Goal: Task Accomplishment & Management: Complete application form

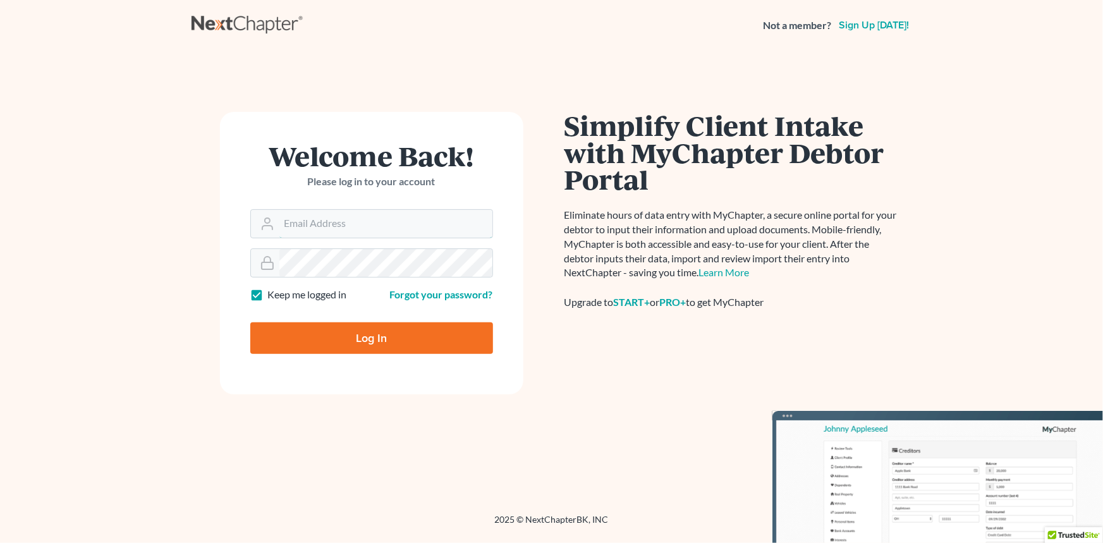
type input "[EMAIL_ADDRESS][DOMAIN_NAME]"
click at [363, 342] on input "Log In" at bounding box center [371, 338] width 243 height 32
type input "Thinking..."
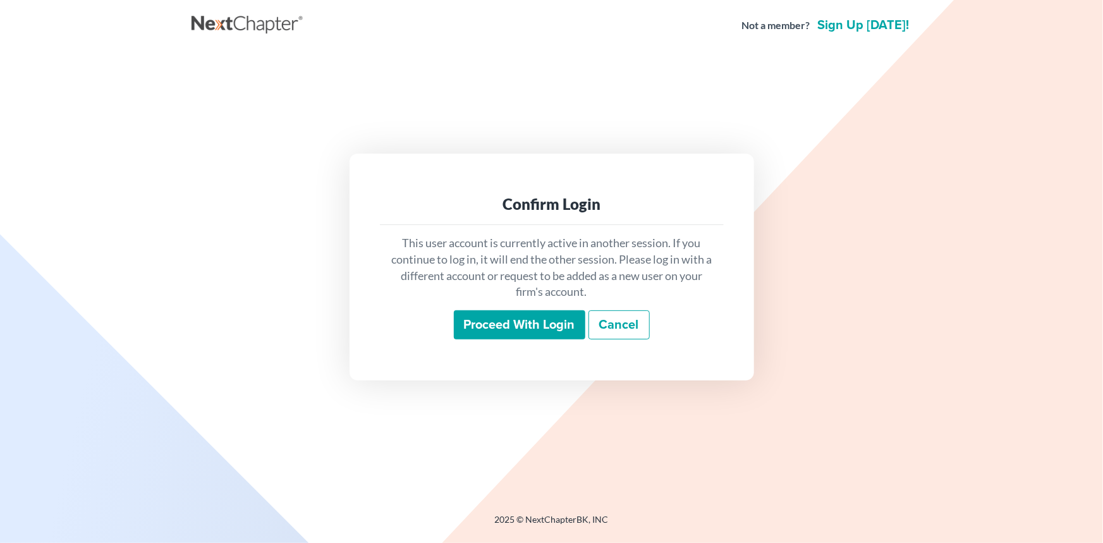
click at [541, 320] on input "Proceed with login" at bounding box center [519, 324] width 131 height 29
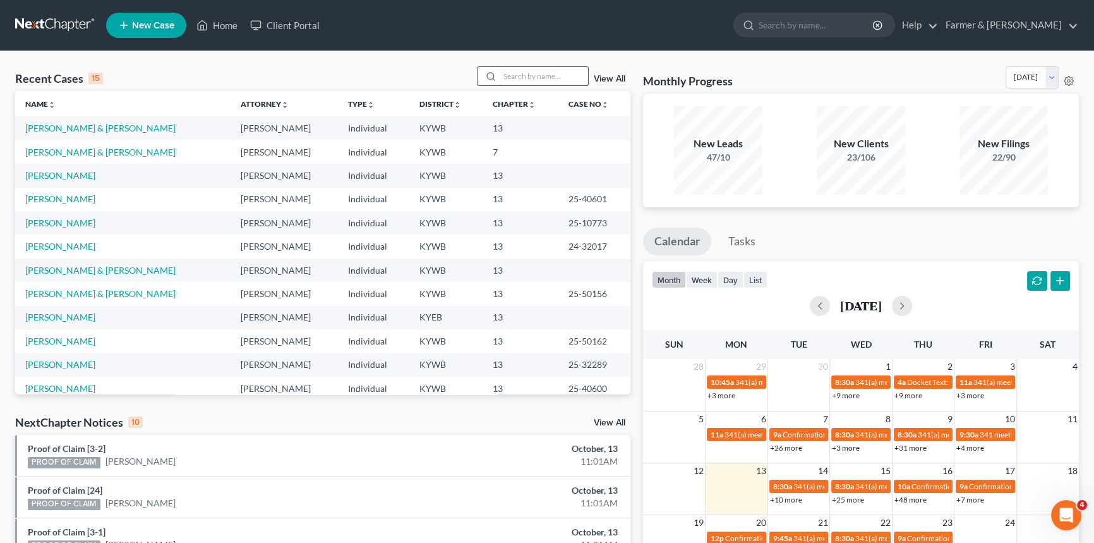
click at [536, 82] on input "search" at bounding box center [544, 76] width 88 height 18
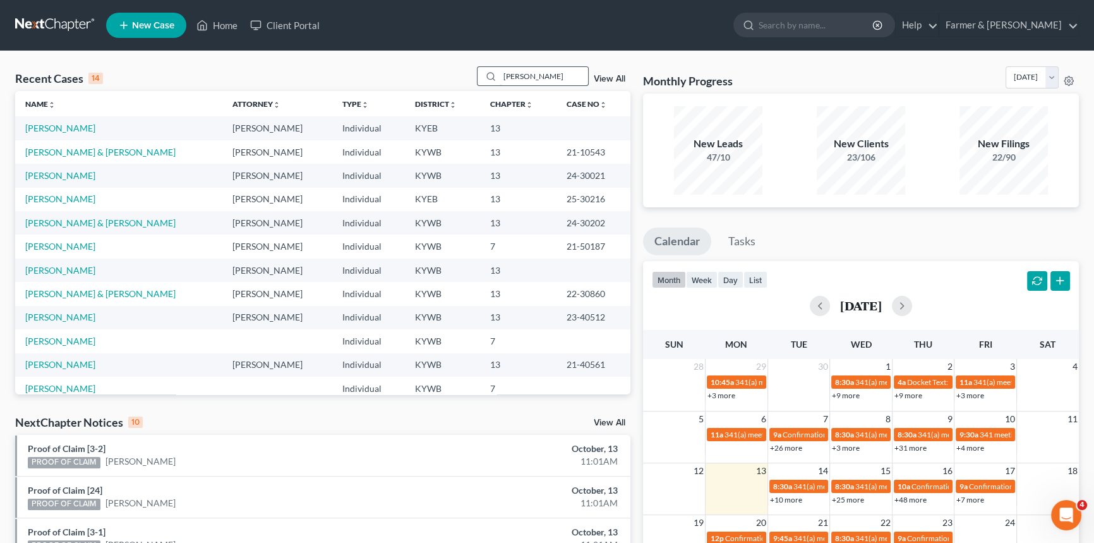
type input "Bennett"
click at [66, 128] on link "Bennett, Jacob" at bounding box center [60, 128] width 70 height 11
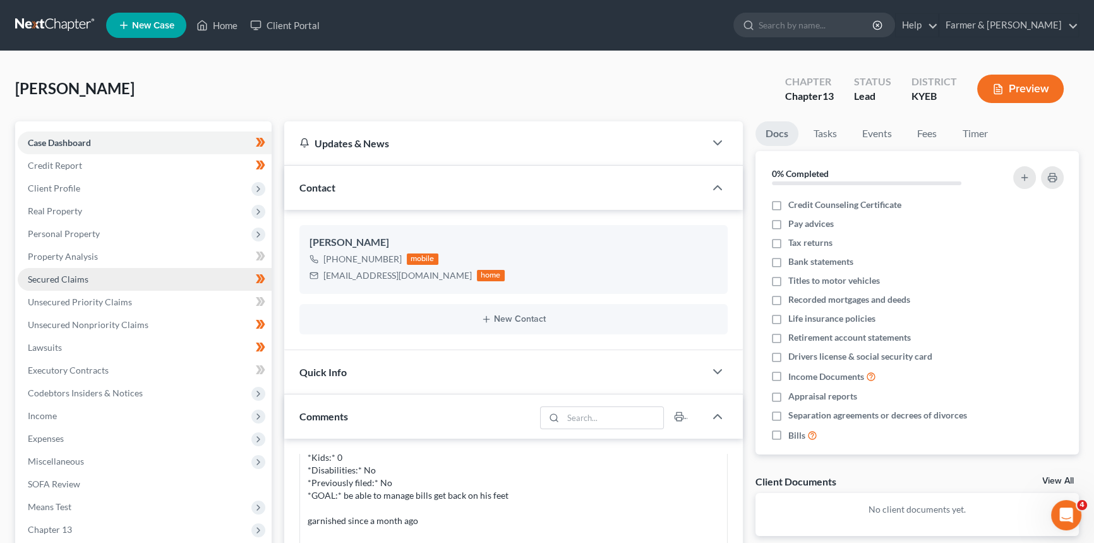
scroll to position [57, 0]
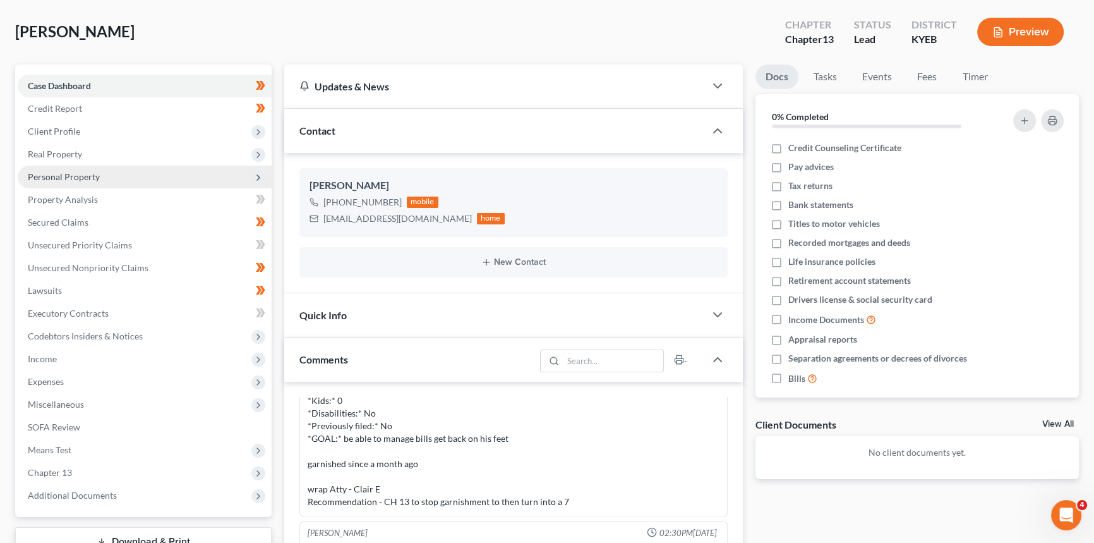
click at [67, 173] on span "Personal Property" at bounding box center [64, 176] width 72 height 11
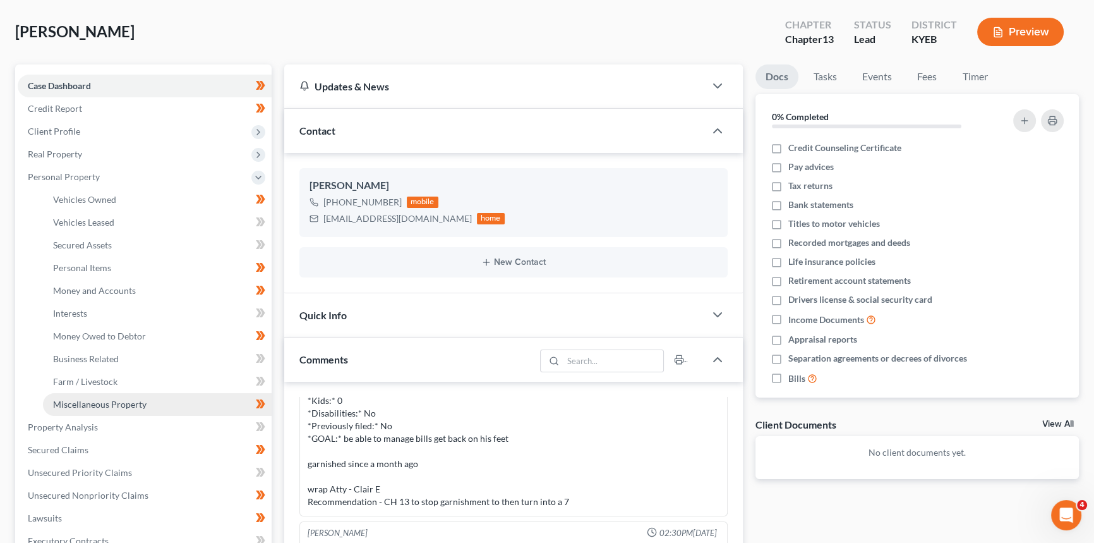
click at [114, 404] on span "Miscellaneous Property" at bounding box center [100, 404] width 94 height 11
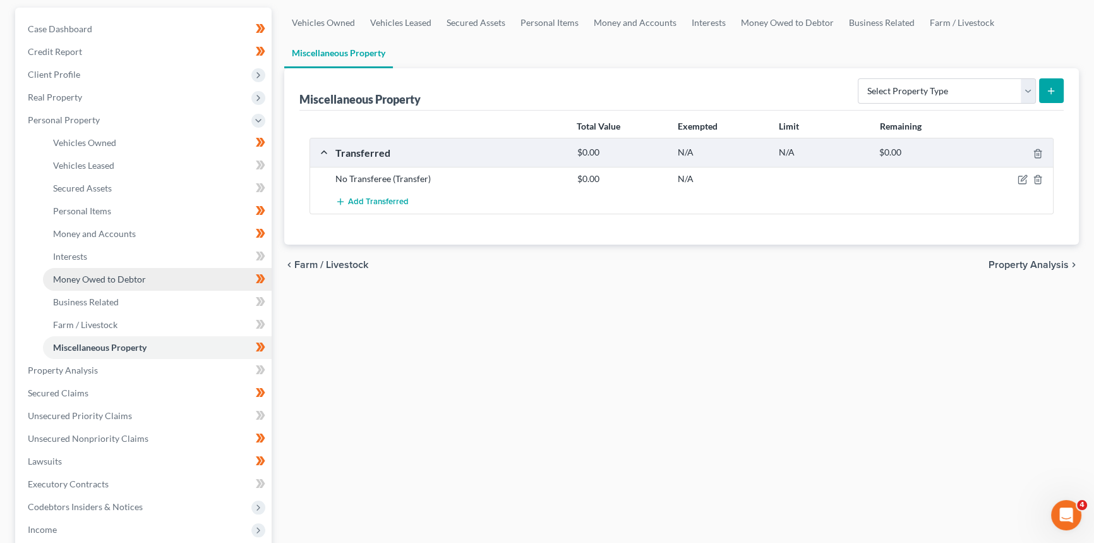
scroll to position [114, 0]
click at [119, 273] on span "Money Owed to Debtor" at bounding box center [99, 278] width 93 height 11
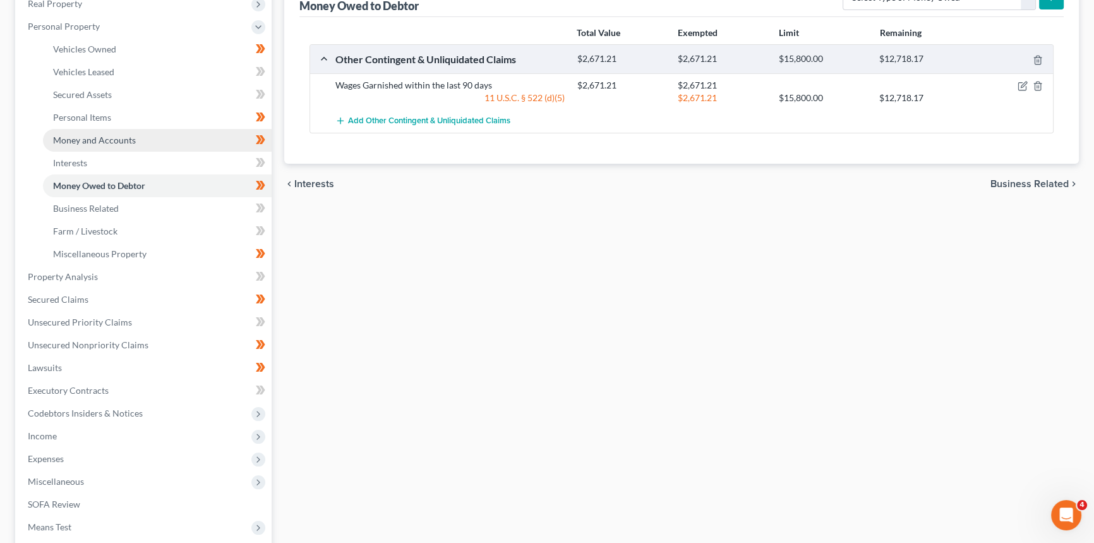
scroll to position [229, 0]
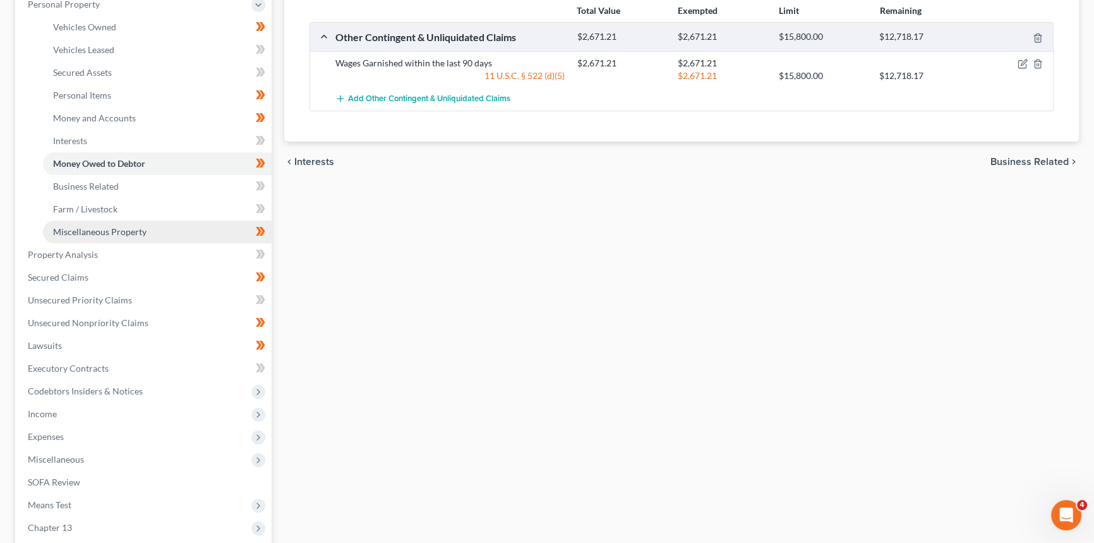
click at [134, 230] on span "Miscellaneous Property" at bounding box center [100, 231] width 94 height 11
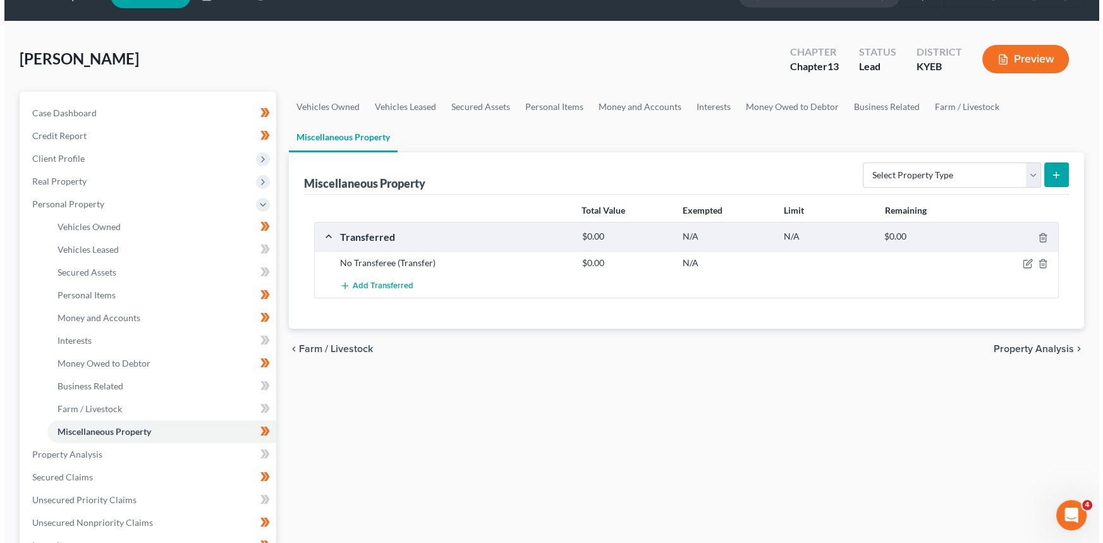
scroll to position [57, 0]
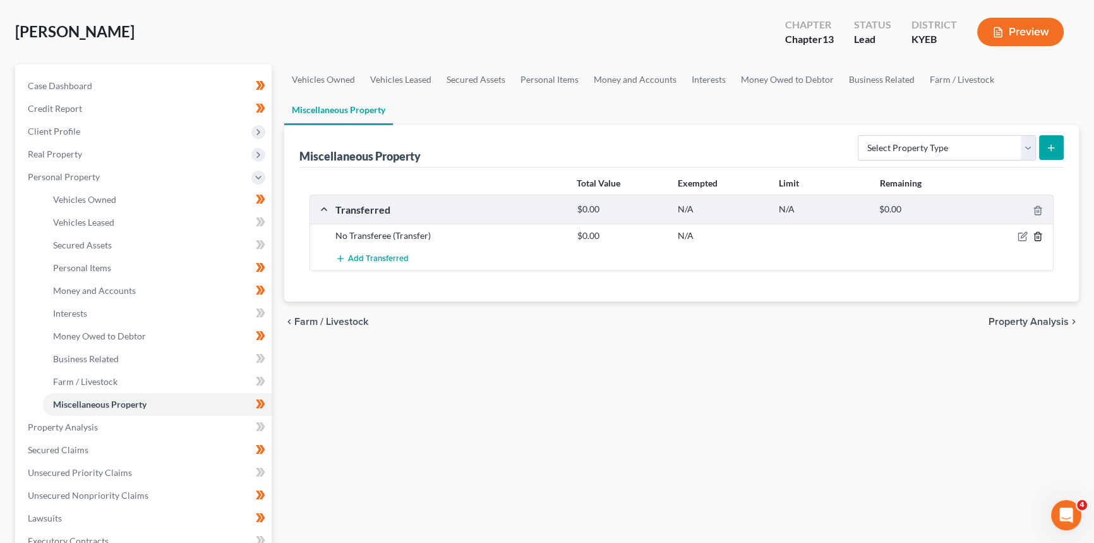
click at [1040, 236] on icon "button" at bounding box center [1038, 236] width 10 height 10
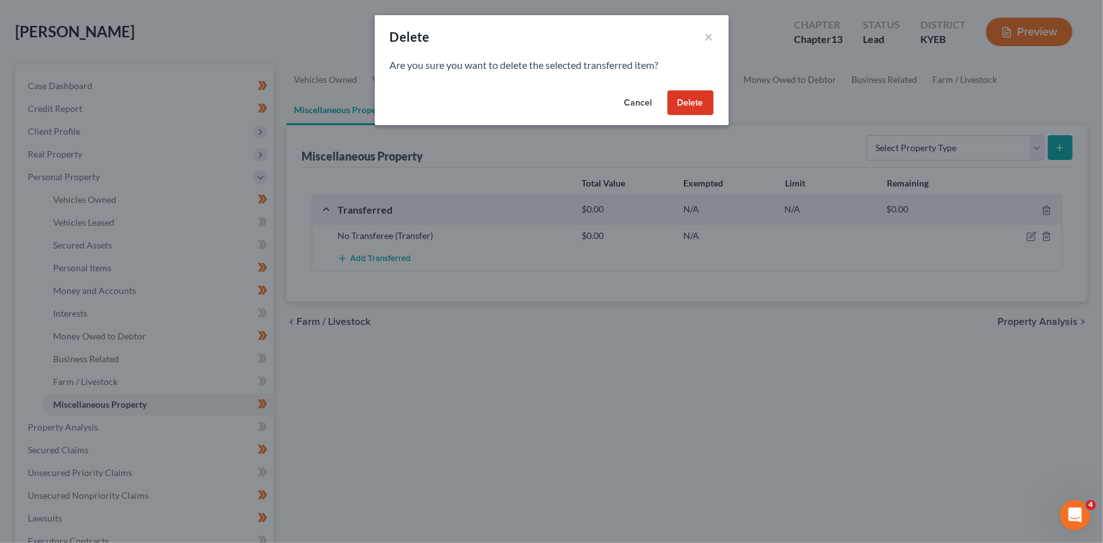
click at [632, 101] on button "Cancel" at bounding box center [638, 102] width 48 height 25
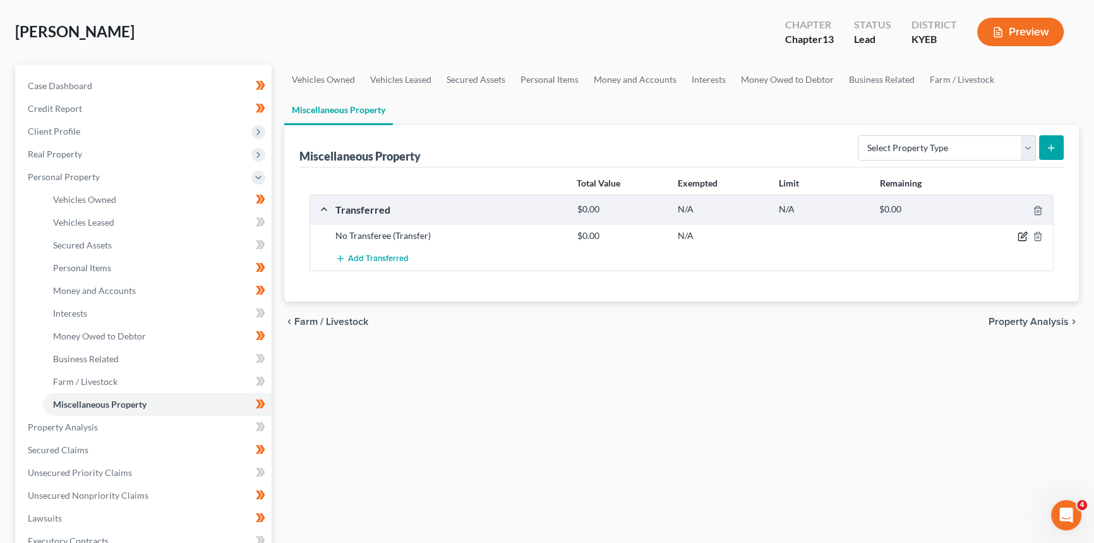
click at [1021, 236] on icon "button" at bounding box center [1023, 236] width 10 height 10
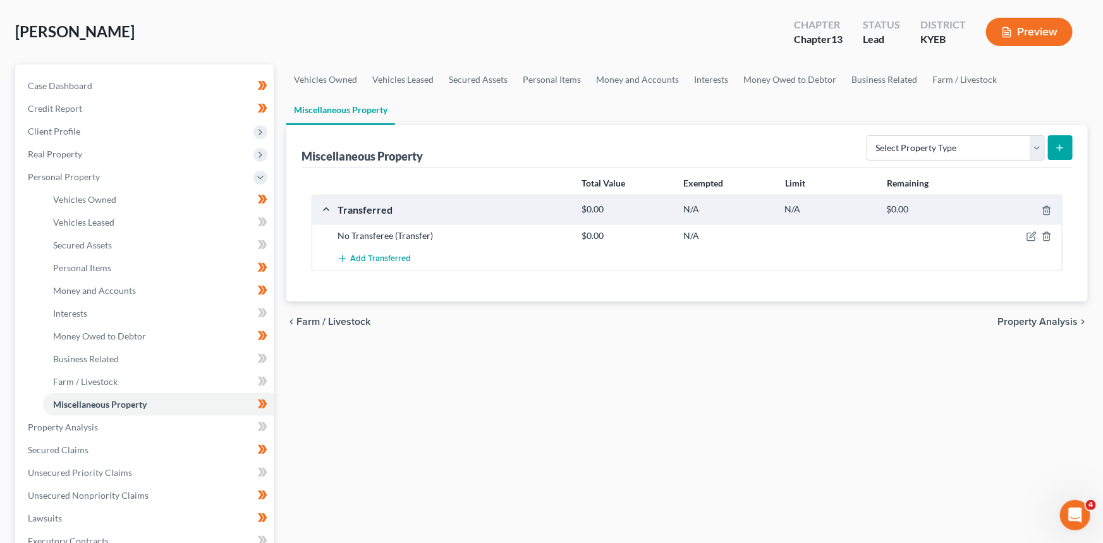
select select "Ordinary (within 2 years)"
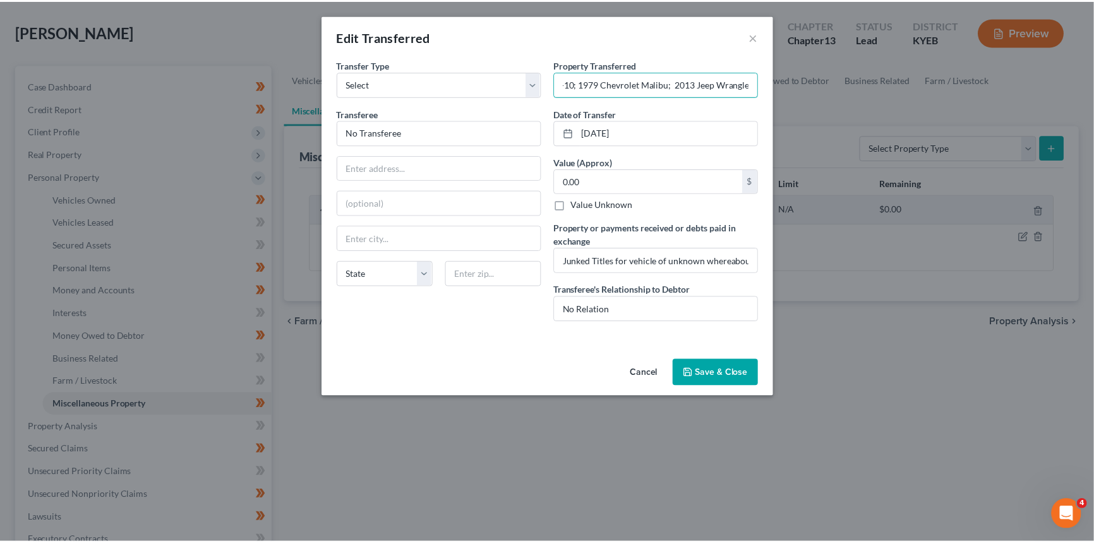
scroll to position [0, 0]
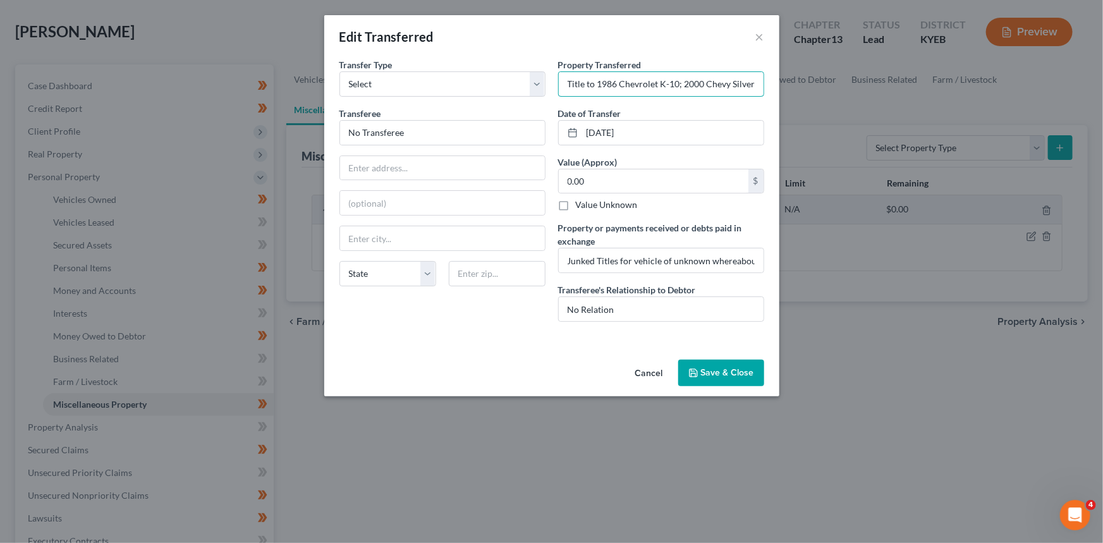
drag, startPoint x: 562, startPoint y: 84, endPoint x: 476, endPoint y: 104, distance: 88.8
click at [476, 104] on div "Transfer Type * Select Ordinary (within 2 years) Within 10 Years Transferee * N…" at bounding box center [551, 195] width 437 height 274
click at [760, 34] on button "×" at bounding box center [759, 36] width 9 height 15
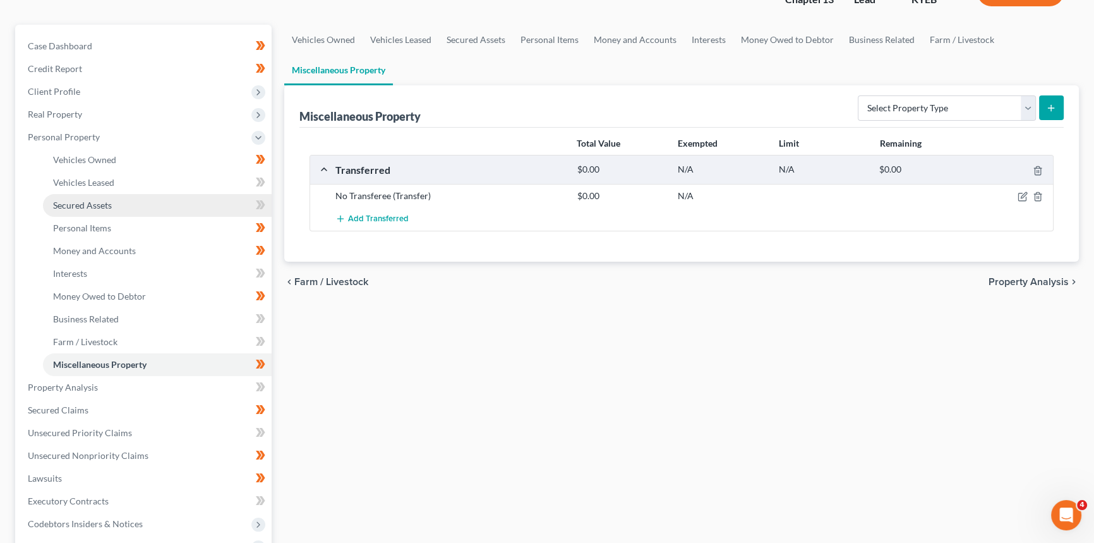
scroll to position [172, 0]
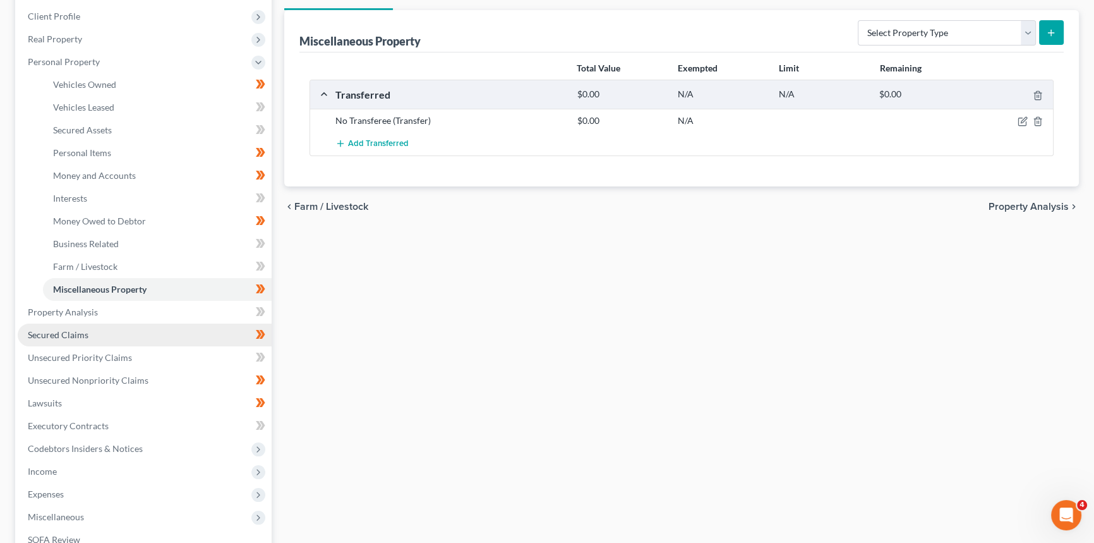
click at [69, 336] on span "Secured Claims" at bounding box center [58, 334] width 61 height 11
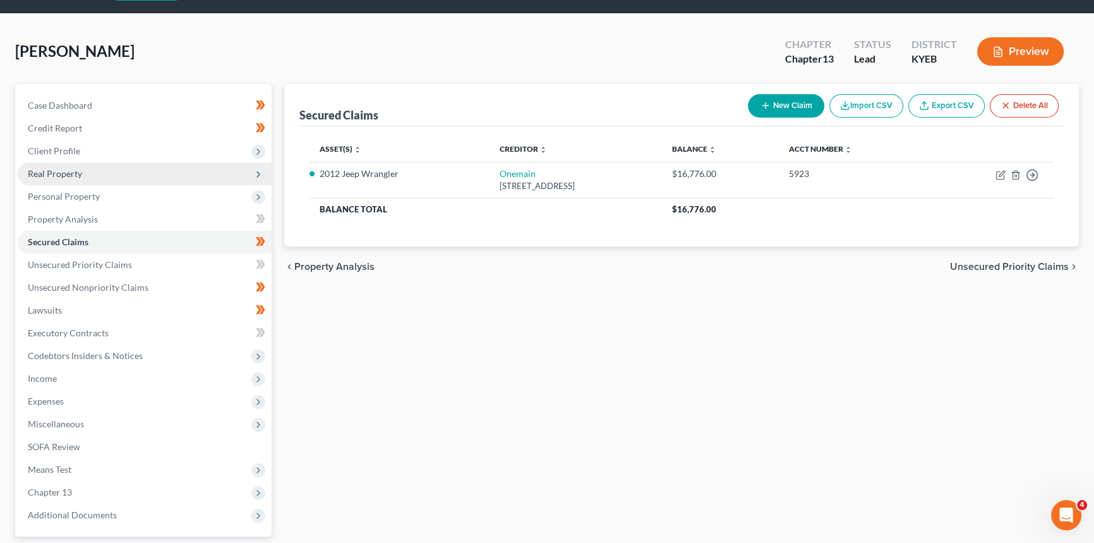
scroll to position [57, 0]
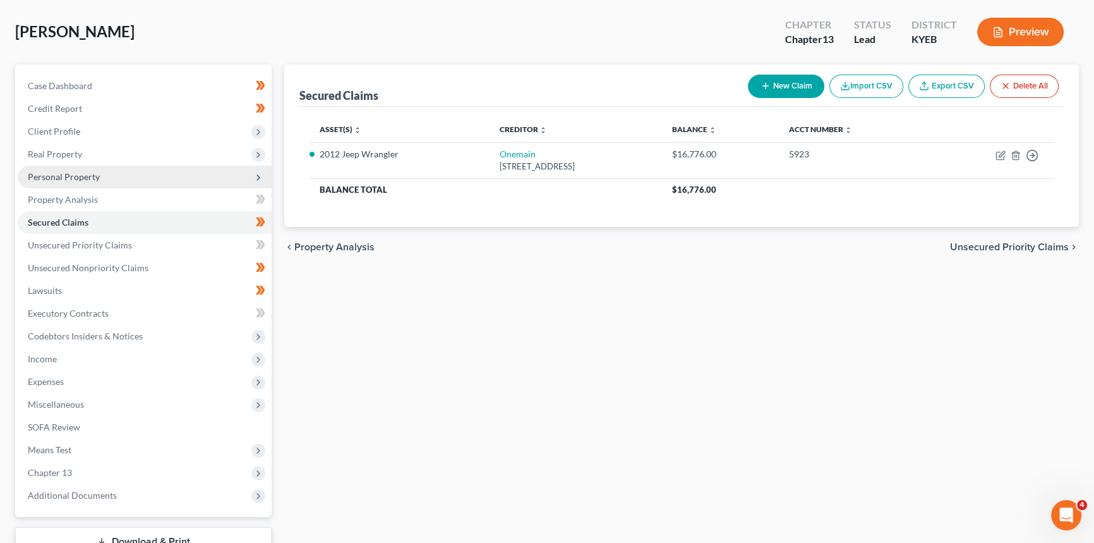
click at [70, 173] on span "Personal Property" at bounding box center [64, 176] width 72 height 11
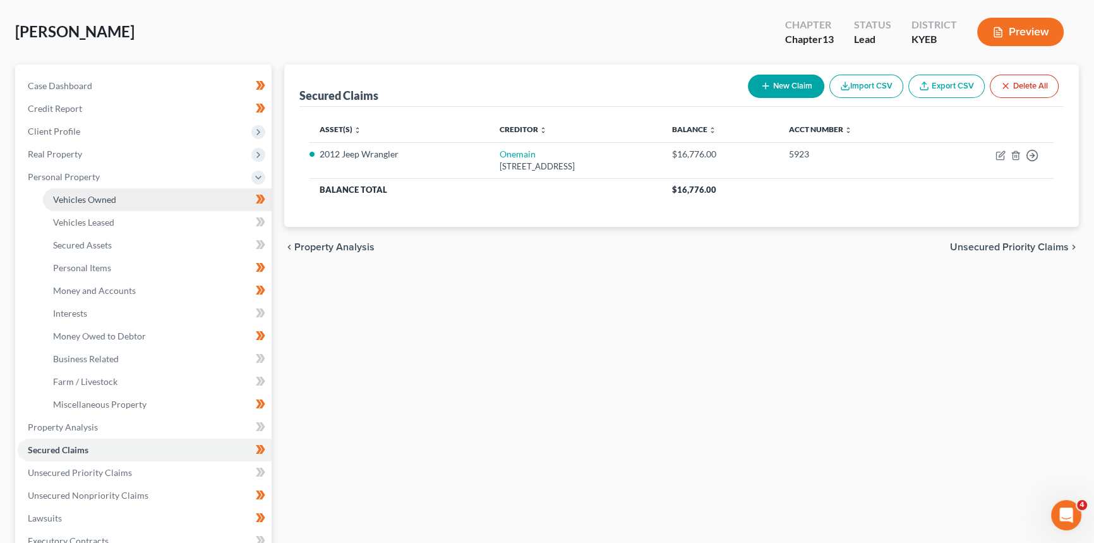
click at [99, 194] on span "Vehicles Owned" at bounding box center [84, 199] width 63 height 11
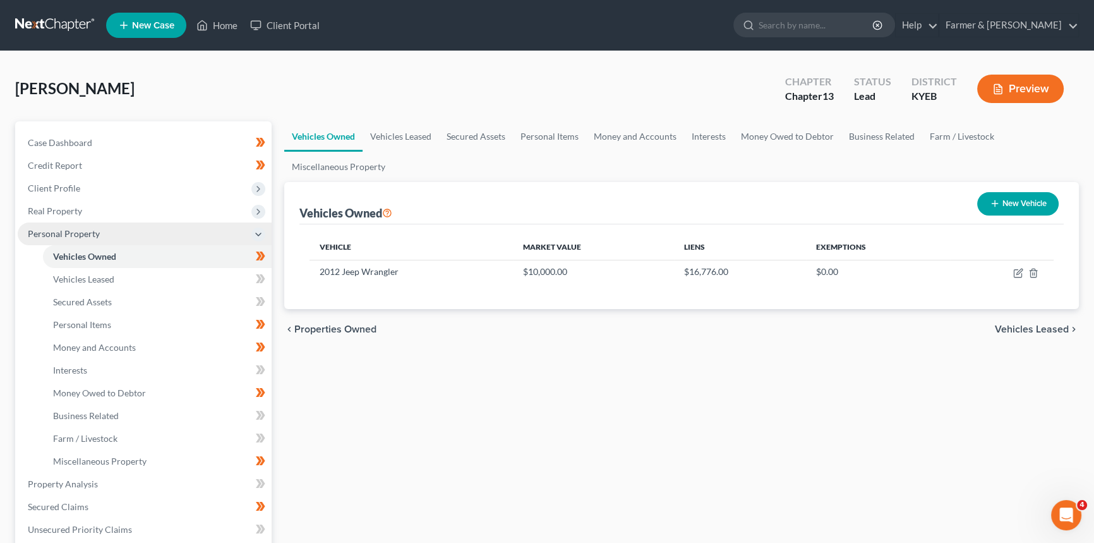
scroll to position [57, 0]
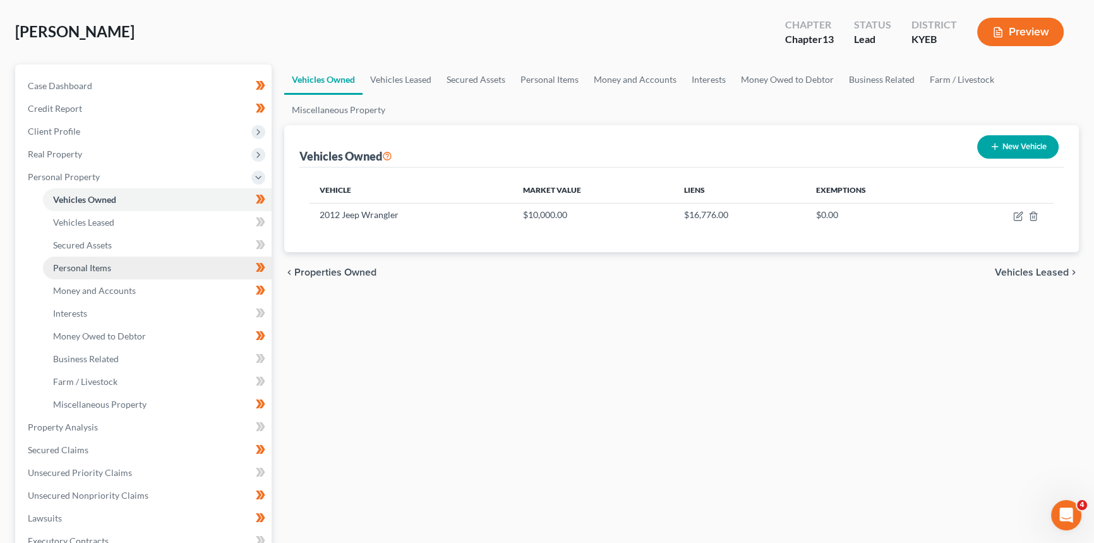
drag, startPoint x: 99, startPoint y: 264, endPoint x: 102, endPoint y: 246, distance: 17.2
click at [99, 264] on span "Personal Items" at bounding box center [82, 267] width 58 height 11
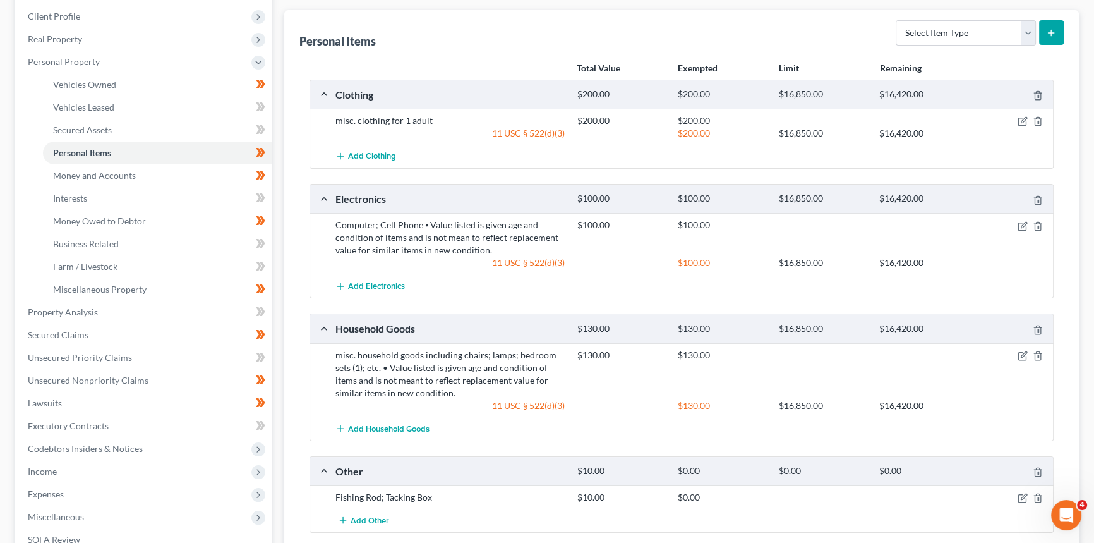
scroll to position [377, 0]
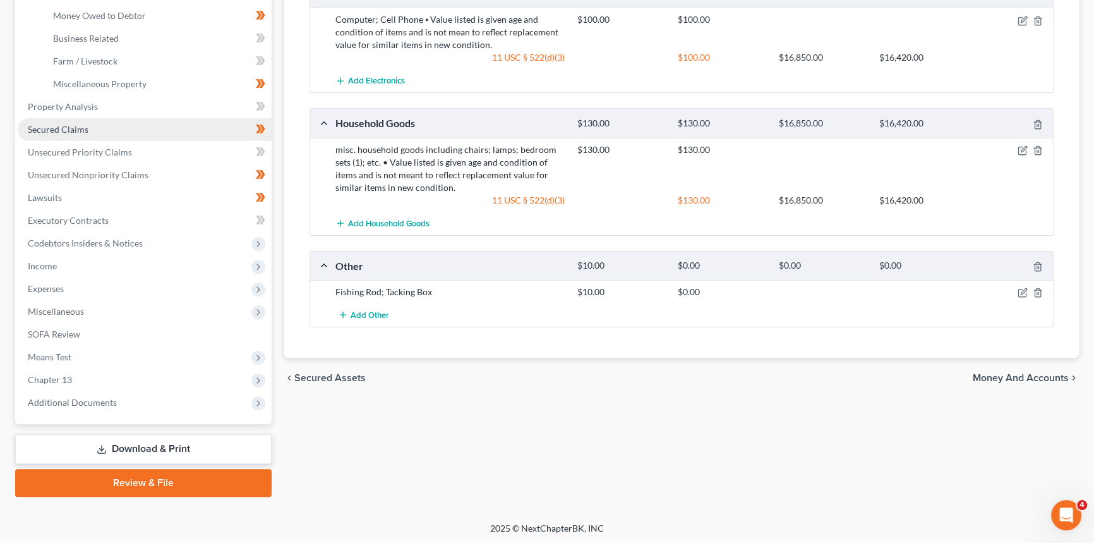
click at [76, 127] on span "Secured Claims" at bounding box center [58, 129] width 61 height 11
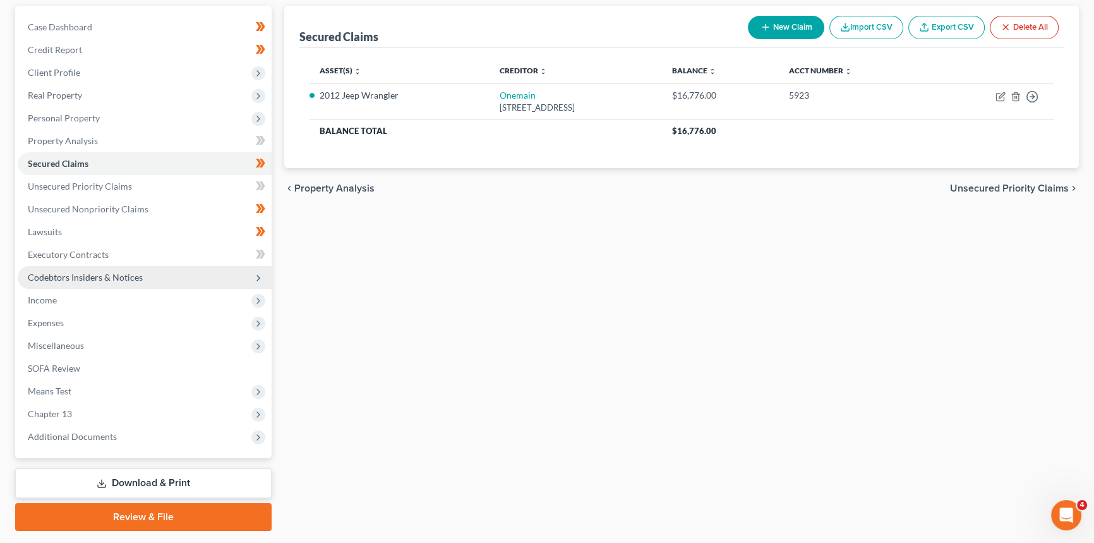
scroll to position [150, 0]
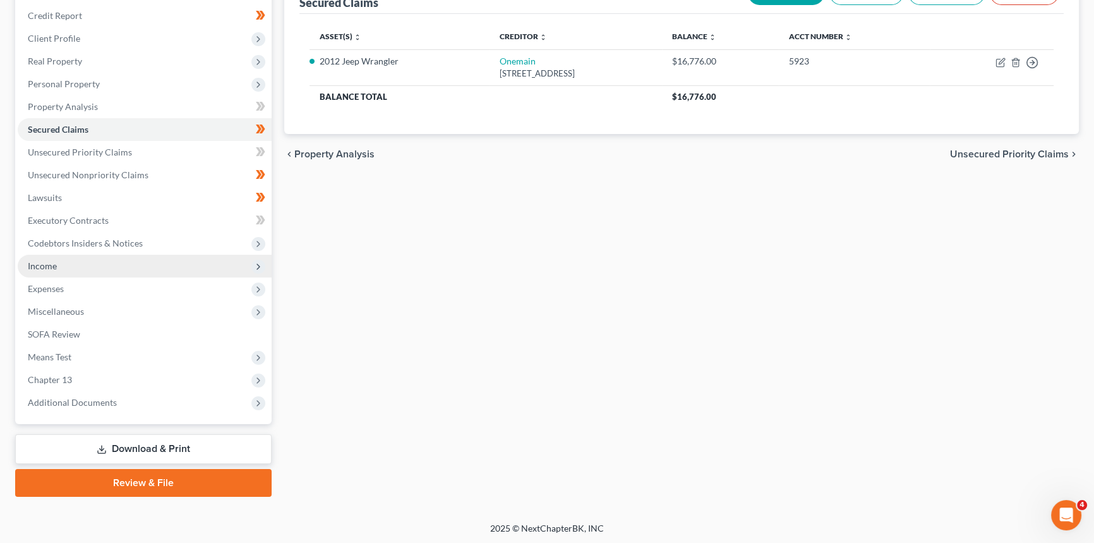
click at [77, 272] on span "Income" at bounding box center [145, 266] width 254 height 23
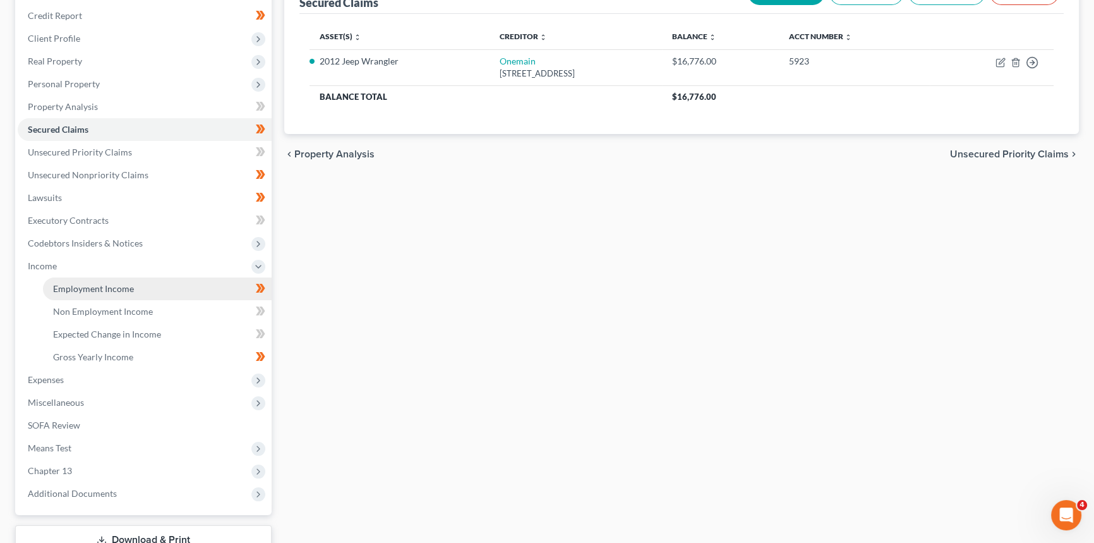
click at [116, 284] on span "Employment Income" at bounding box center [93, 288] width 81 height 11
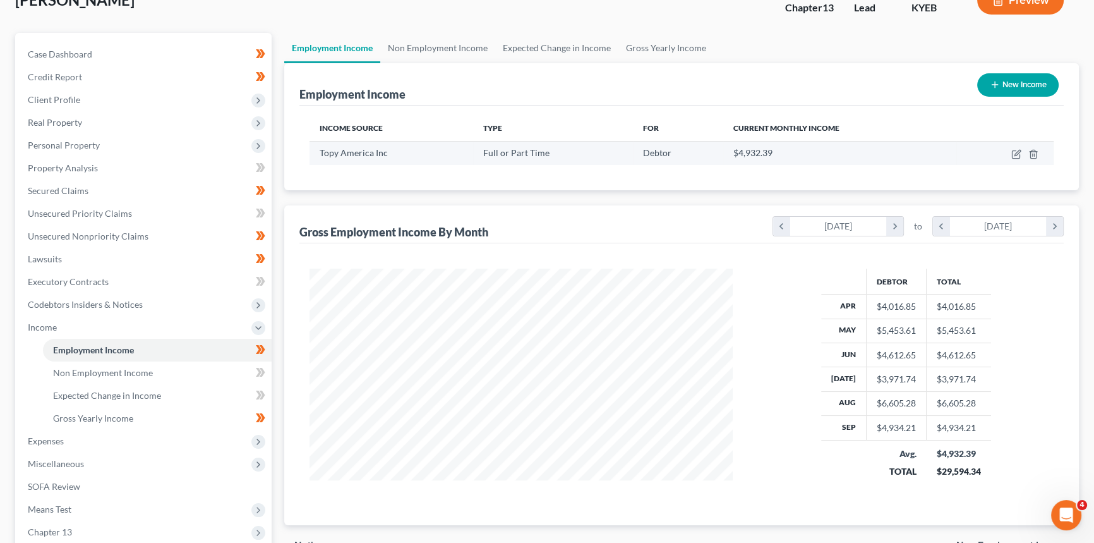
scroll to position [114, 0]
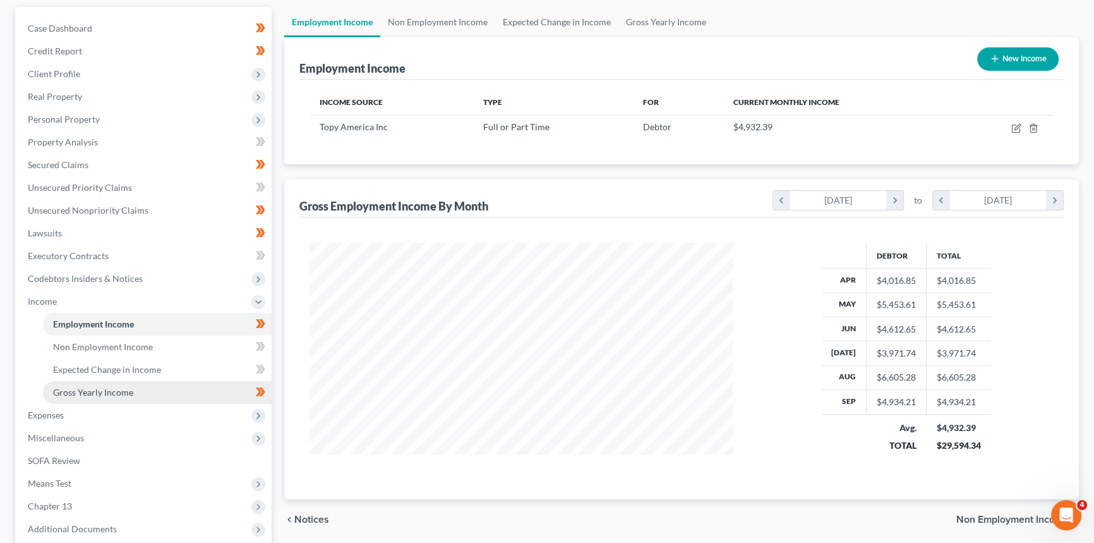
click at [104, 388] on span "Gross Yearly Income" at bounding box center [93, 392] width 80 height 11
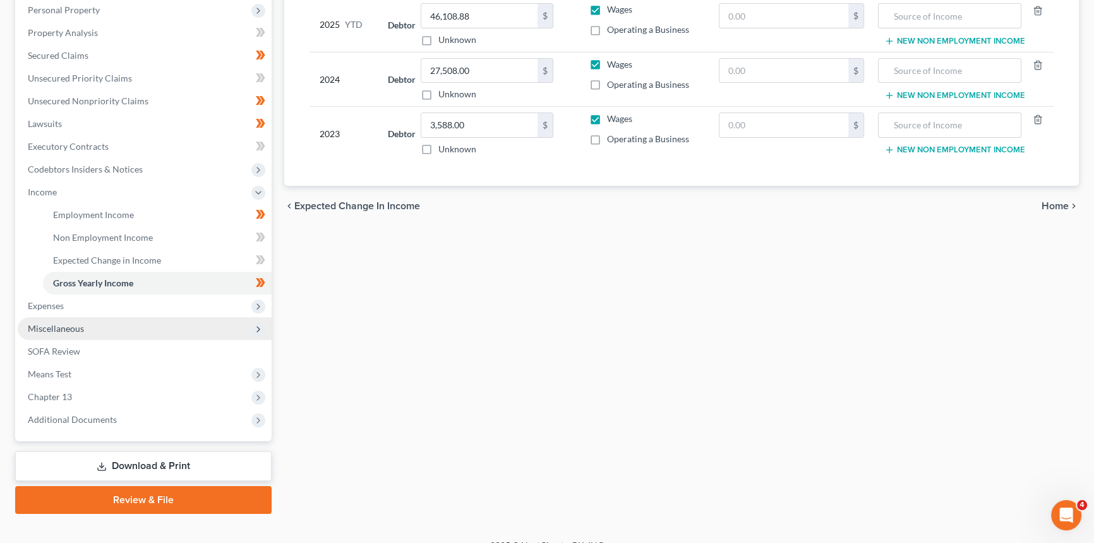
scroll to position [229, 0]
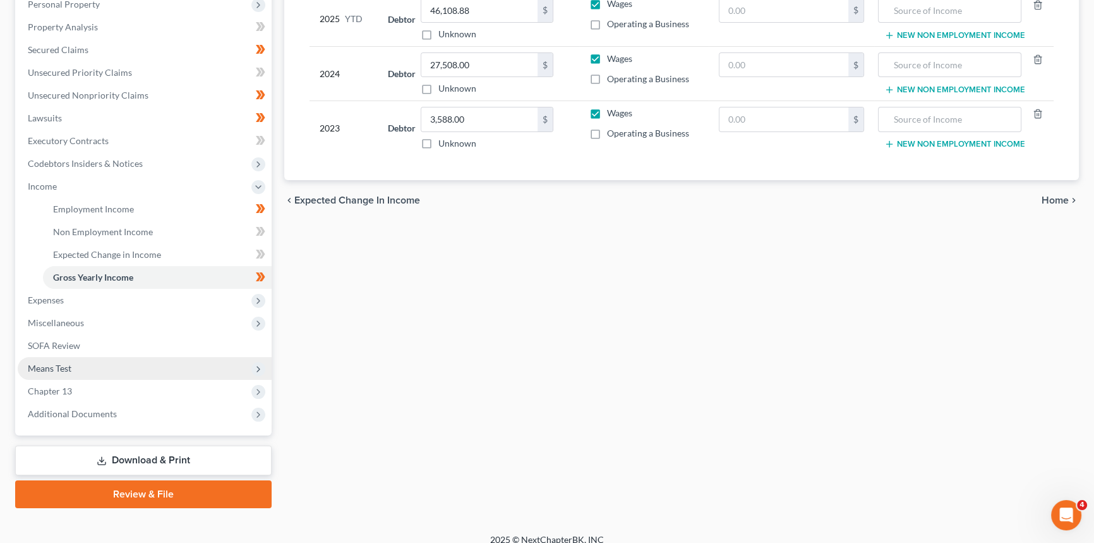
click at [74, 367] on span "Means Test" at bounding box center [145, 368] width 254 height 23
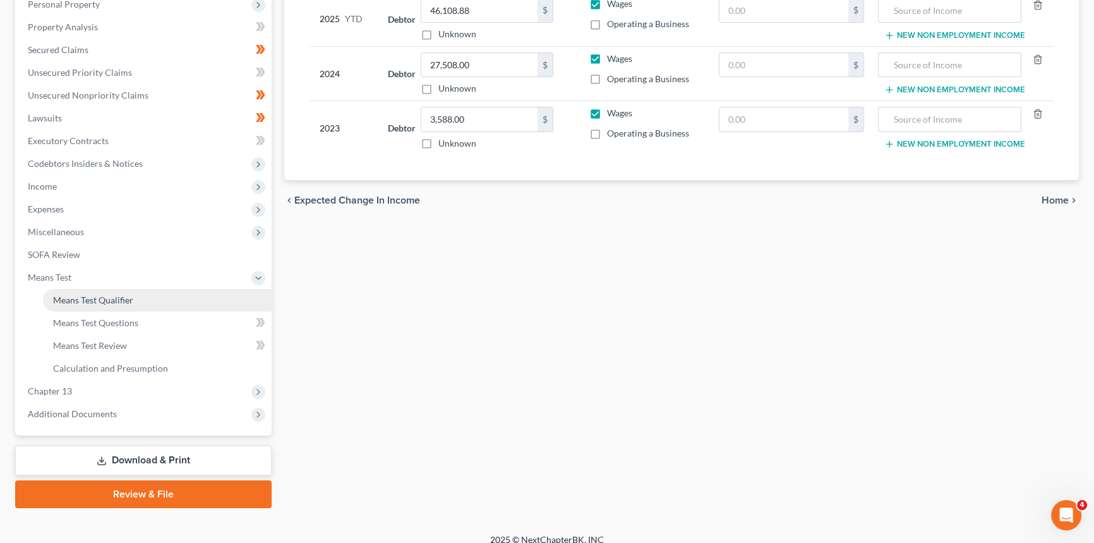
click at [97, 291] on link "Means Test Qualifier" at bounding box center [157, 300] width 229 height 23
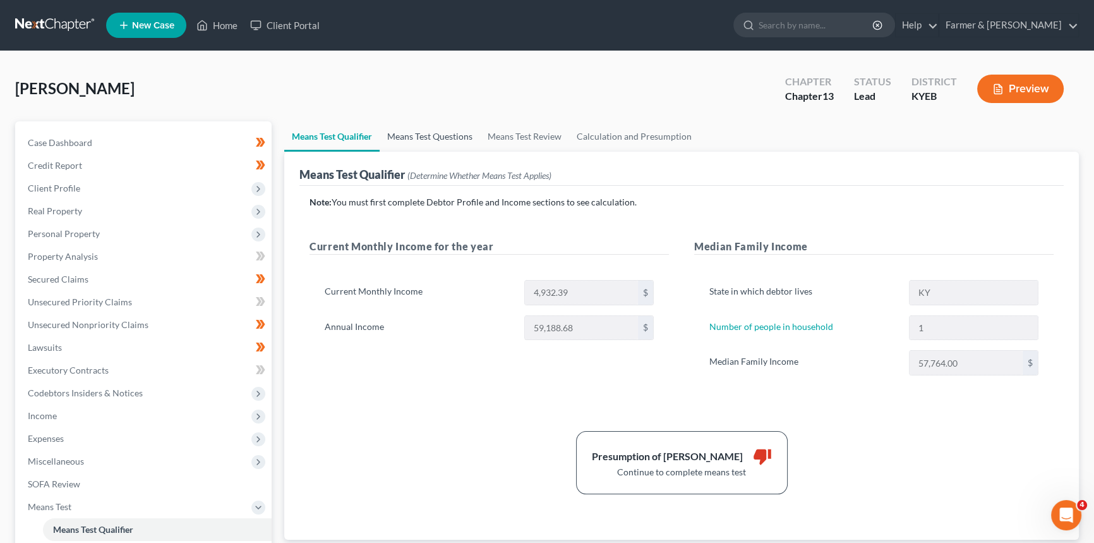
click at [406, 136] on link "Means Test Questions" at bounding box center [430, 136] width 100 height 30
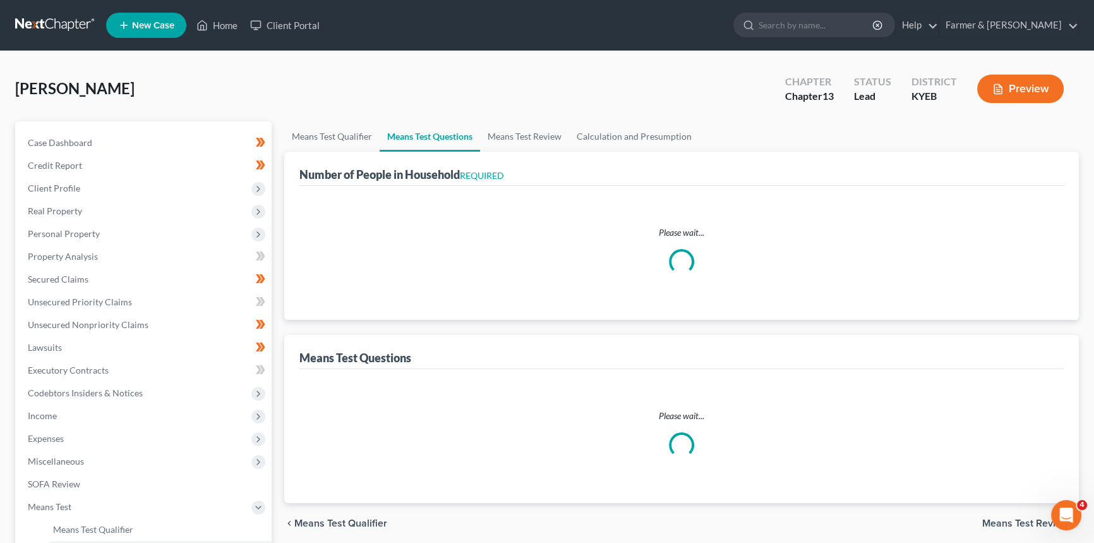
select select "1"
select select "60"
select select "1"
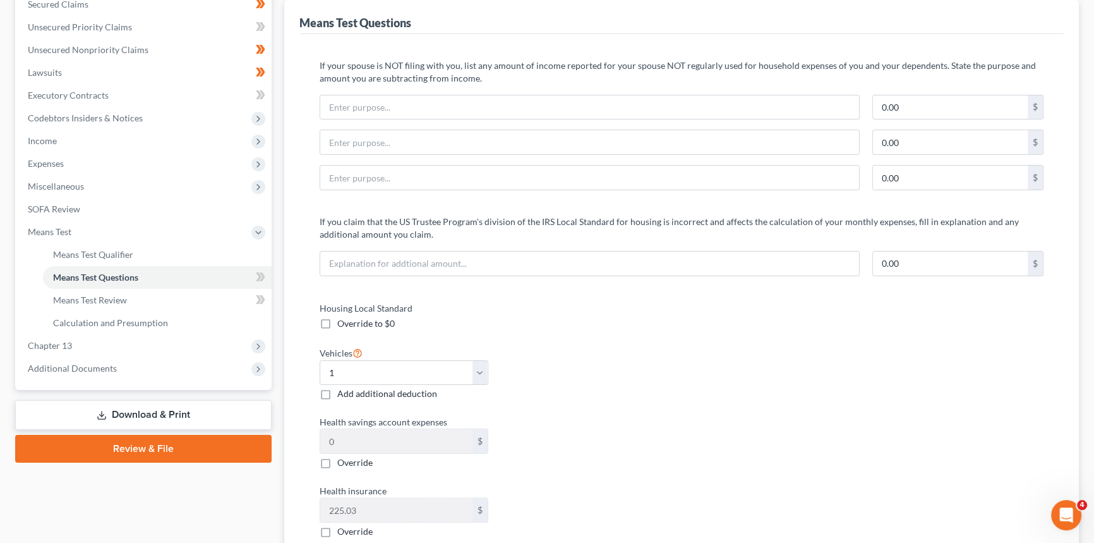
scroll to position [57, 0]
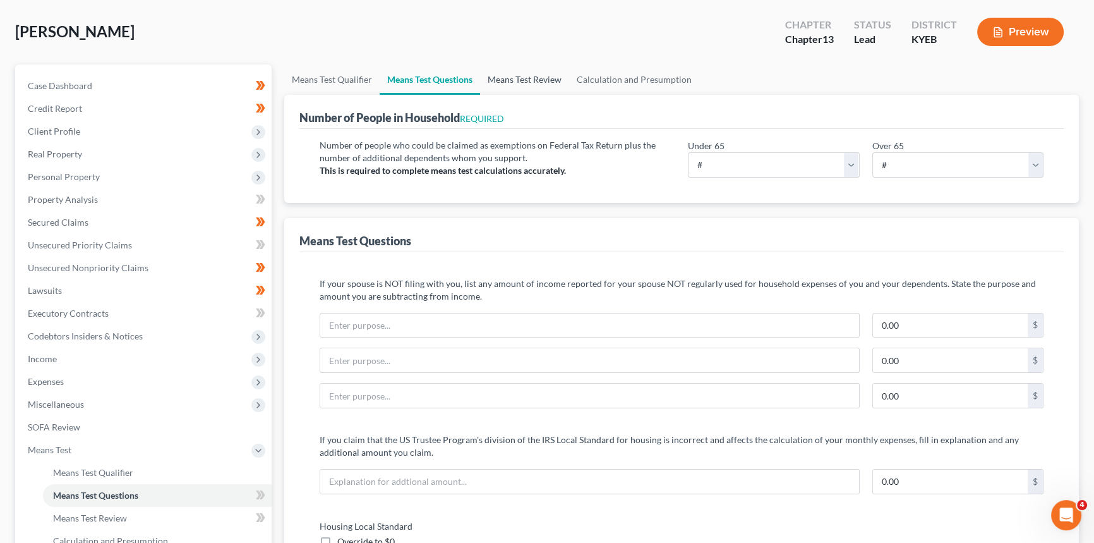
click at [528, 75] on link "Means Test Review" at bounding box center [524, 79] width 89 height 30
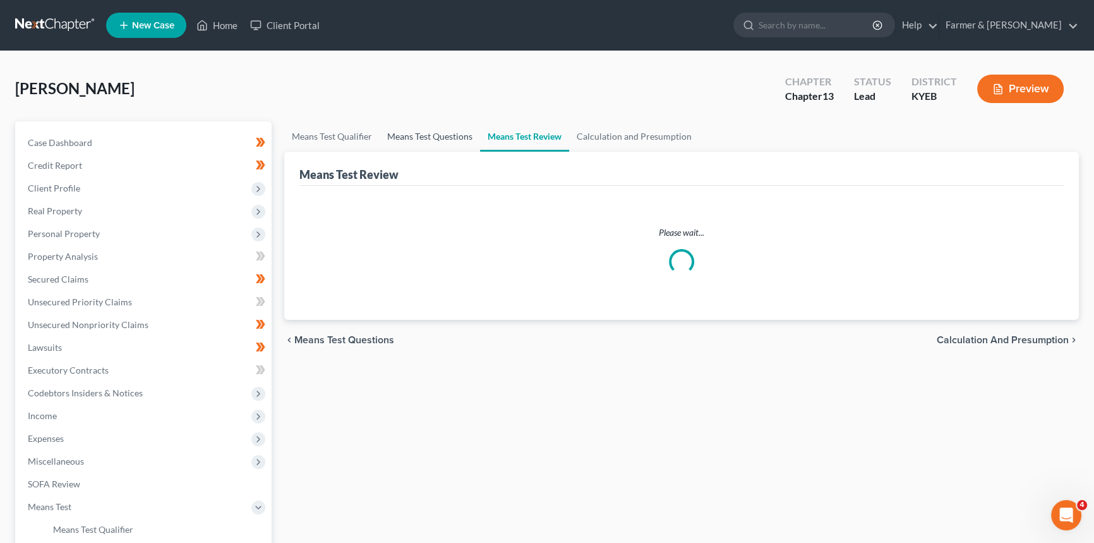
click at [447, 133] on link "Means Test Questions" at bounding box center [430, 136] width 100 height 30
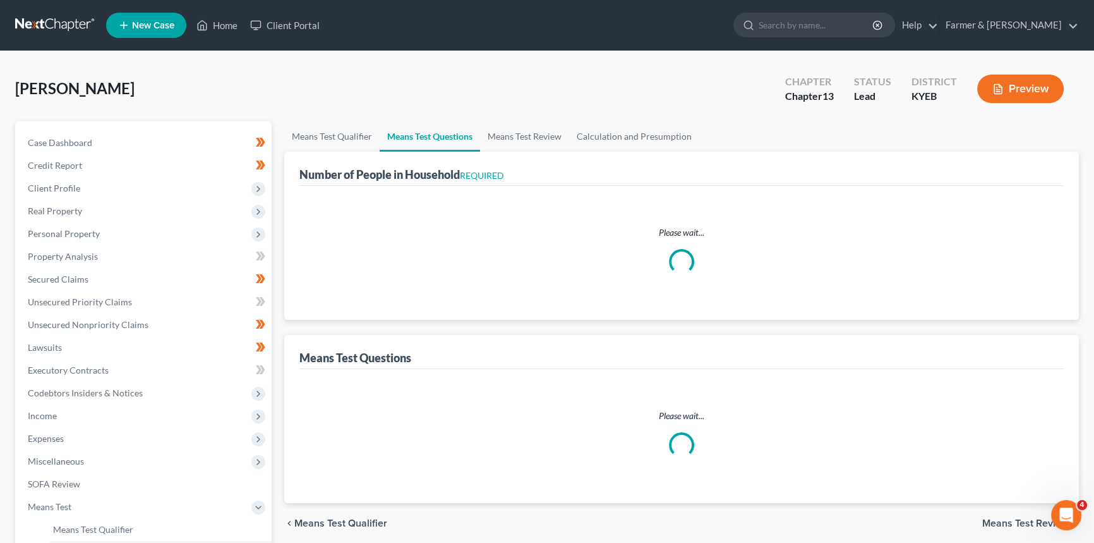
select select "1"
select select "60"
select select "1"
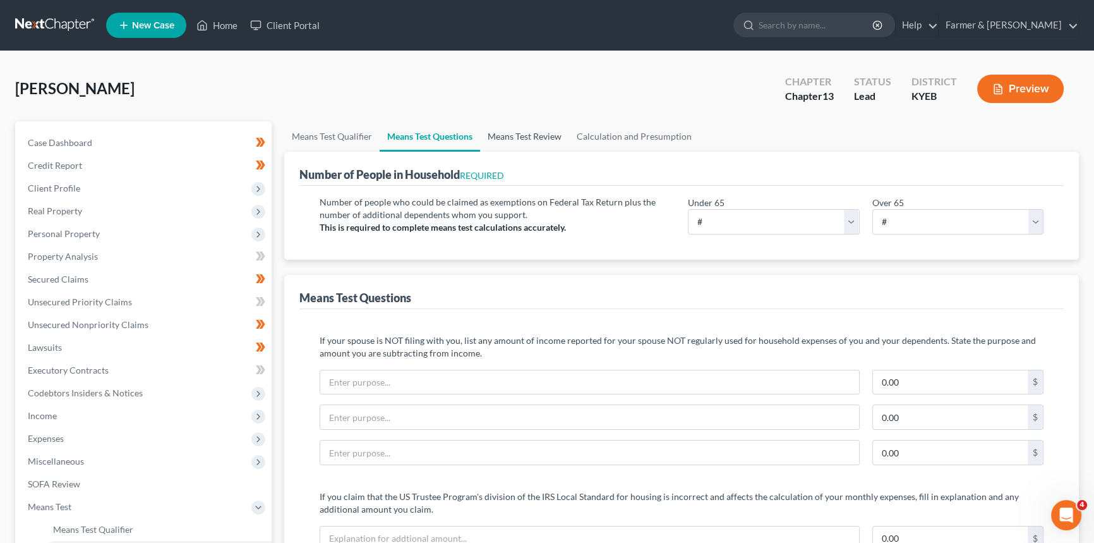
click at [543, 136] on link "Means Test Review" at bounding box center [524, 136] width 89 height 30
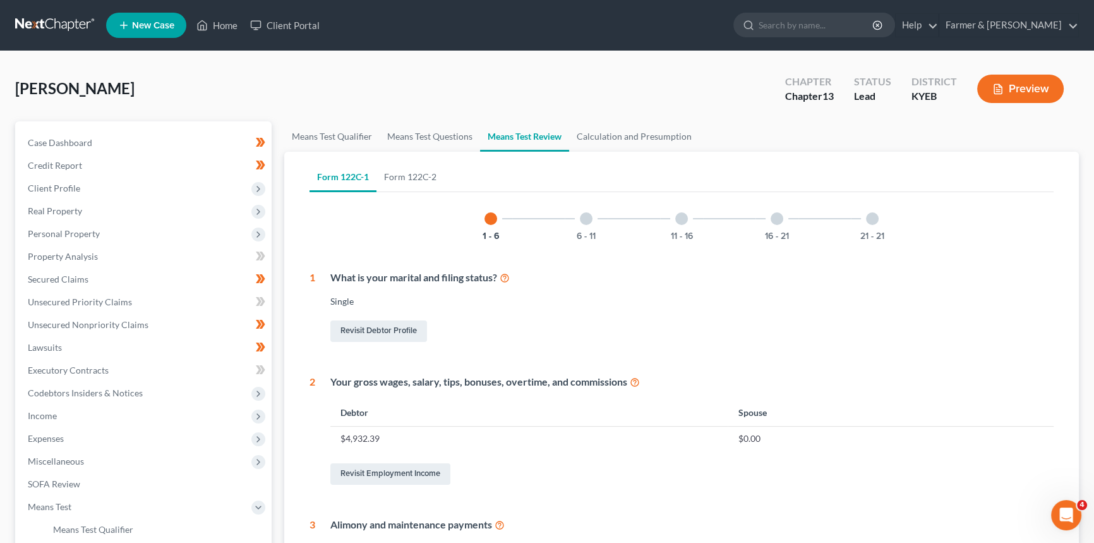
click at [593, 219] on div "6 - 11" at bounding box center [586, 218] width 43 height 43
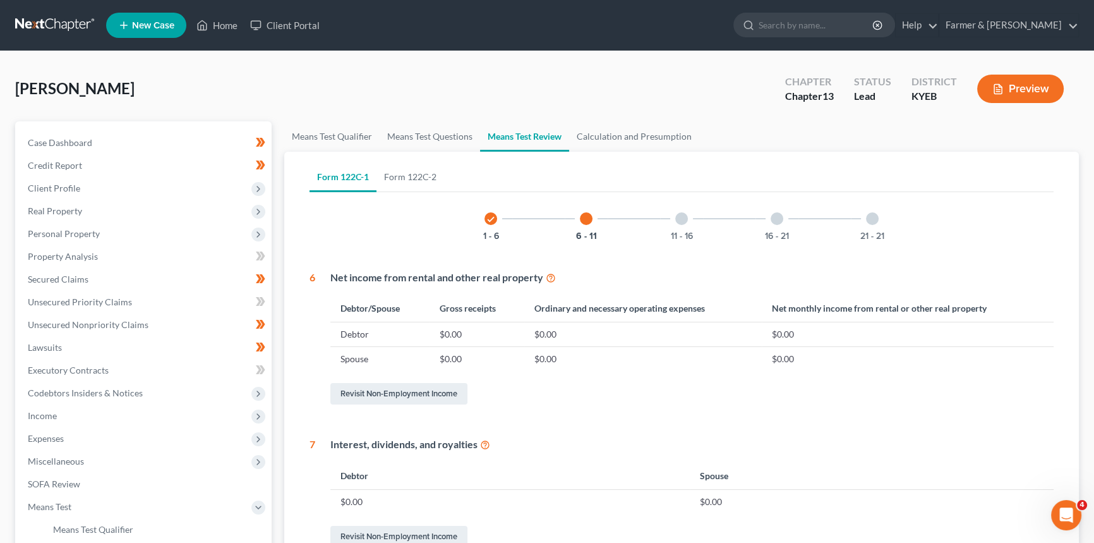
click at [683, 220] on div at bounding box center [682, 218] width 13 height 13
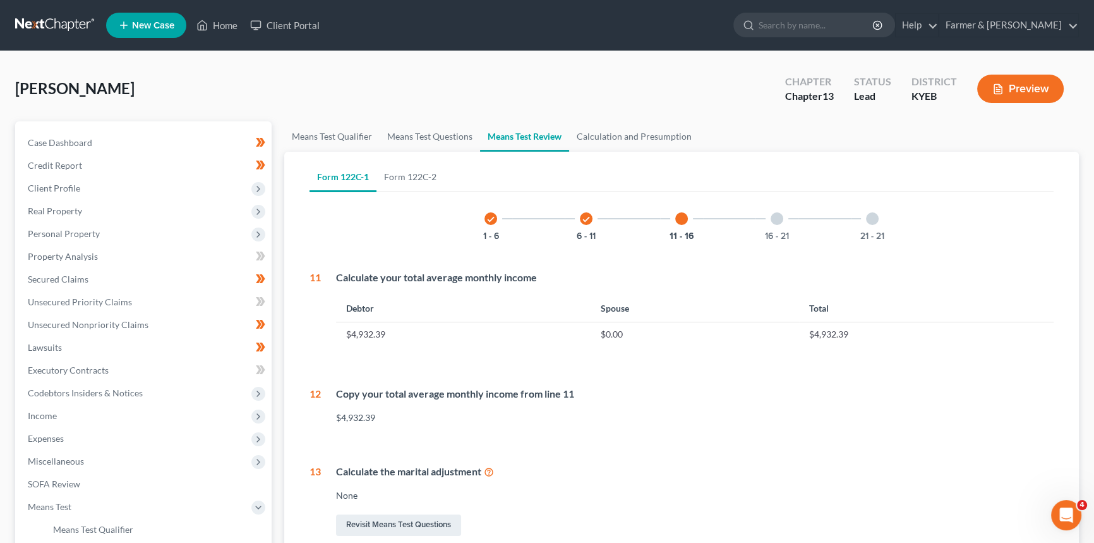
click at [777, 213] on div at bounding box center [777, 218] width 13 height 13
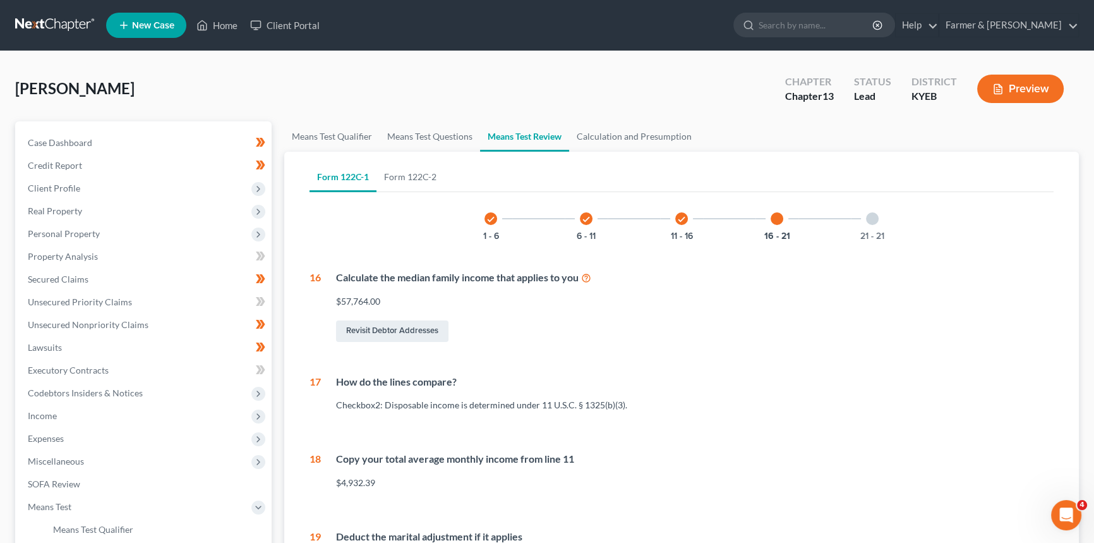
click at [867, 221] on div at bounding box center [872, 218] width 13 height 13
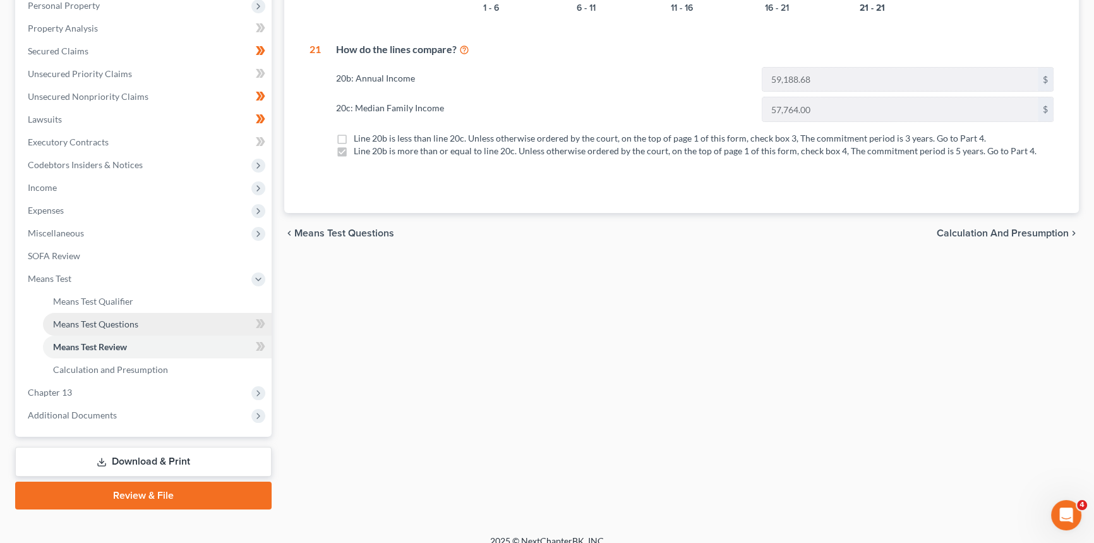
scroll to position [229, 0]
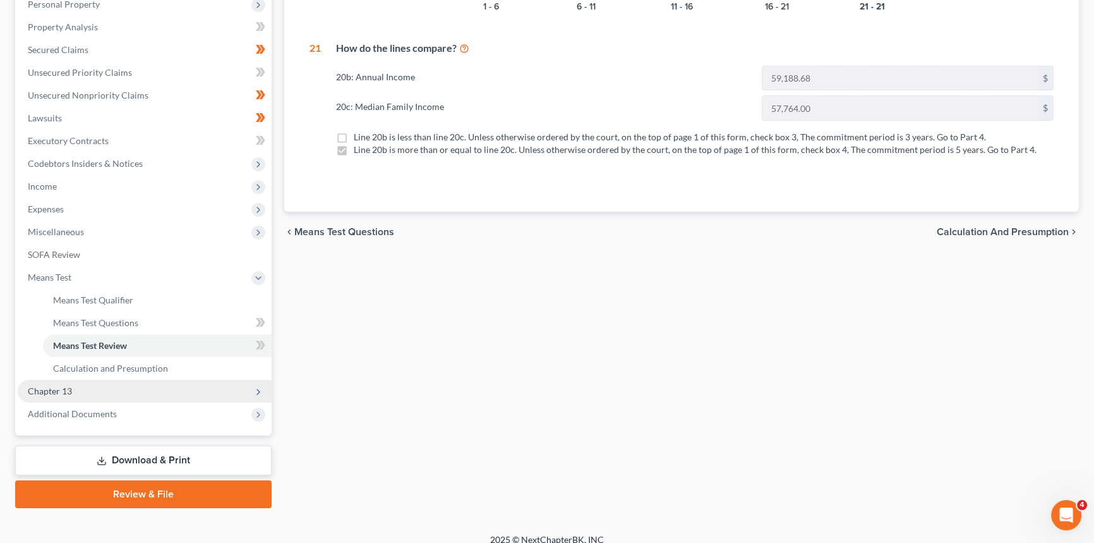
click at [56, 392] on span "Chapter 13" at bounding box center [50, 390] width 44 height 11
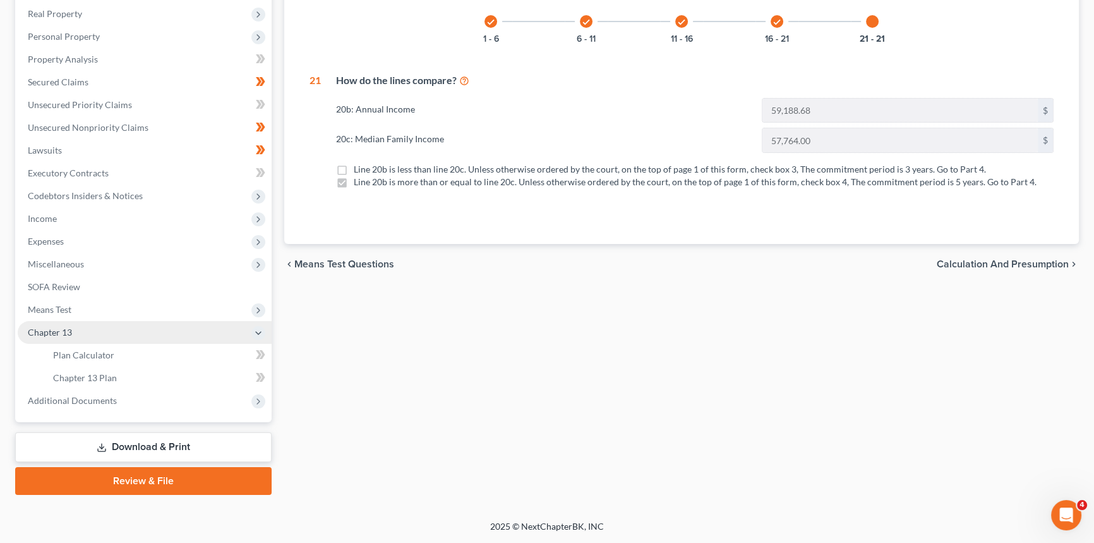
scroll to position [196, 0]
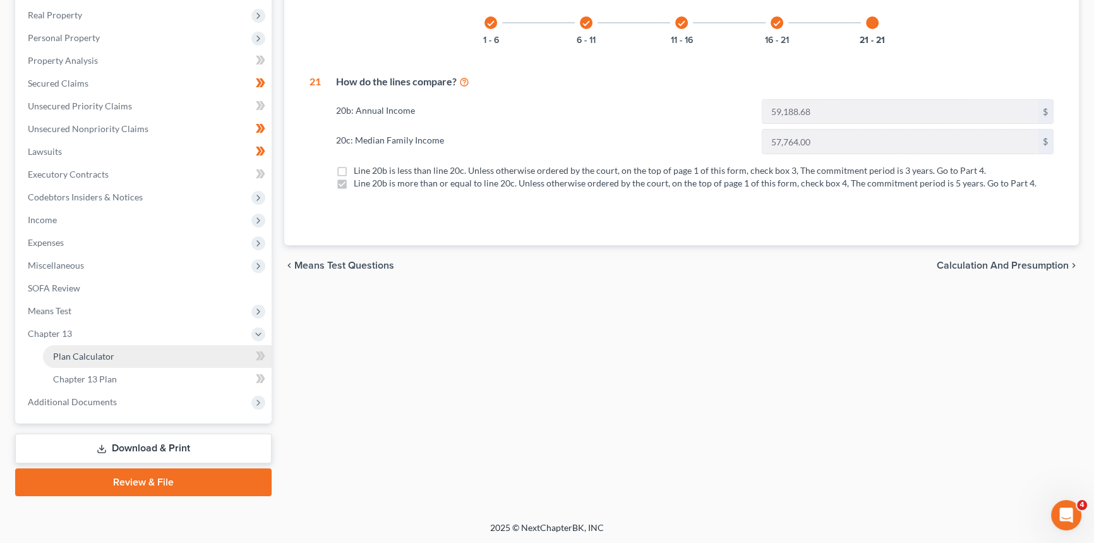
click at [61, 354] on span "Plan Calculator" at bounding box center [83, 356] width 61 height 11
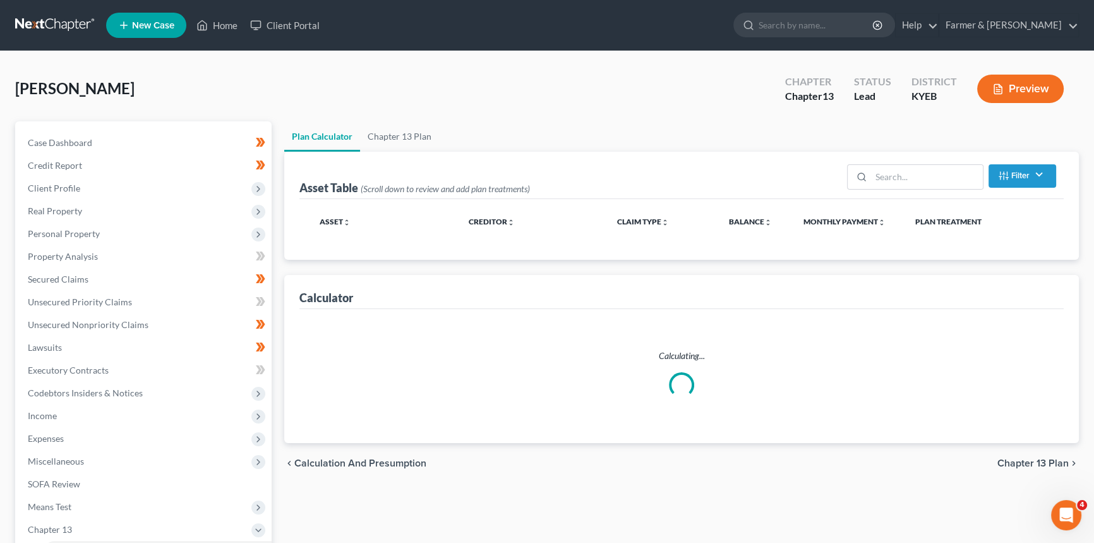
select select "59"
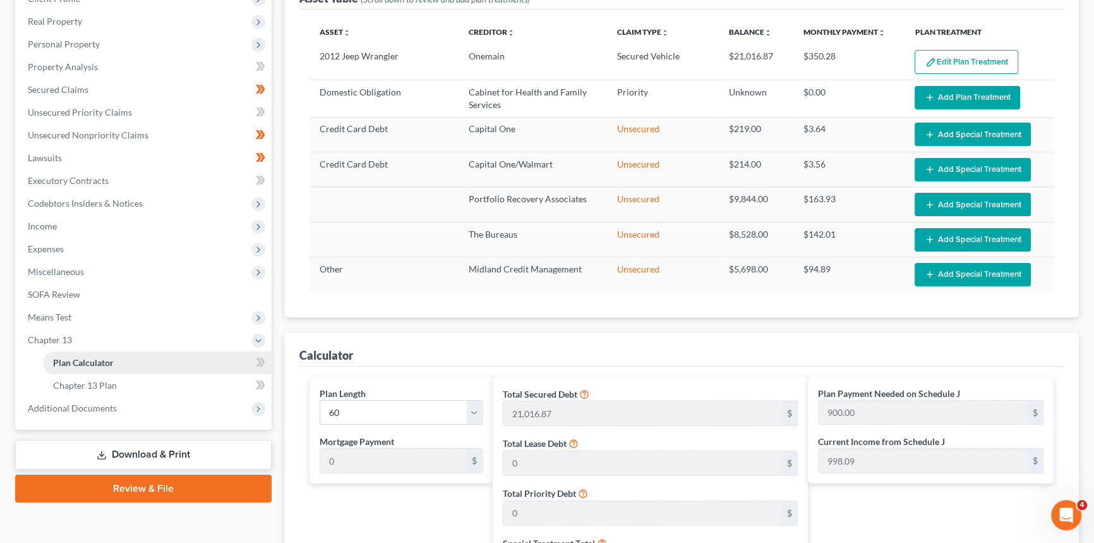
scroll to position [114, 0]
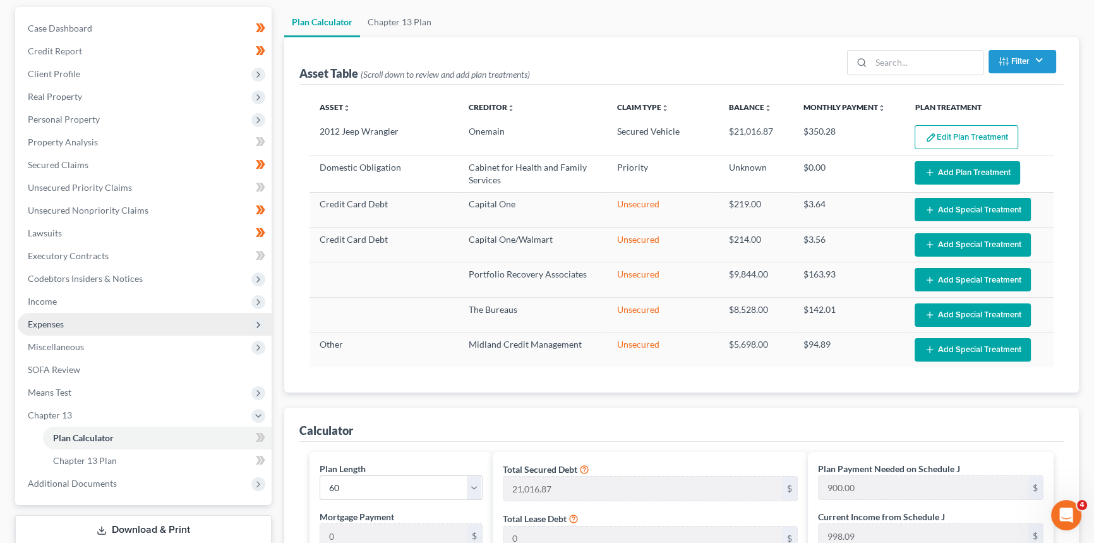
click at [81, 313] on span "Expenses" at bounding box center [145, 324] width 254 height 23
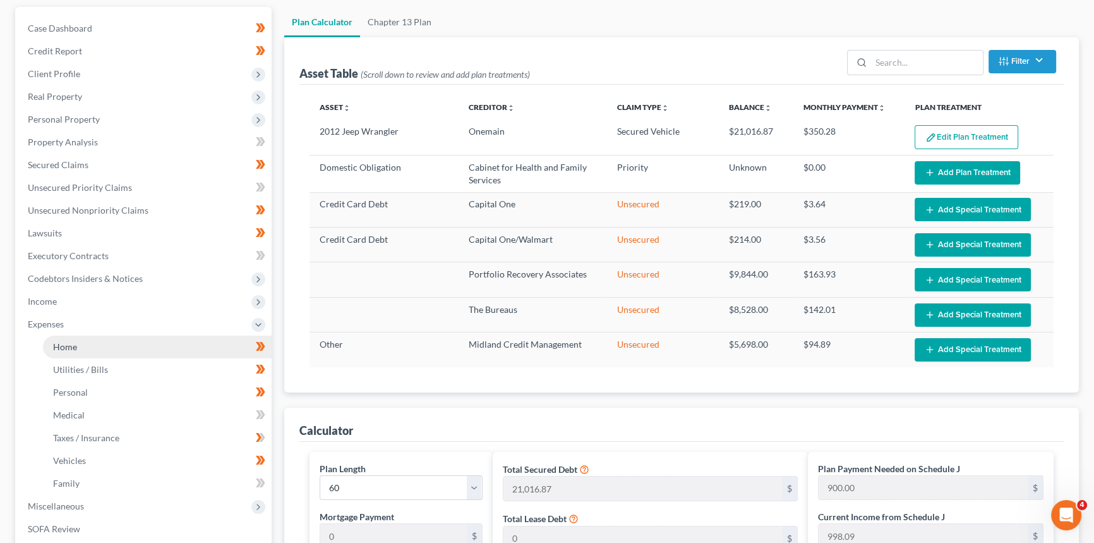
click at [65, 341] on span "Home" at bounding box center [65, 346] width 24 height 11
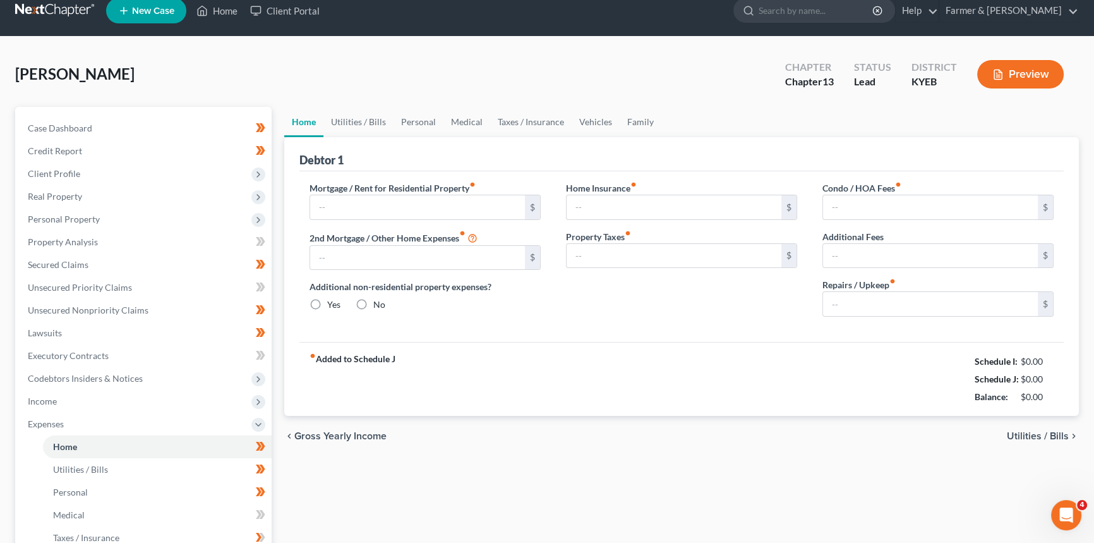
type input "845.00"
type input "0.00"
radio input "true"
type input "15.59"
type input "0.00"
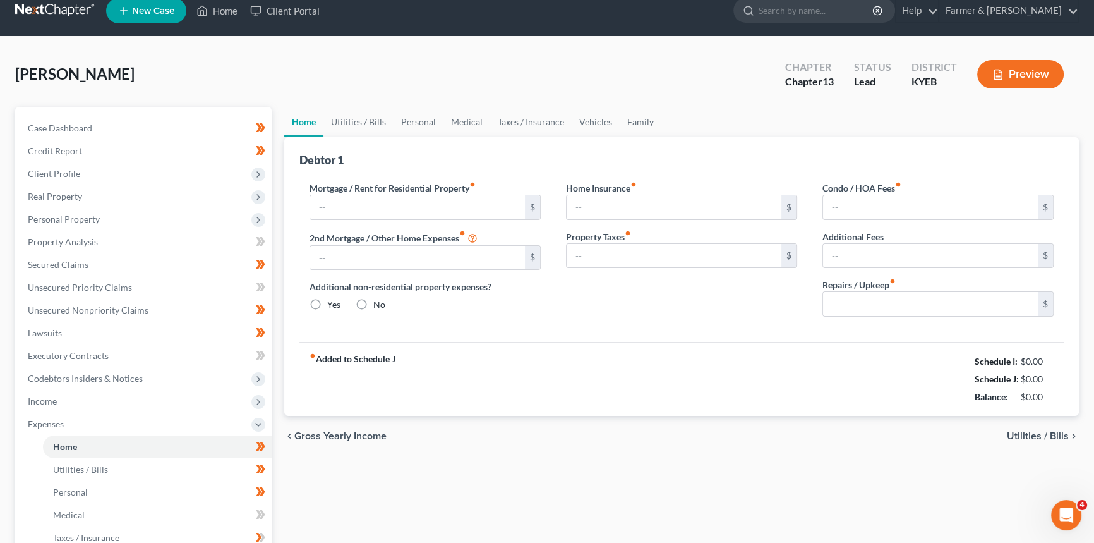
type input "0.00"
type input "50.00"
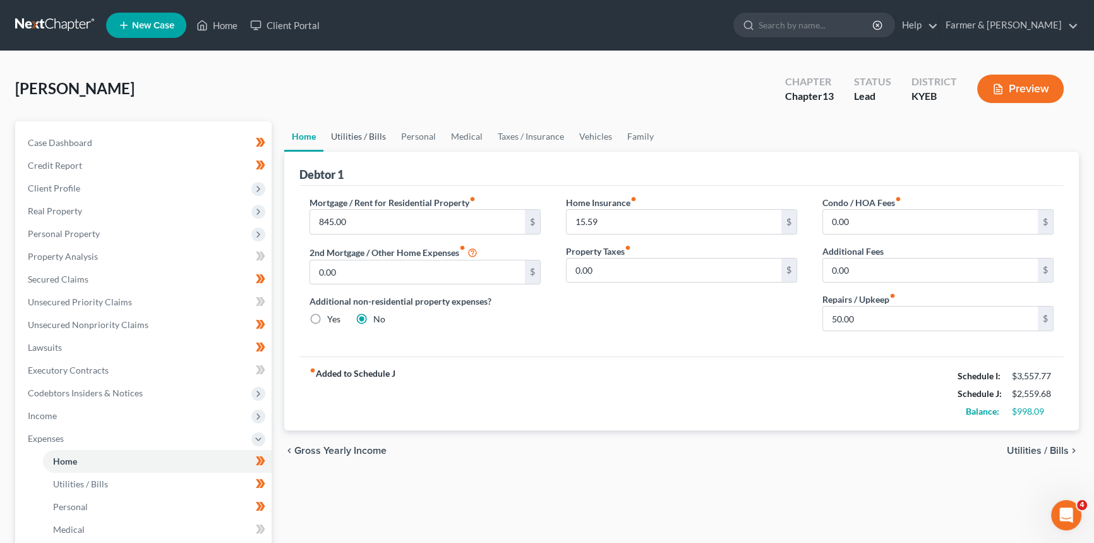
click at [360, 135] on link "Utilities / Bills" at bounding box center [359, 136] width 70 height 30
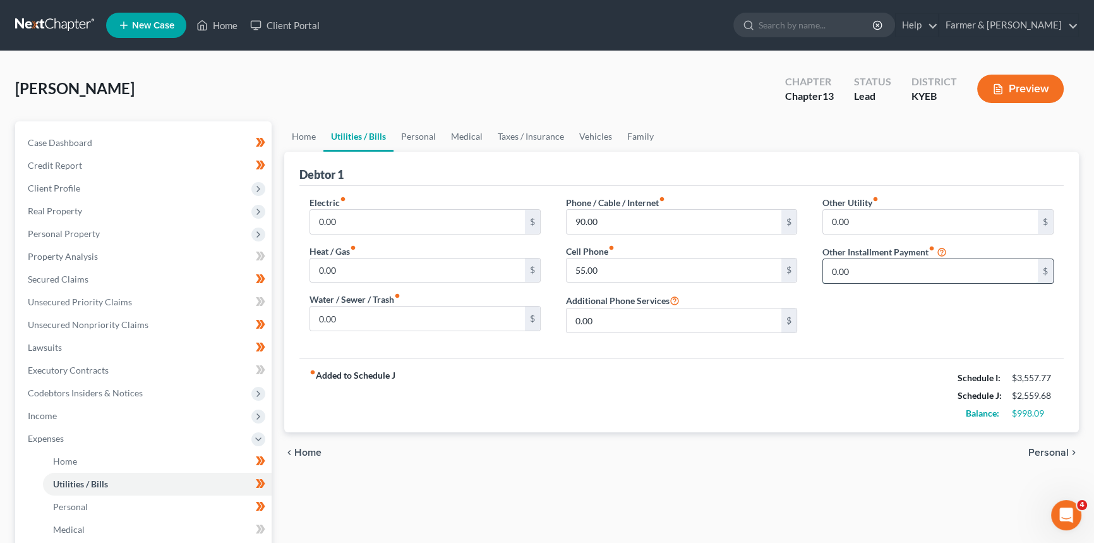
click at [930, 271] on input "0.00" at bounding box center [930, 271] width 215 height 24
type input "45"
click at [874, 306] on input "text" at bounding box center [938, 306] width 230 height 24
type input "Streaming Services"
click at [834, 351] on div "Electric fiber_manual_record 0.00 $ Heat / Gas fiber_manual_record 0.00 $ Water…" at bounding box center [682, 272] width 765 height 173
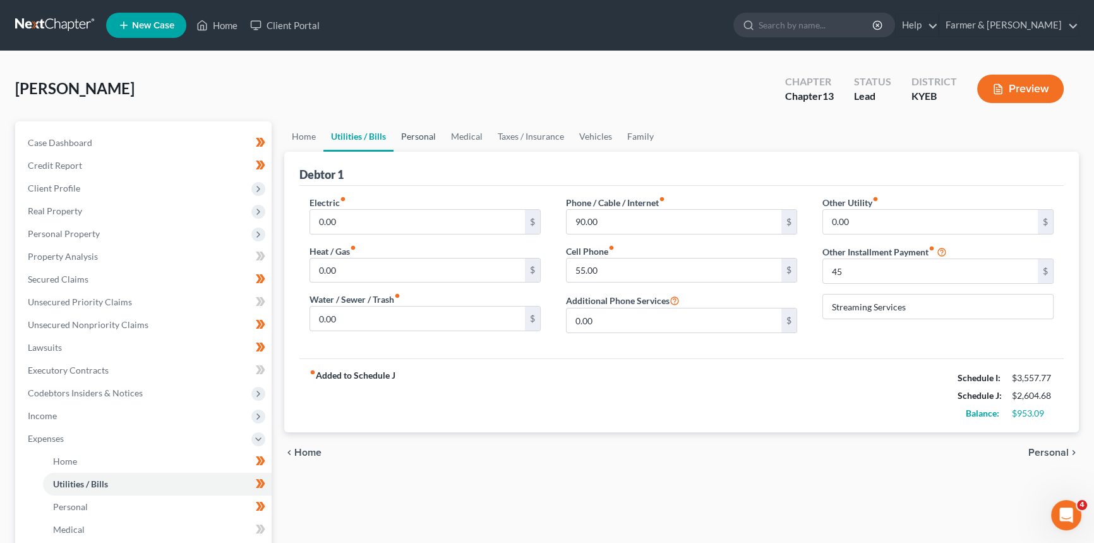
click at [411, 131] on link "Personal" at bounding box center [419, 136] width 50 height 30
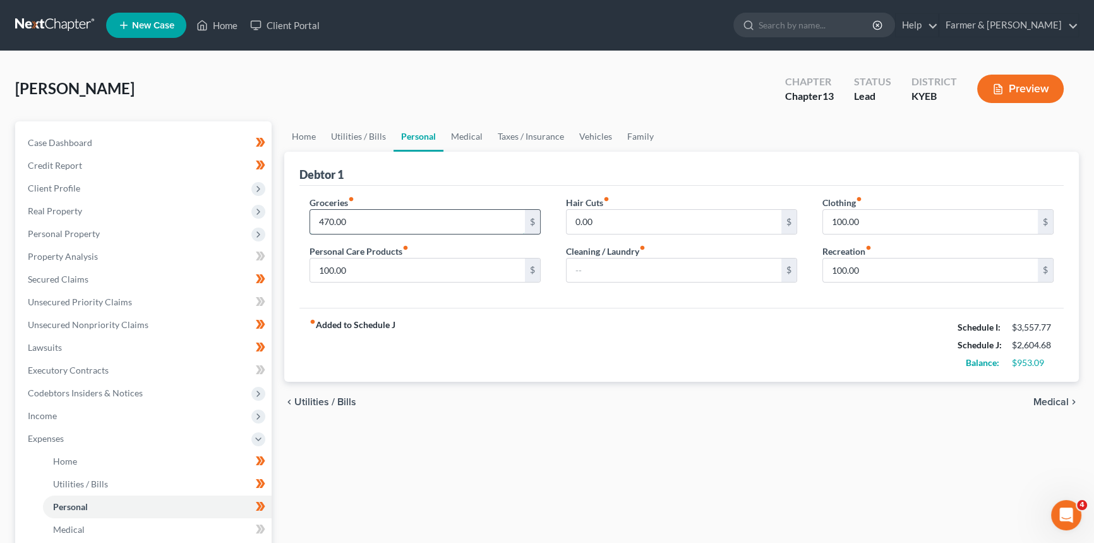
click at [364, 221] on input "470.00" at bounding box center [417, 222] width 215 height 24
type input "500"
click at [724, 267] on input "text" at bounding box center [674, 270] width 215 height 24
type input "45"
click at [497, 270] on input "100.00" at bounding box center [417, 270] width 215 height 24
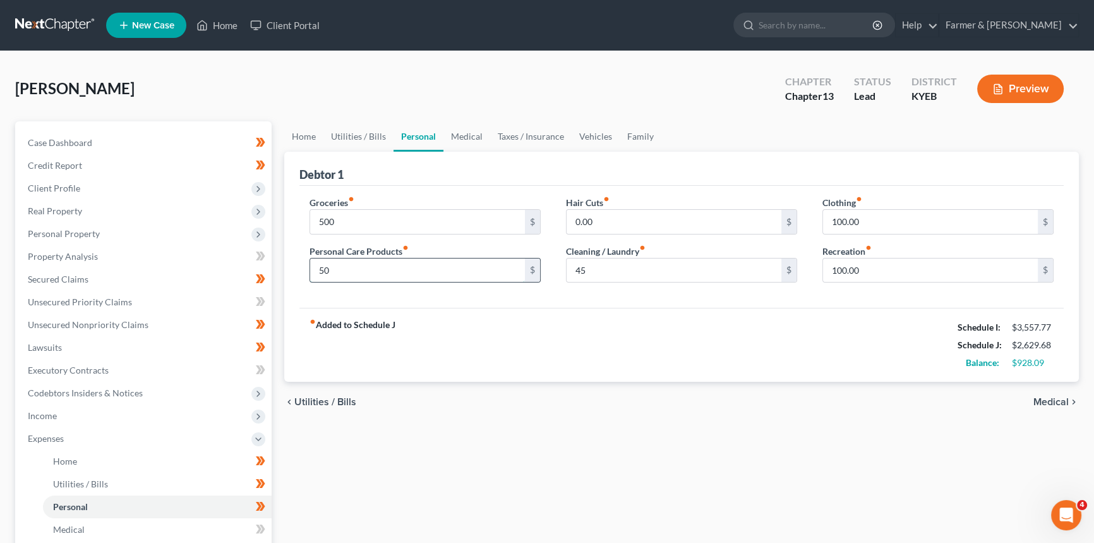
type input "50"
click at [595, 269] on input "45" at bounding box center [674, 270] width 215 height 24
type input "50"
click at [595, 221] on input "0.00" at bounding box center [674, 222] width 215 height 24
type input "20"
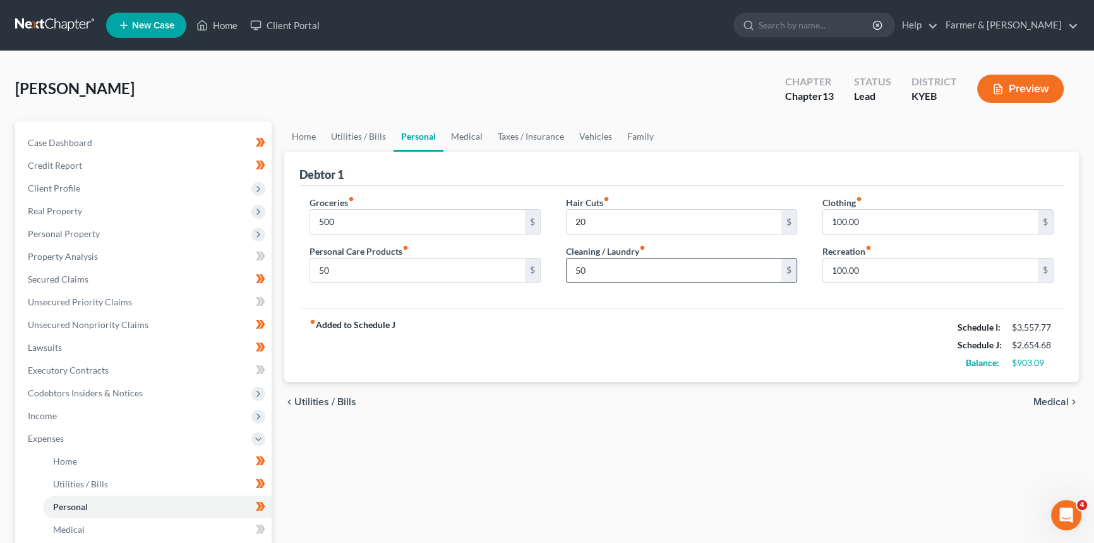
click at [631, 264] on input "50" at bounding box center [674, 270] width 215 height 24
click at [473, 135] on link "Medical" at bounding box center [467, 136] width 47 height 30
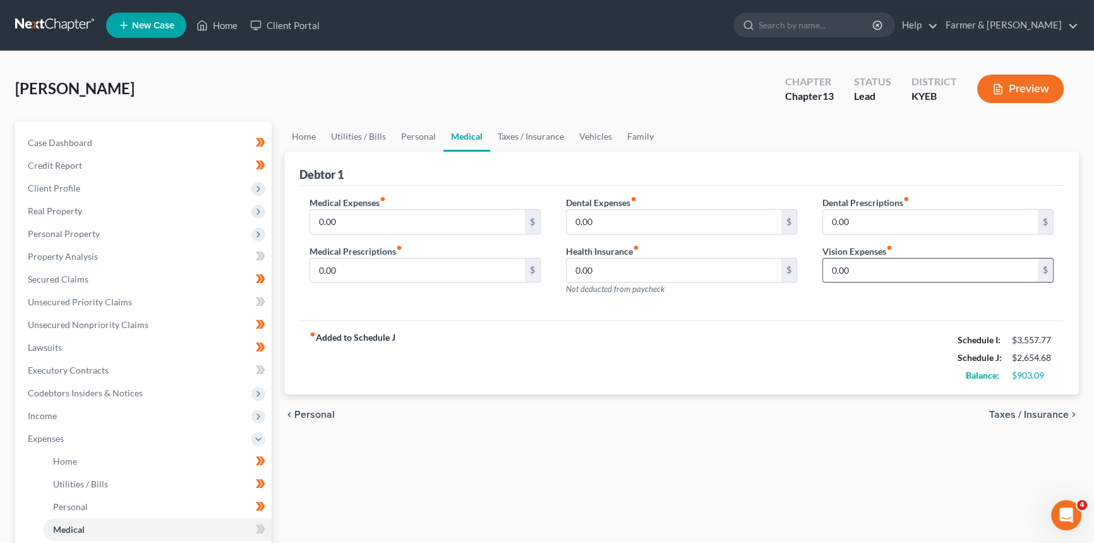
click at [855, 274] on input "0.00" at bounding box center [930, 270] width 215 height 24
type input "20"
click at [354, 220] on input "0.00" at bounding box center [417, 222] width 215 height 24
click at [354, 267] on input "0.00" at bounding box center [417, 270] width 215 height 24
type input "25"
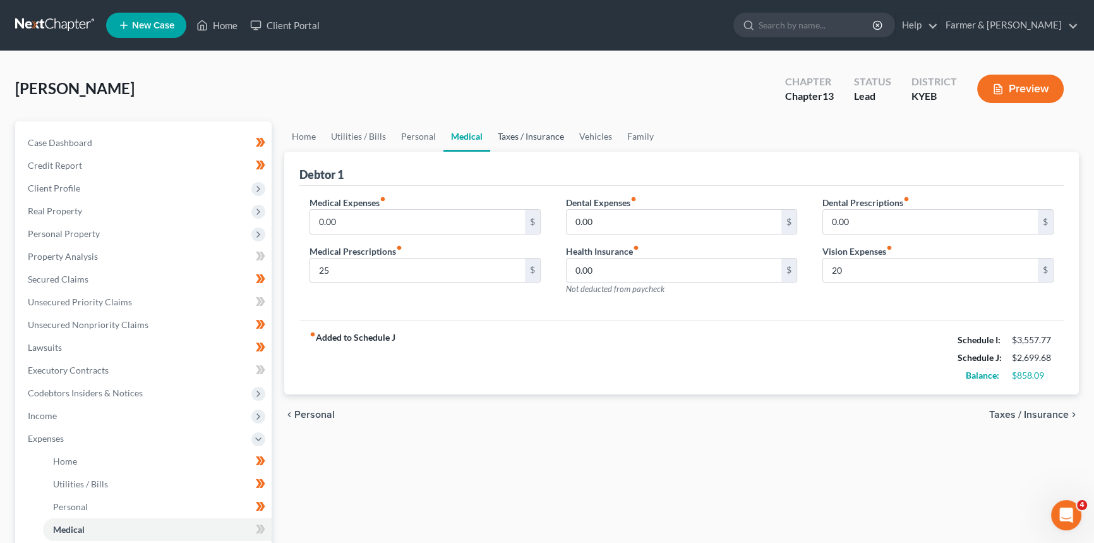
click at [512, 133] on link "Taxes / Insurance" at bounding box center [531, 136] width 82 height 30
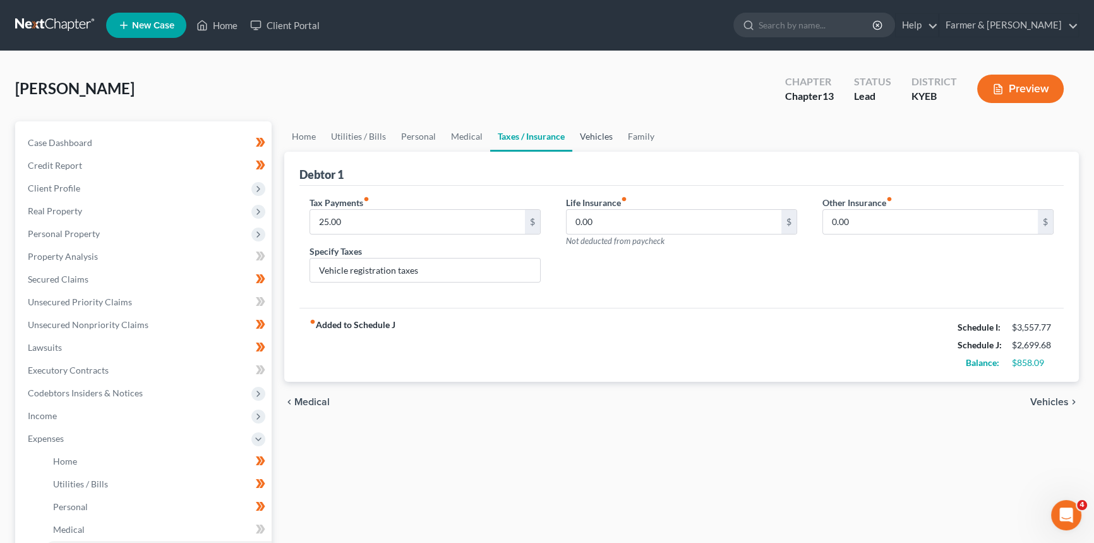
click at [602, 138] on link "Vehicles" at bounding box center [597, 136] width 48 height 30
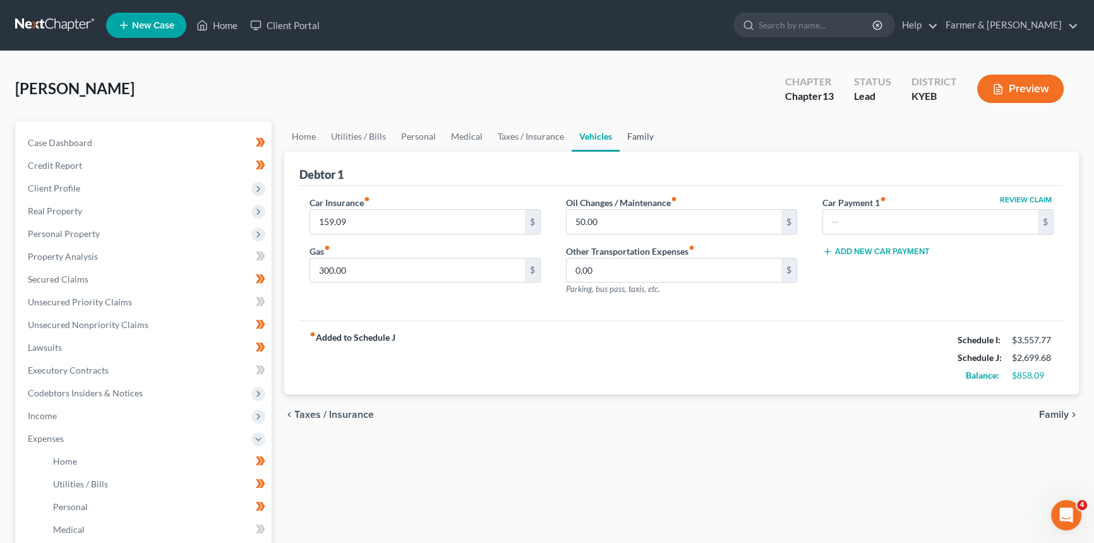
click at [635, 133] on link "Family" at bounding box center [641, 136] width 42 height 30
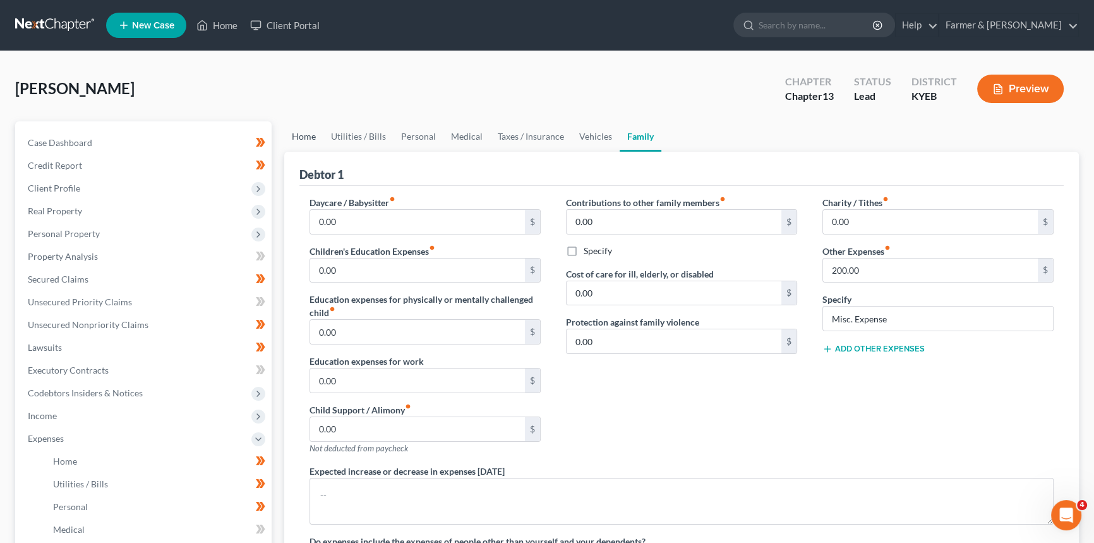
click at [303, 133] on link "Home" at bounding box center [303, 136] width 39 height 30
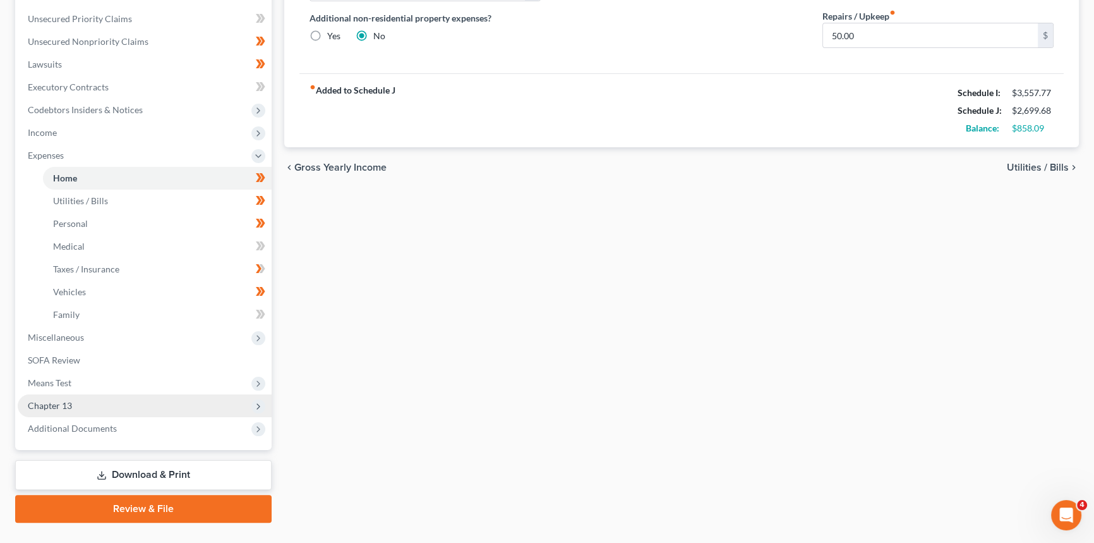
scroll to position [287, 0]
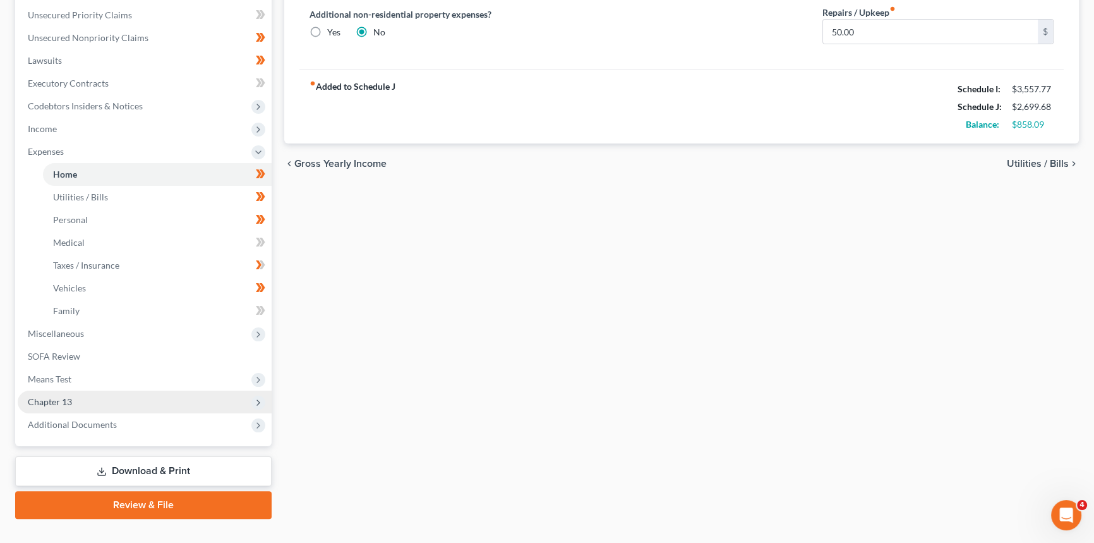
click at [75, 398] on span "Chapter 13" at bounding box center [145, 402] width 254 height 23
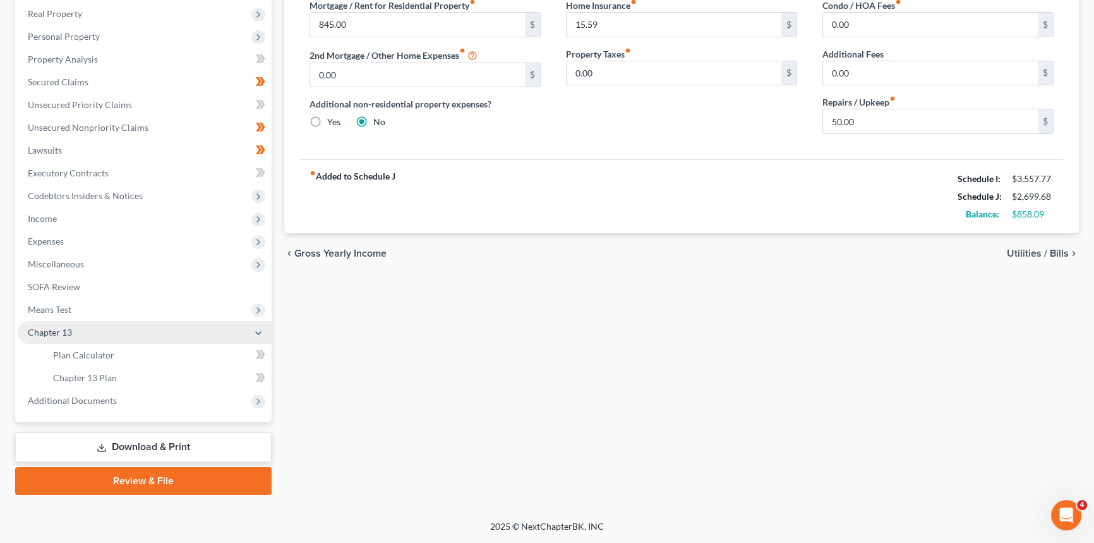
scroll to position [196, 0]
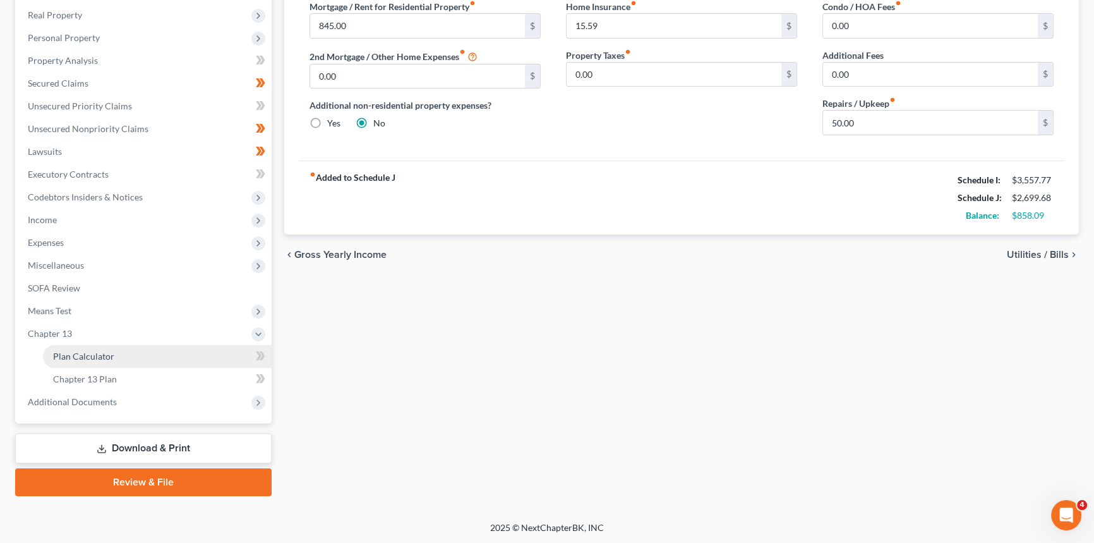
drag, startPoint x: 78, startPoint y: 357, endPoint x: 102, endPoint y: 349, distance: 25.4
click at [78, 357] on span "Plan Calculator" at bounding box center [83, 356] width 61 height 11
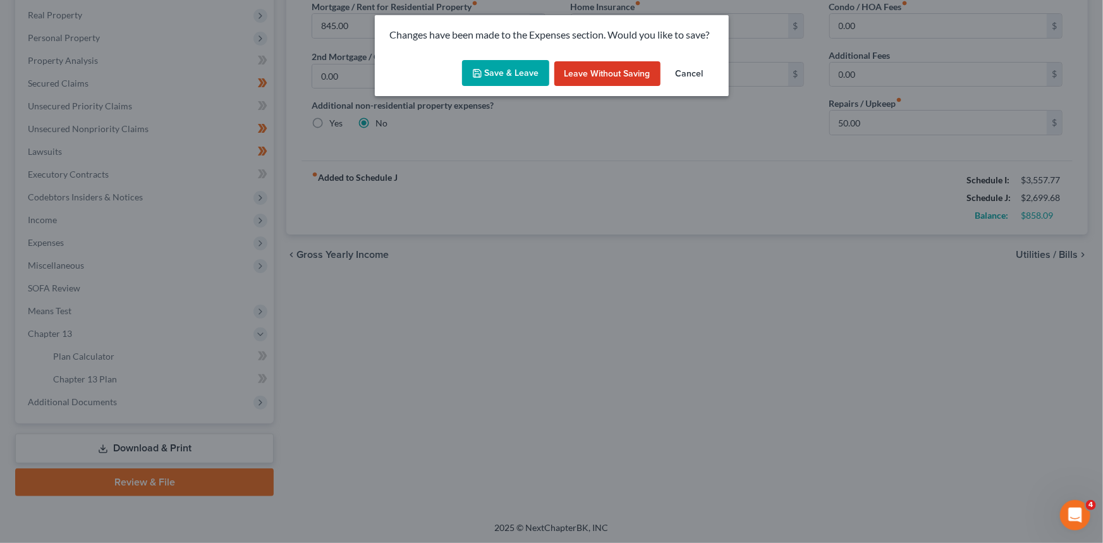
click at [493, 69] on button "Save & Leave" at bounding box center [505, 73] width 87 height 27
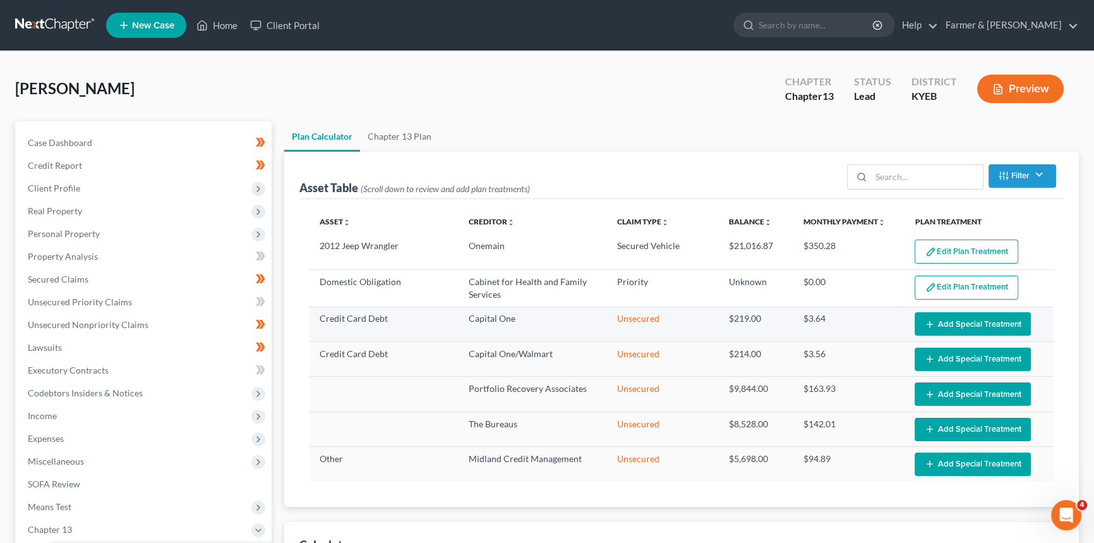
select select "59"
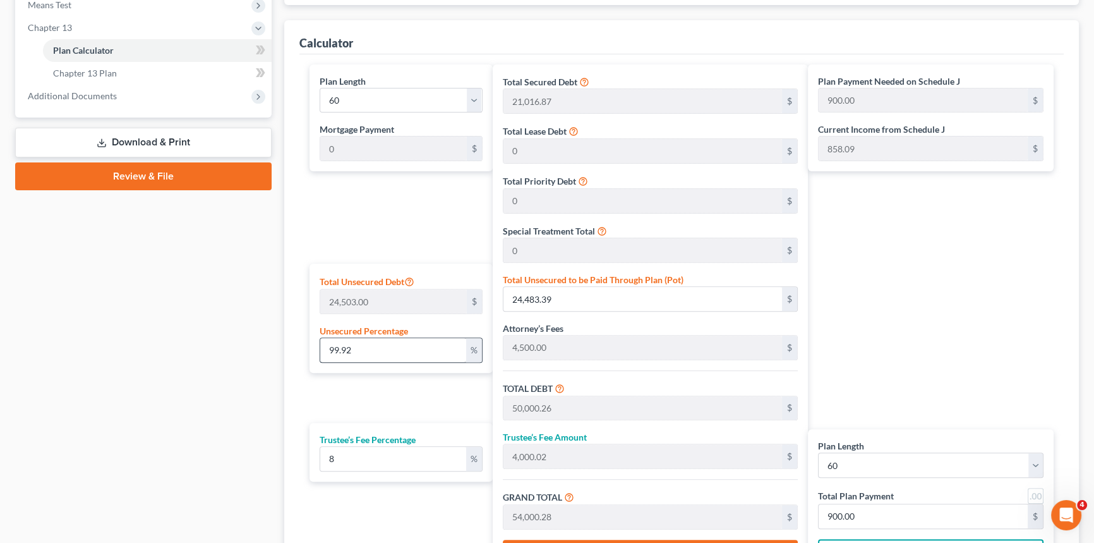
scroll to position [517, 0]
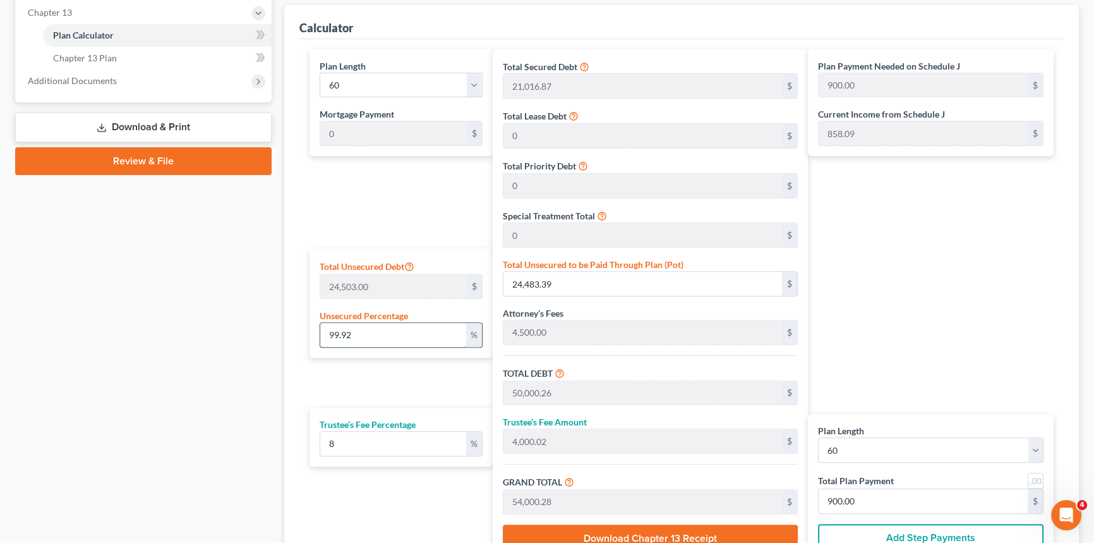
click at [372, 334] on input "99.92" at bounding box center [393, 335] width 146 height 24
type input "99.929"
type input "24,485.60"
type input "50,002.47"
type input "4,000.19"
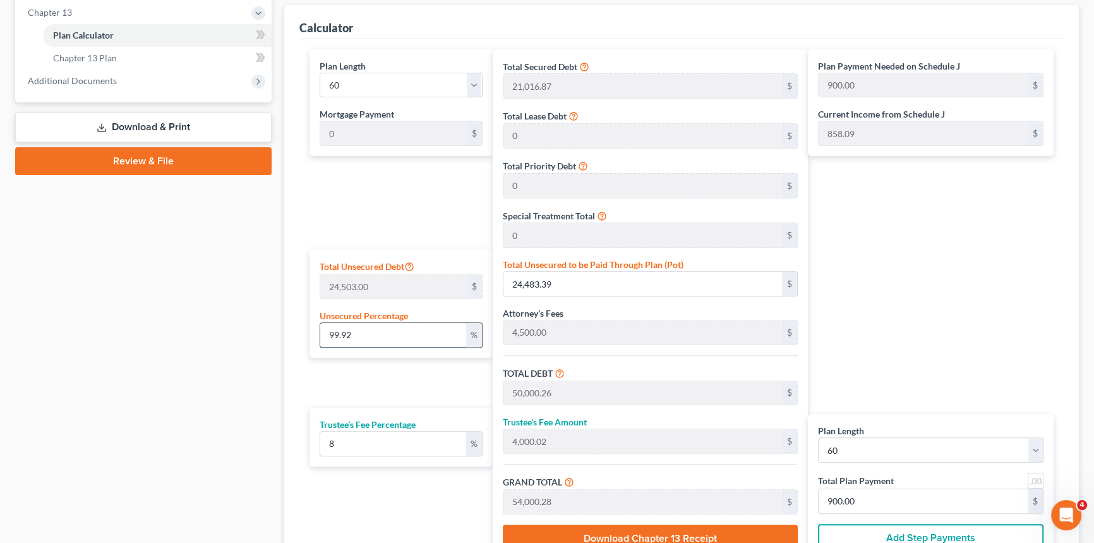
type input "54,002.67"
type input "900.04"
type input "99.92"
type input "24,483.39"
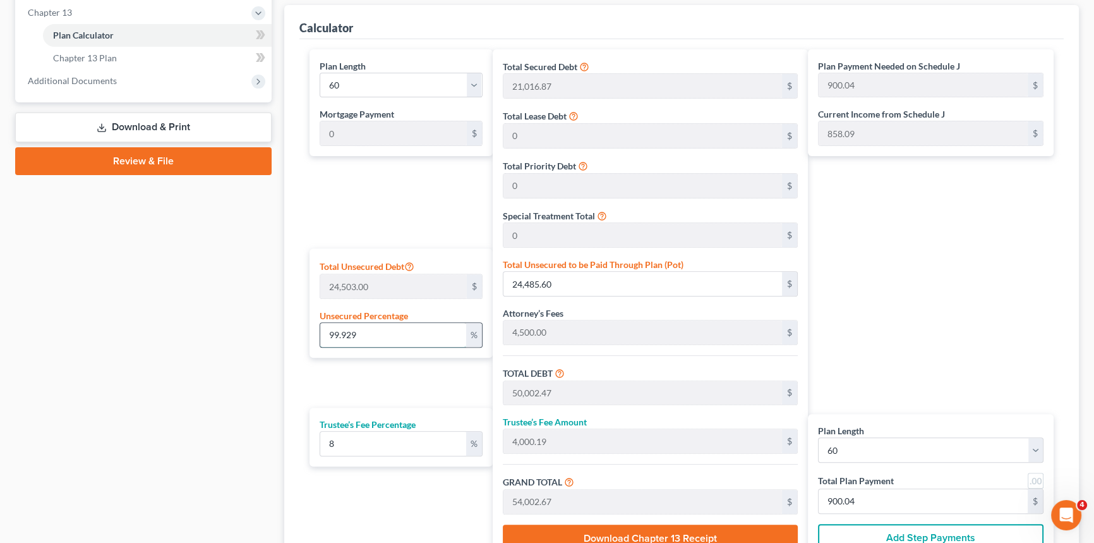
type input "50,000.26"
type input "4,000.02"
type input "54,000.28"
type input "900.00"
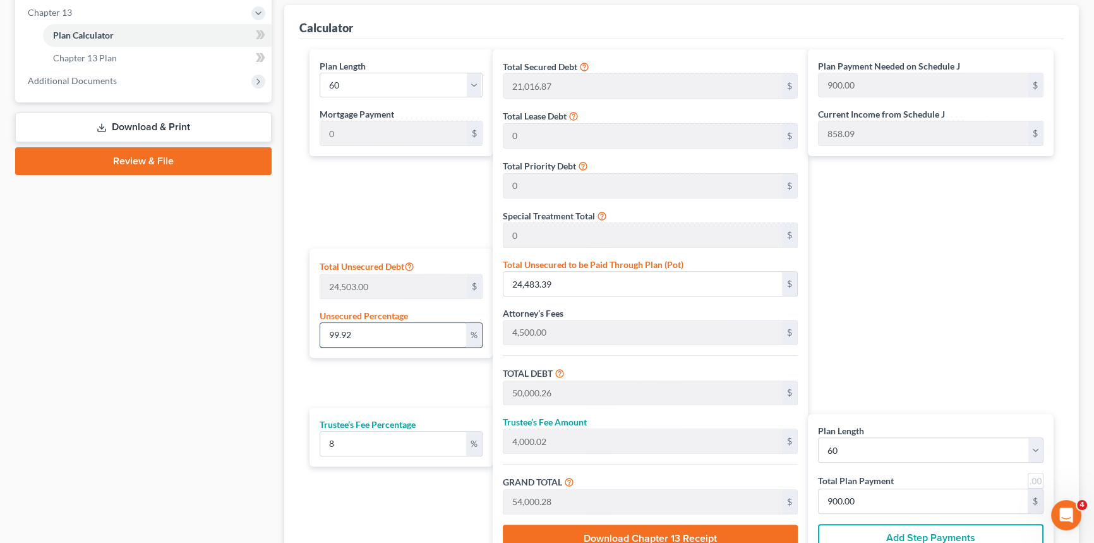
type input "99.9"
type input "24,478.49"
type input "49,995.36"
type input "3,999.62"
type input "53,994.99"
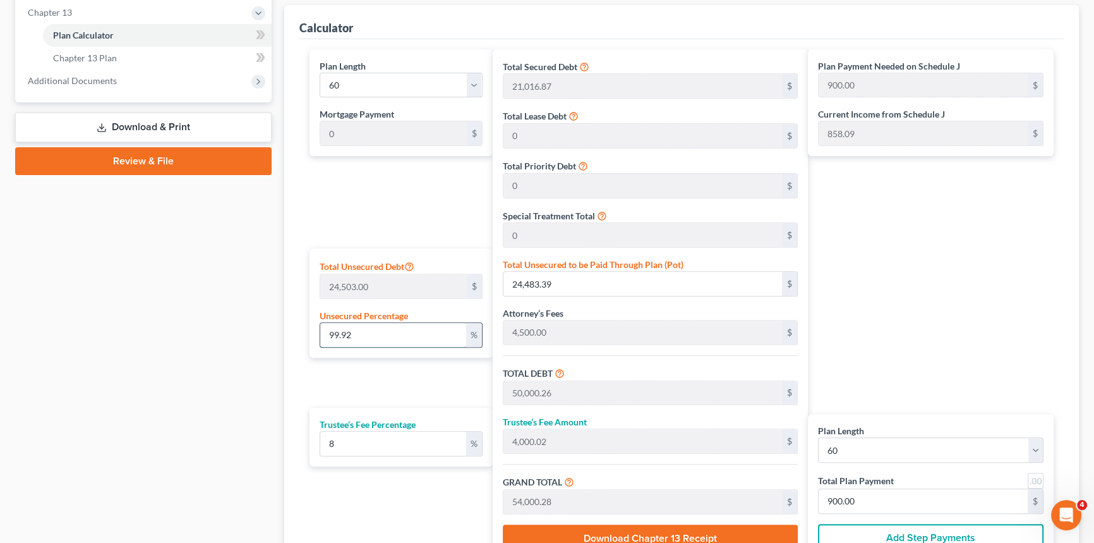
type input "899.91"
type input "99."
type input "24,257.97"
type input "49,774.84"
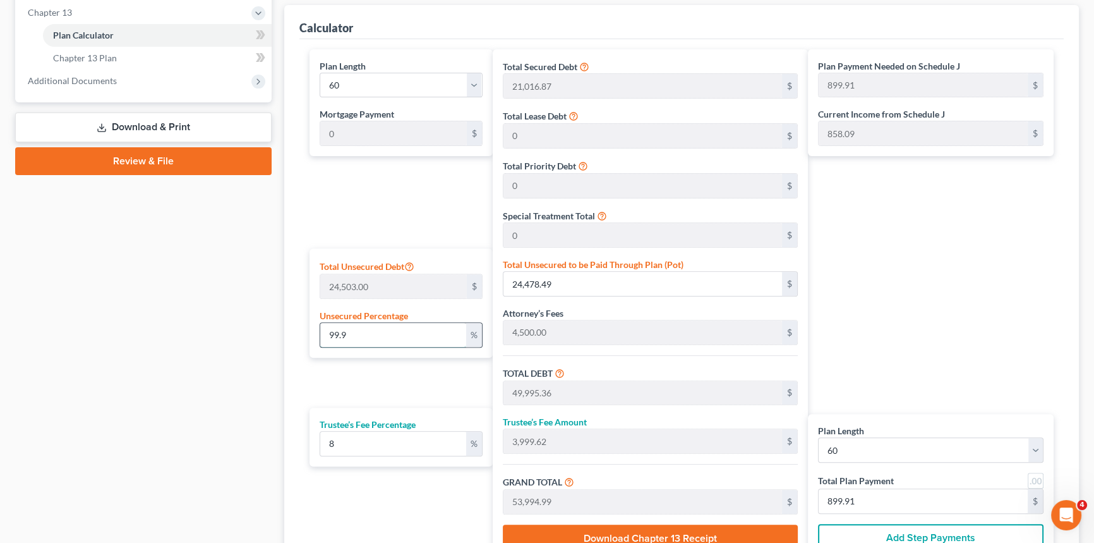
type input "3,981.98"
type input "53,756.82"
type input "895.94"
type input "9"
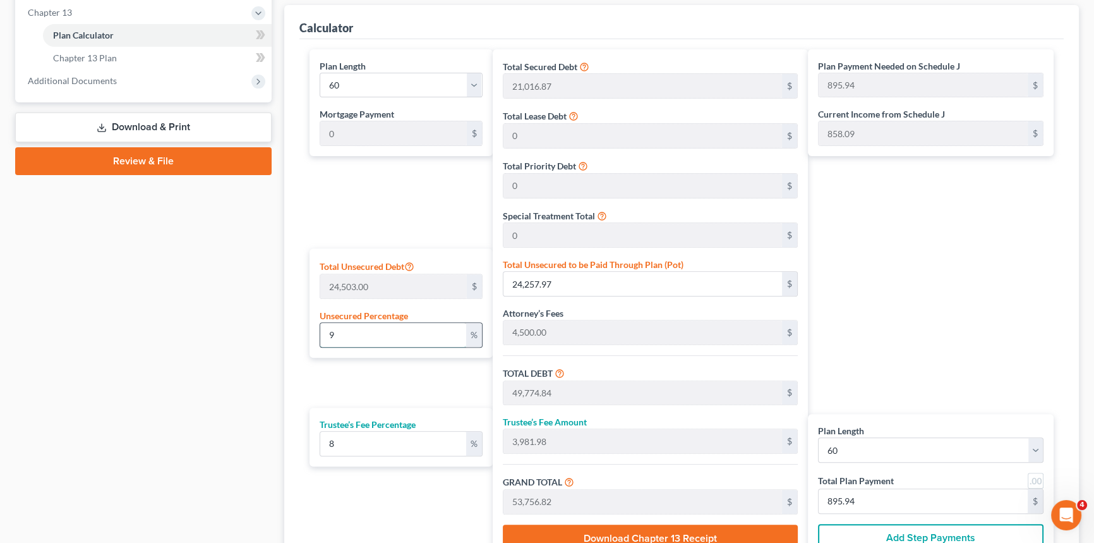
type input "25,516.87"
type input "2,041.34"
type input "27,558.21"
type input "459.30"
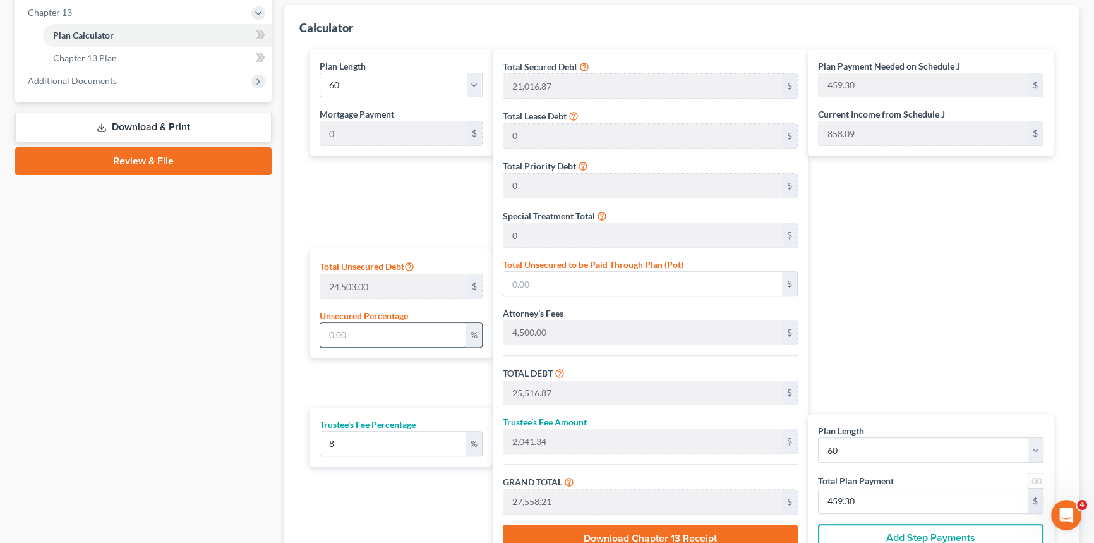
type input "9"
type input "2,205.27"
type input "27,722.14"
type input "2,217.77"
type input "29,939.91"
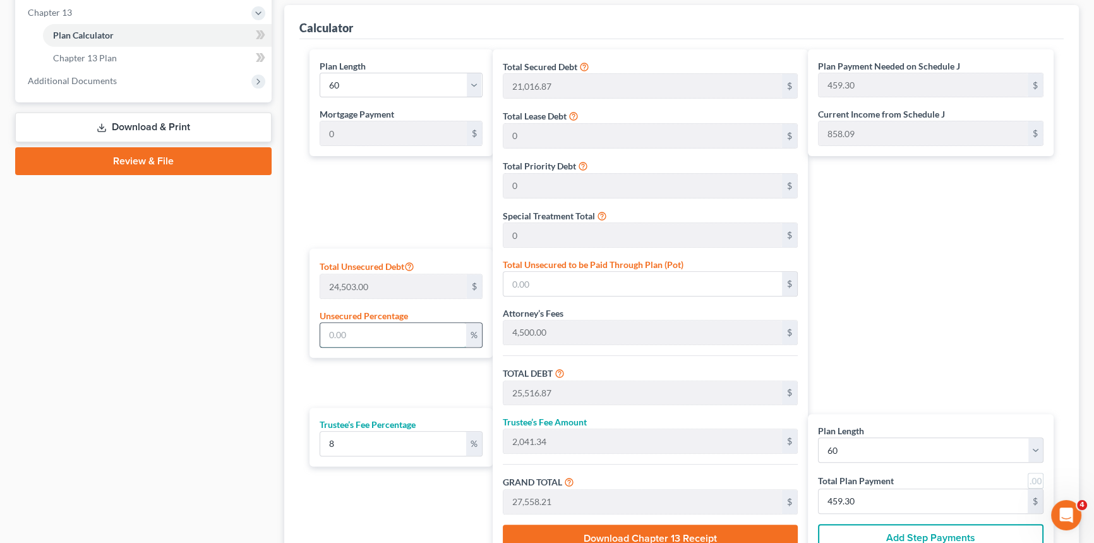
type input "498.99"
type input "90"
type input "22,052.70"
type input "47,569.57"
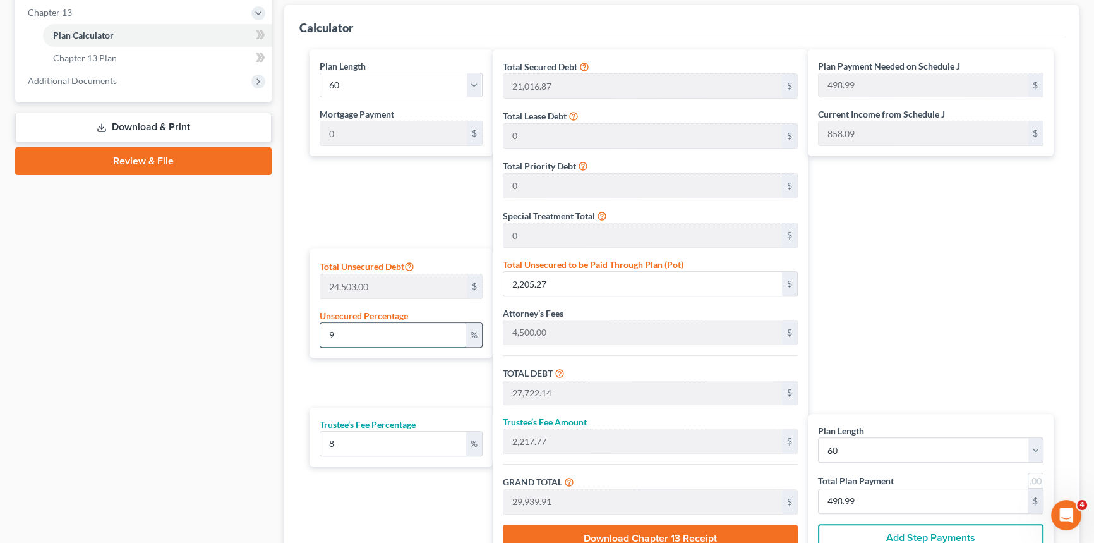
type input "3,805.56"
type input "51,375.13"
type input "856.25"
click at [418, 187] on div "Plan Length 1 2 3 4 5 6 7 8 9 10 11 12 13 14 15 16 17 18 19 20 21 22 23 24 25 2…" at bounding box center [398, 305] width 190 height 513
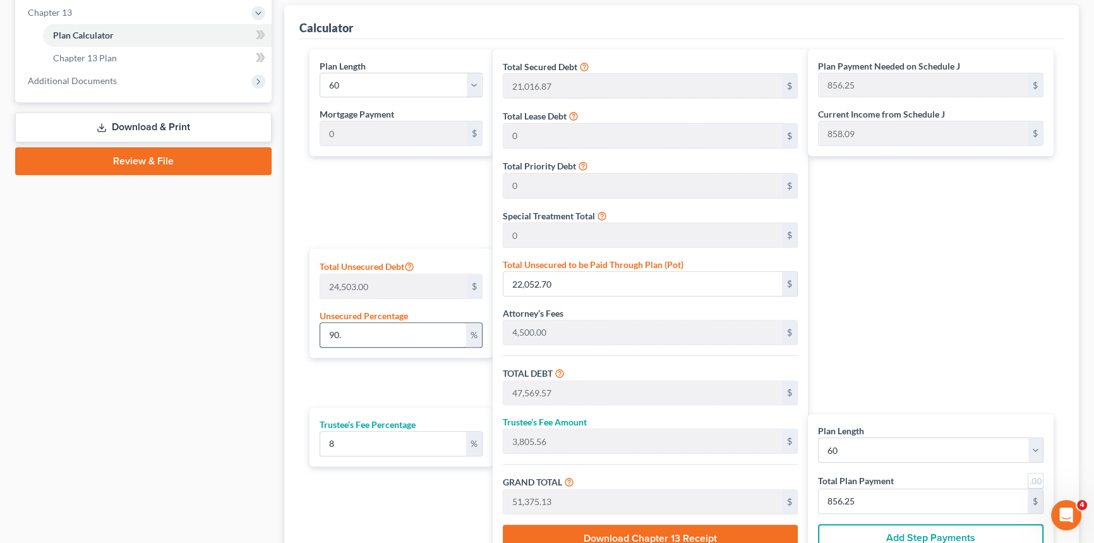
click at [348, 332] on input "90." at bounding box center [393, 335] width 146 height 24
type input "9"
type input "2,205.27"
type input "27,722.14"
type input "2,217.77"
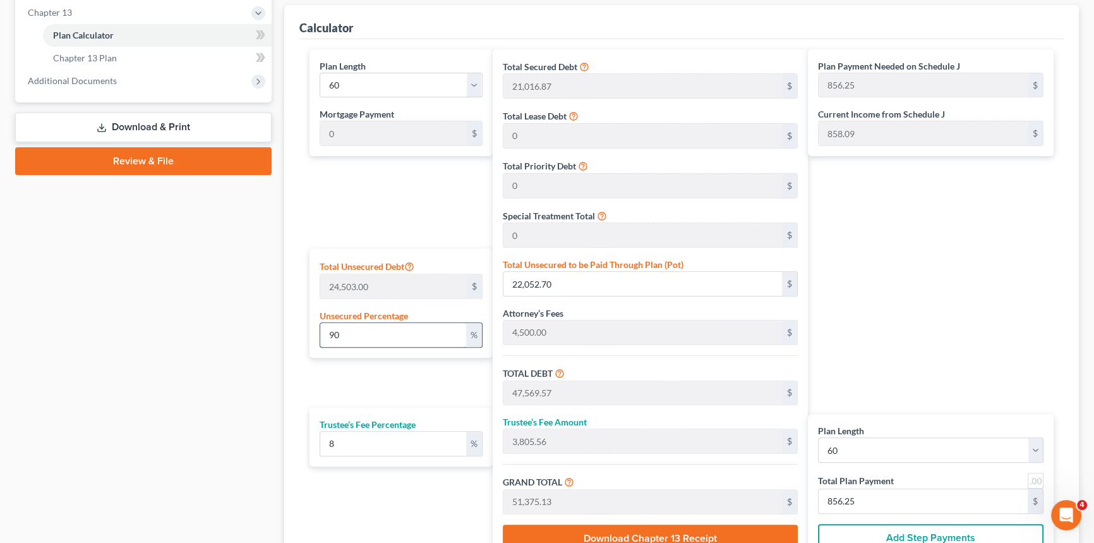
type input "29,939.91"
type input "498.99"
type input "25,516.87"
type input "2,041.34"
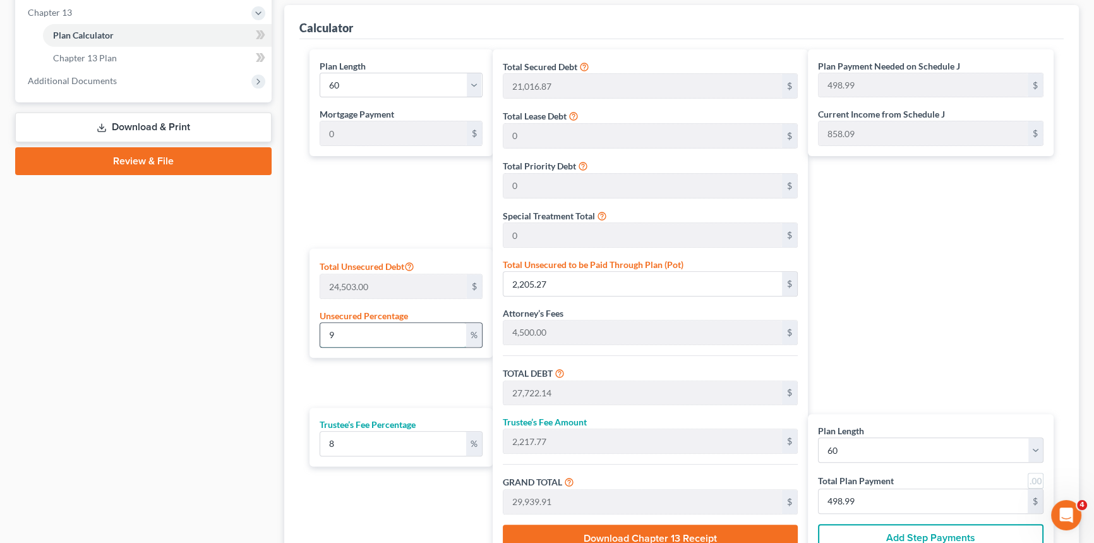
type input "27,558.21"
type input "459.30"
type input "8"
type input "1,960.24"
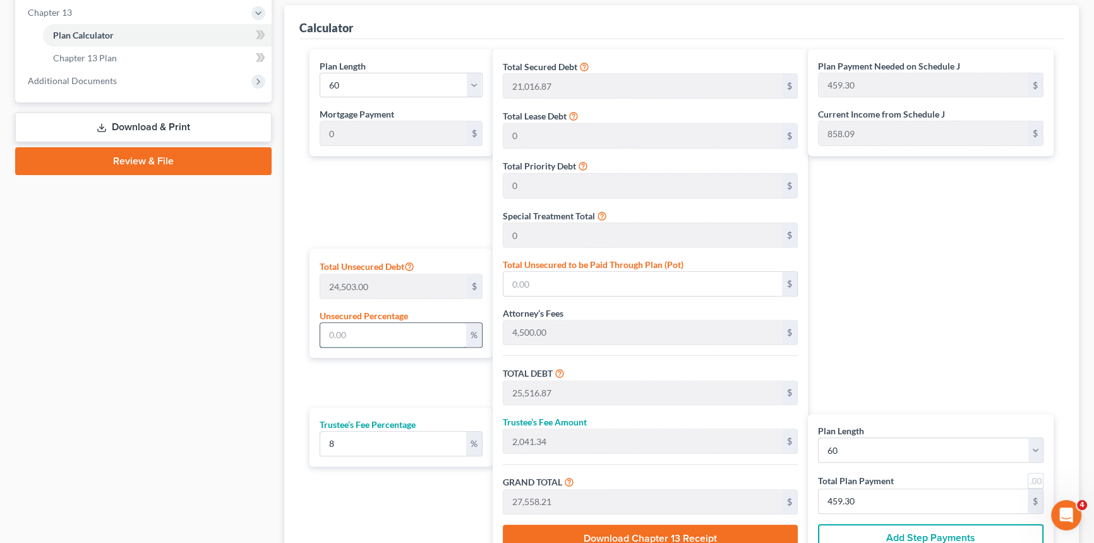
type input "27,477.11"
type input "2,198.16"
type input "29,675.27"
type input "494.58"
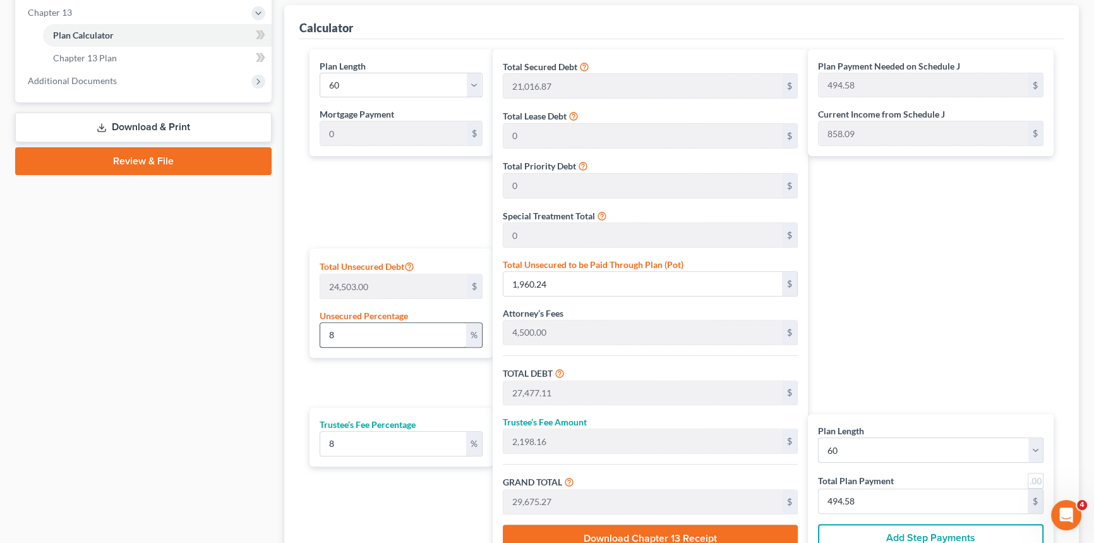
type input "89"
type input "21,807.67"
type input "47,324.53"
type input "3,785.96"
type input "51,110.50"
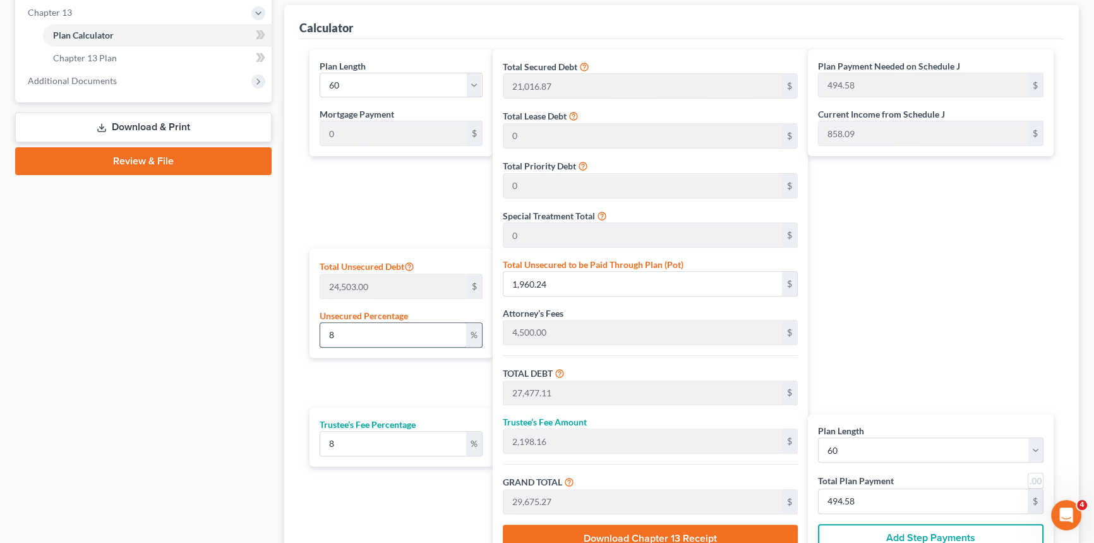
type input "851.84"
type input "8"
type input "1,960.24"
type input "27,477.11"
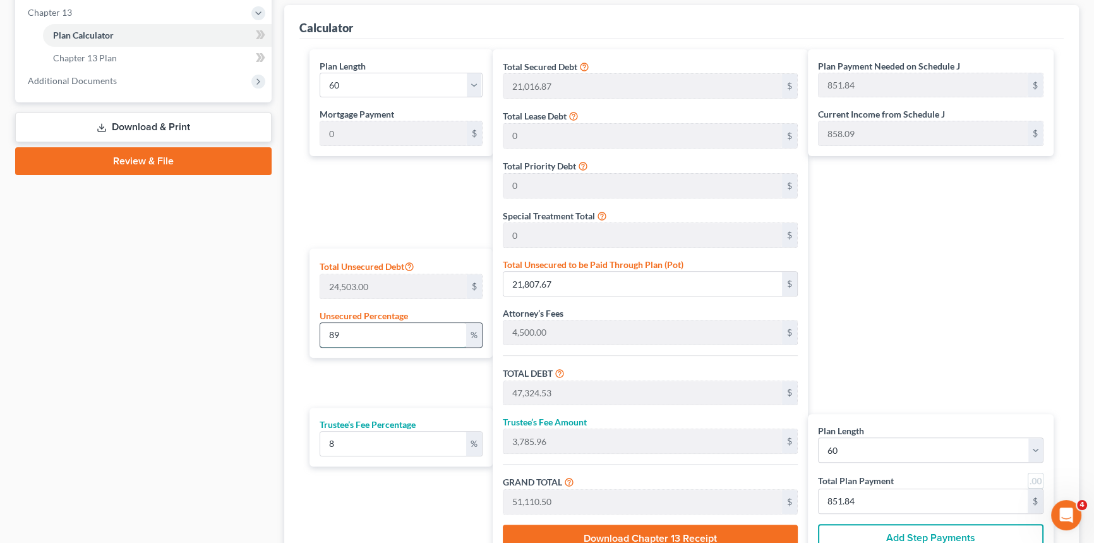
type input "2,198.16"
type input "29,675.27"
type input "494.58"
type input "88"
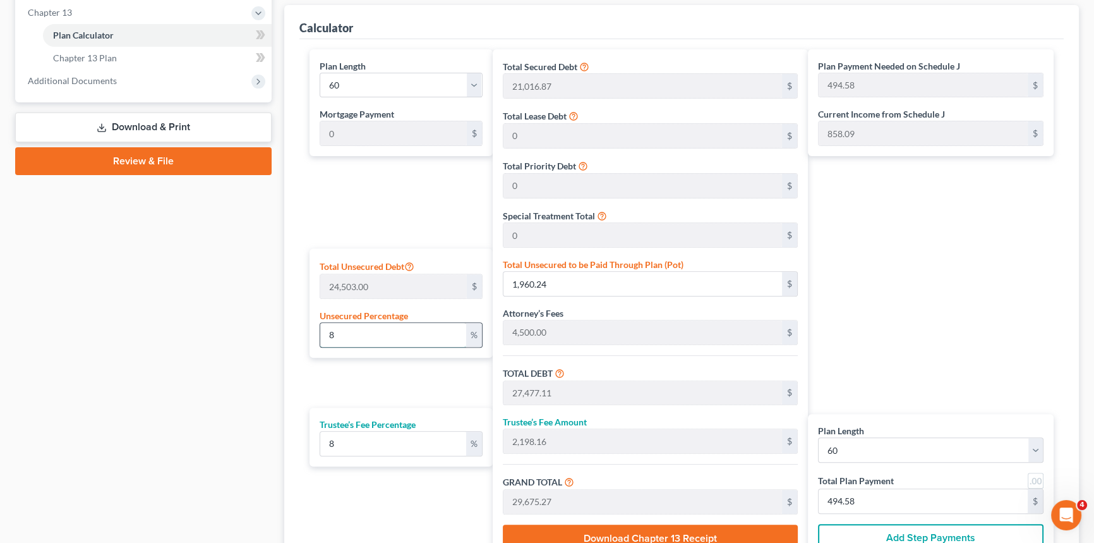
type input "21,562.64"
type input "47,079.50"
type input "3,766.36"
type input "50,845.87"
type input "847.43"
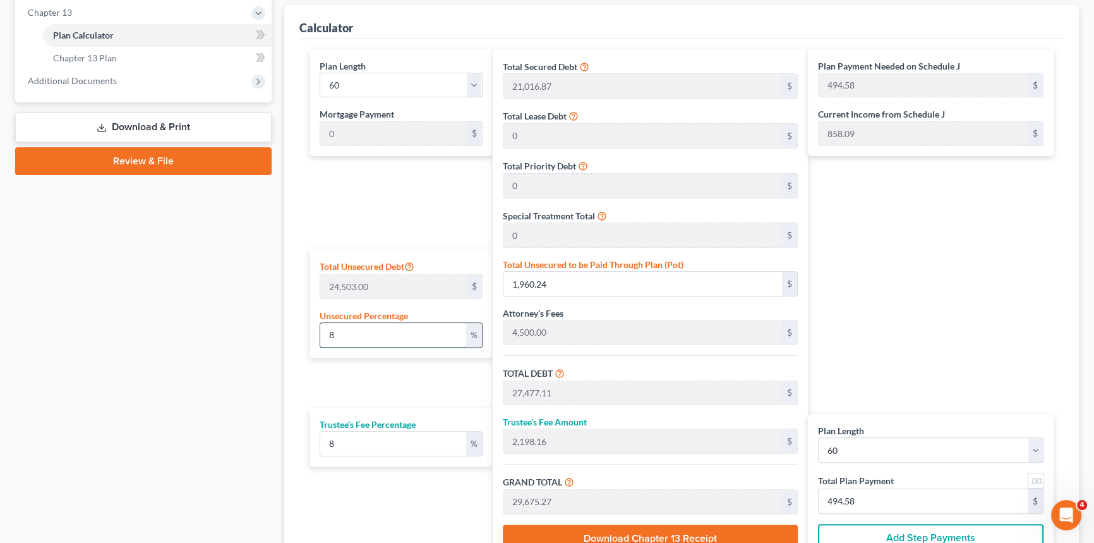
type input "847.43"
click at [394, 217] on div "Plan Length 1 2 3 4 5 6 7 8 9 10 11 12 13 14 15 16 17 18 19 20 21 22 23 24 25 2…" at bounding box center [398, 305] width 190 height 513
type input "0"
type input "444.44"
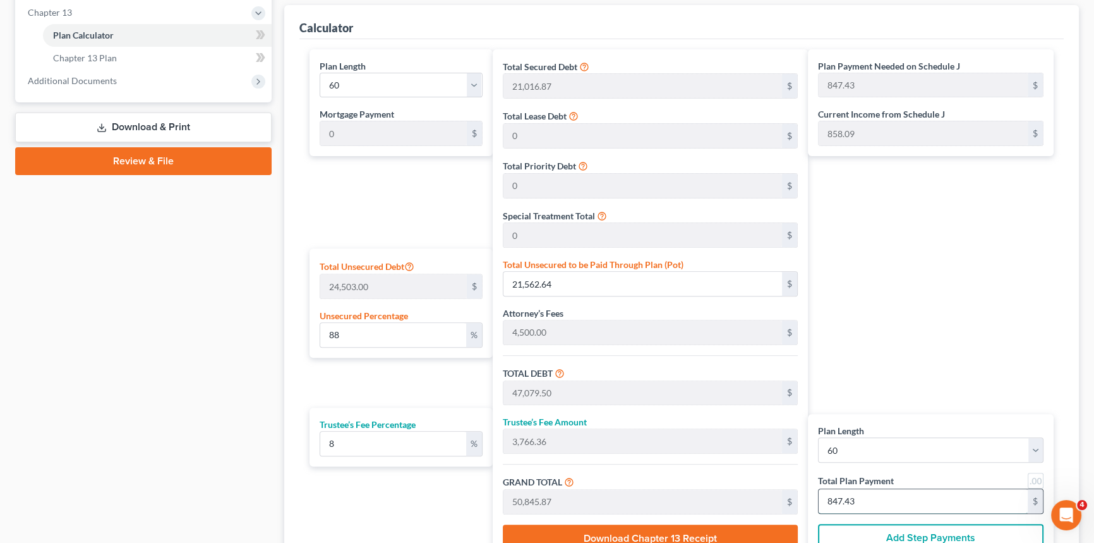
type input "35.55"
type input "480.00"
type input "8"
type input "4,722.22"
type input "377.77"
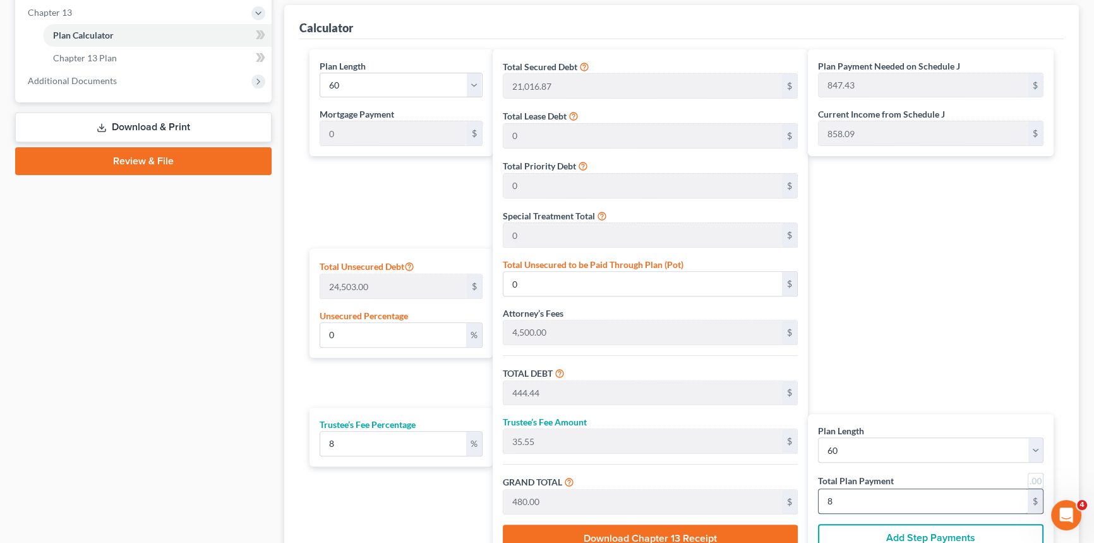
type input "5,100.00"
type input "85"
type input "88.58"
type input "21,705.35"
type input "47,222.22"
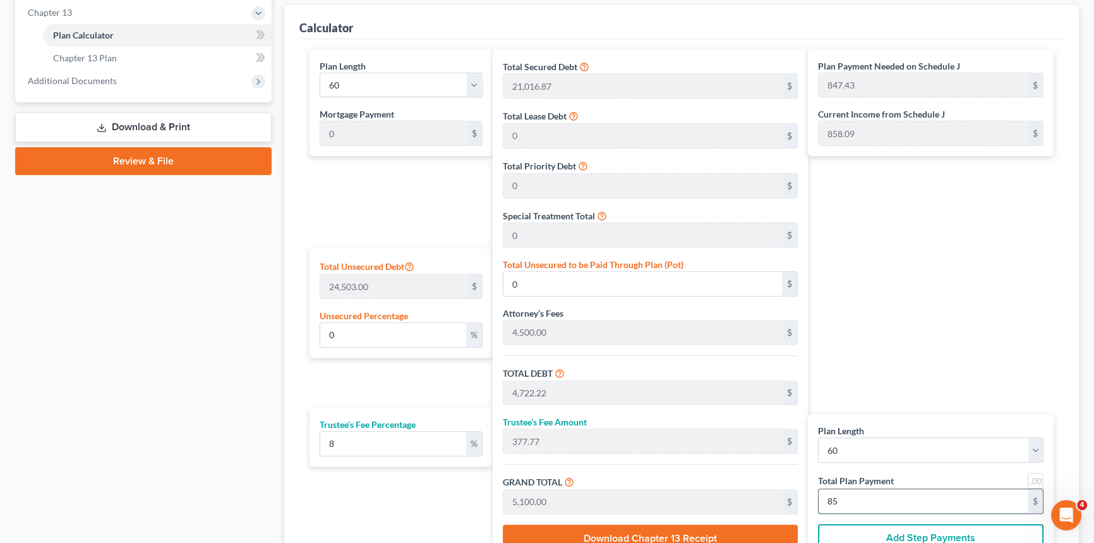
type input "3,777.77"
type input "51,000.00"
type input "850.00"
click at [961, 300] on div "Plan Payment Needed on Schedule J 847.43 $ Current Income from Schedule J 858.0…" at bounding box center [934, 305] width 252 height 513
click at [365, 329] on input "88.58" at bounding box center [393, 335] width 146 height 24
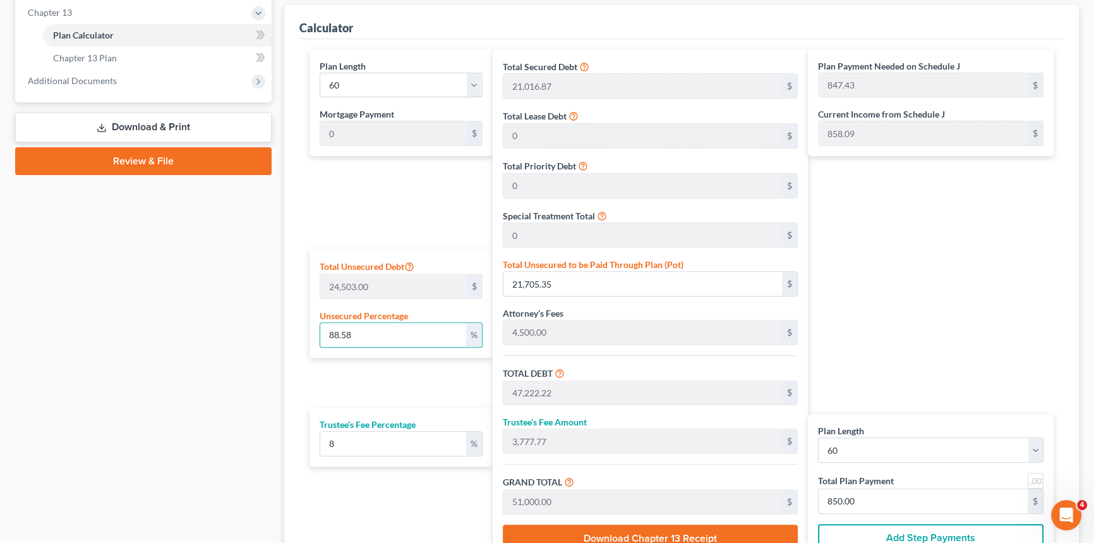
click at [379, 371] on div "Plan Length 1 2 3 4 5 6 7 8 9 10 11 12 13 14 15 16 17 18 19 20 21 22 23 24 25 2…" at bounding box center [398, 305] width 190 height 513
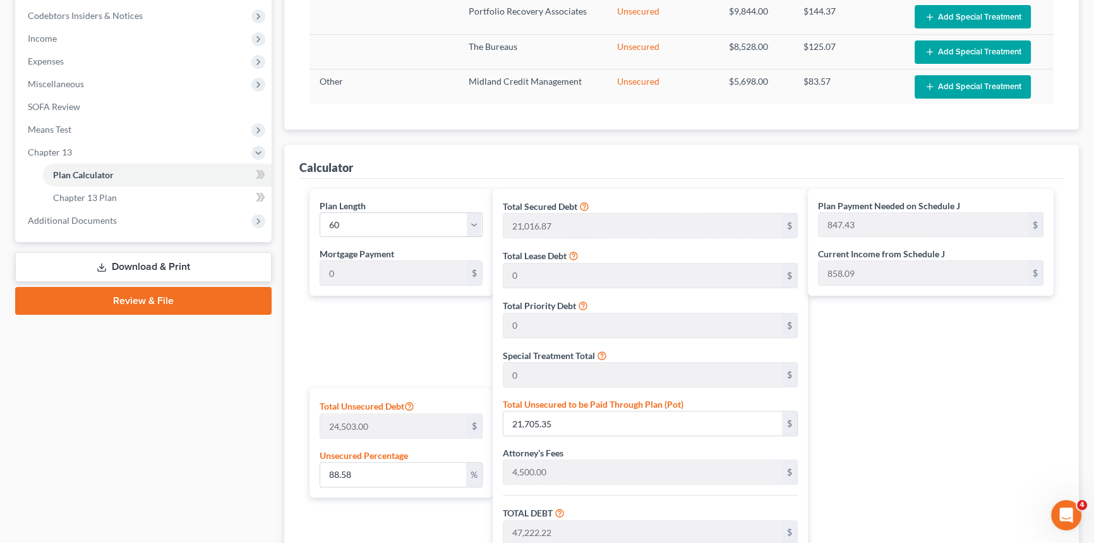
scroll to position [349, 0]
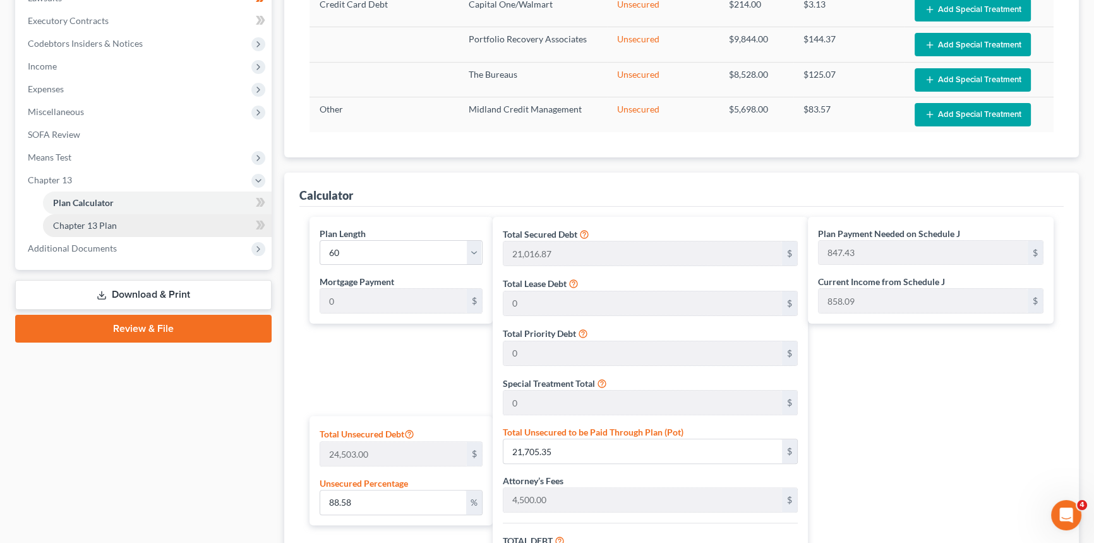
click at [83, 225] on span "Chapter 13 Plan" at bounding box center [85, 225] width 64 height 11
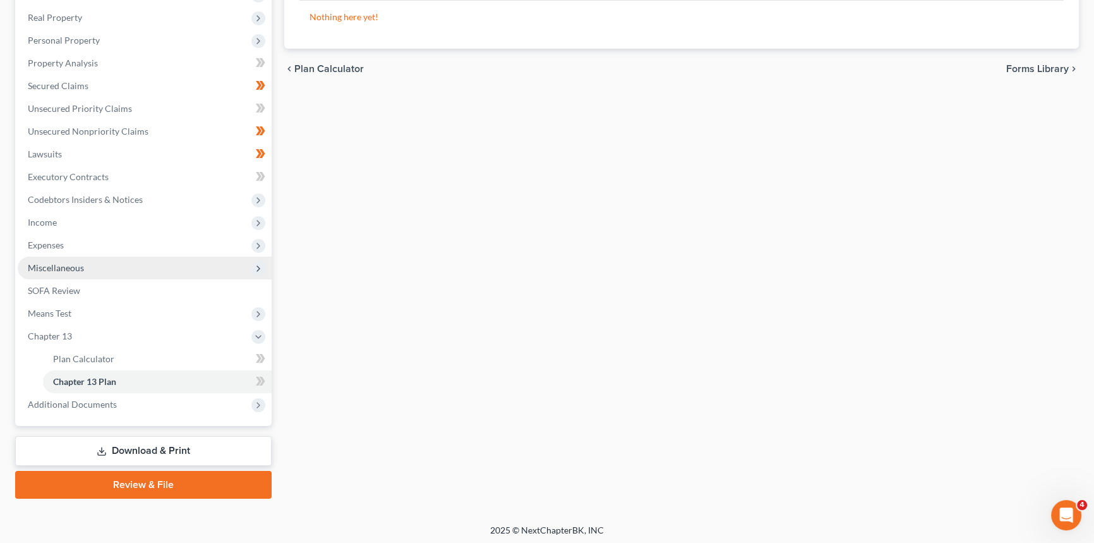
scroll to position [196, 0]
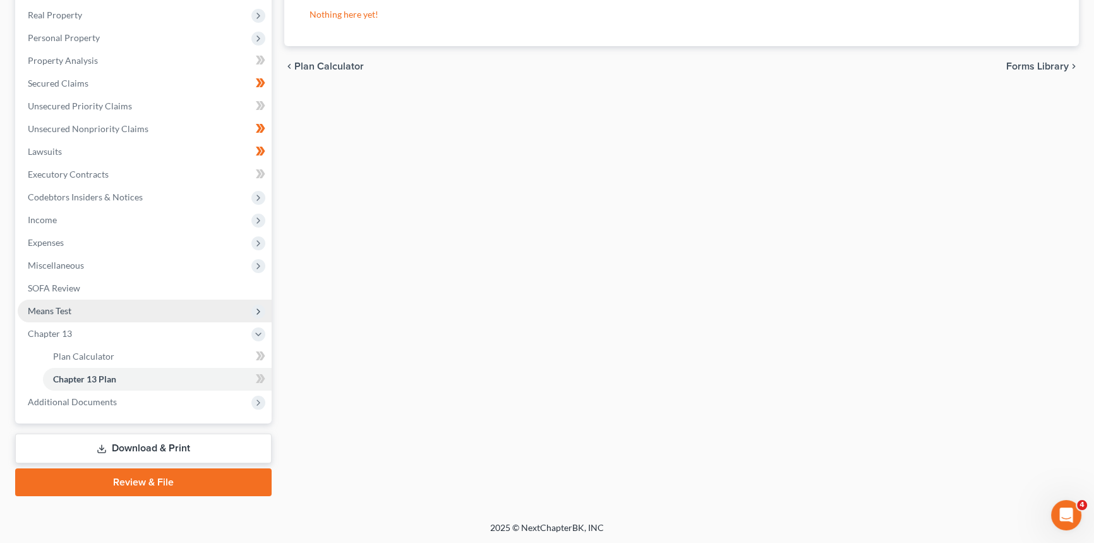
click at [65, 309] on span "Means Test" at bounding box center [50, 310] width 44 height 11
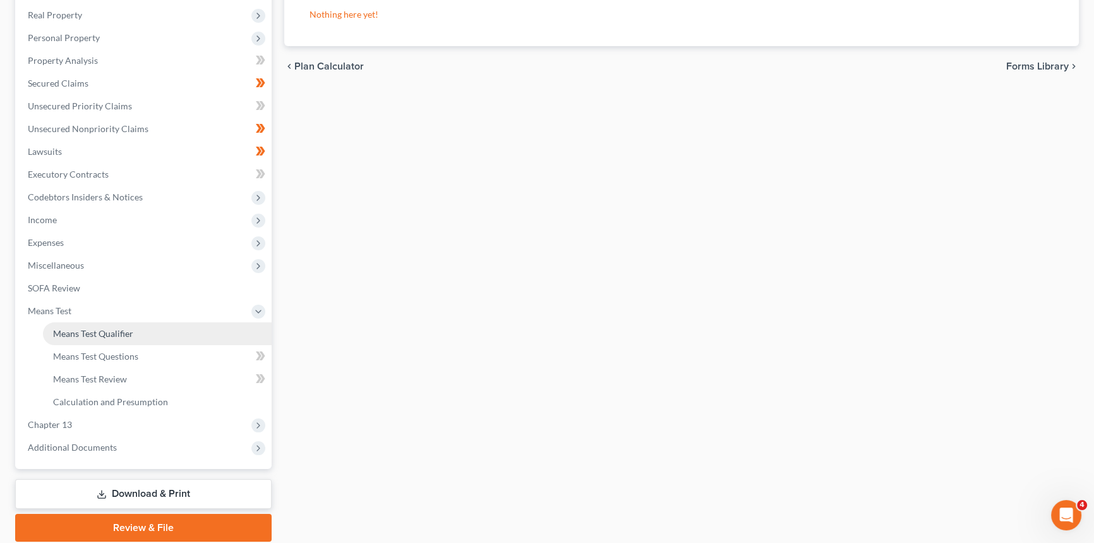
click at [85, 341] on link "Means Test Qualifier" at bounding box center [157, 333] width 229 height 23
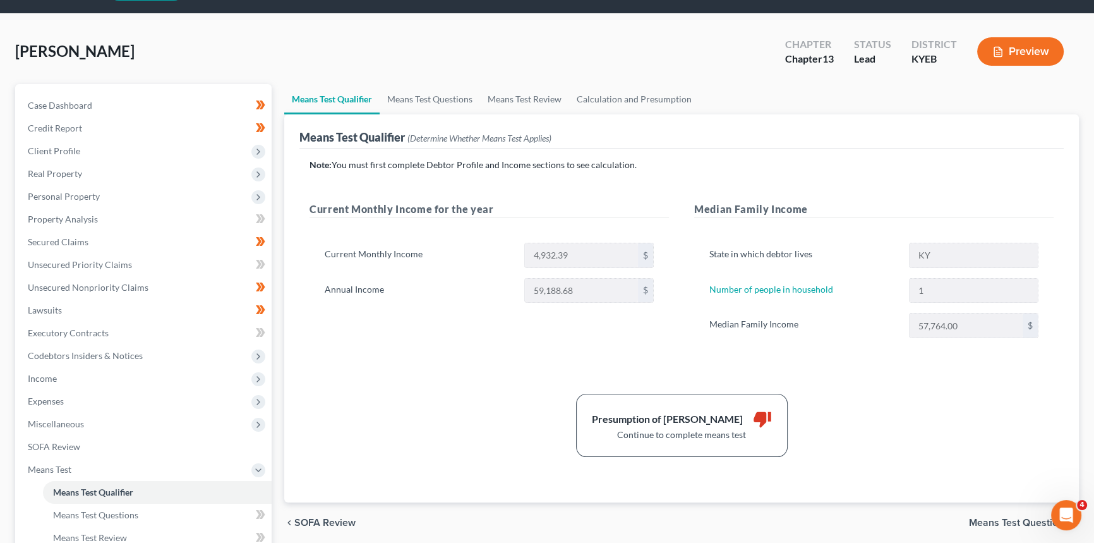
scroll to position [57, 0]
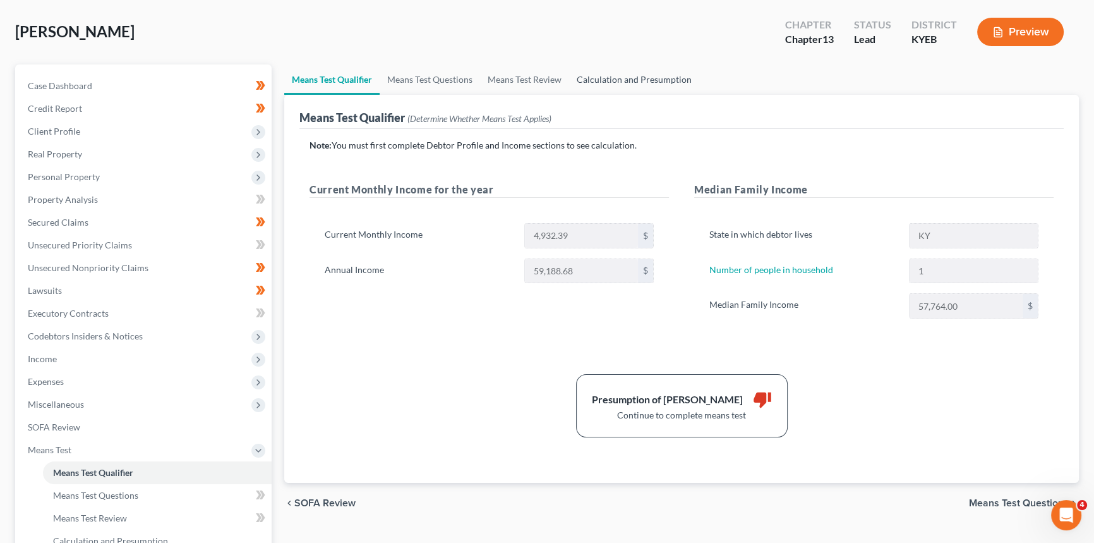
click at [652, 78] on link "Calculation and Presumption" at bounding box center [634, 79] width 130 height 30
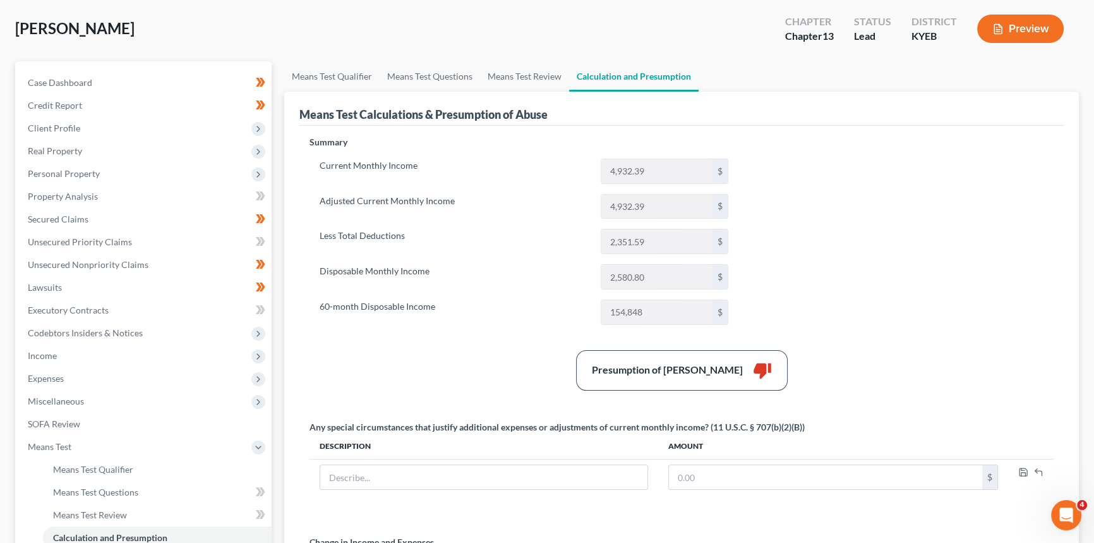
scroll to position [57, 0]
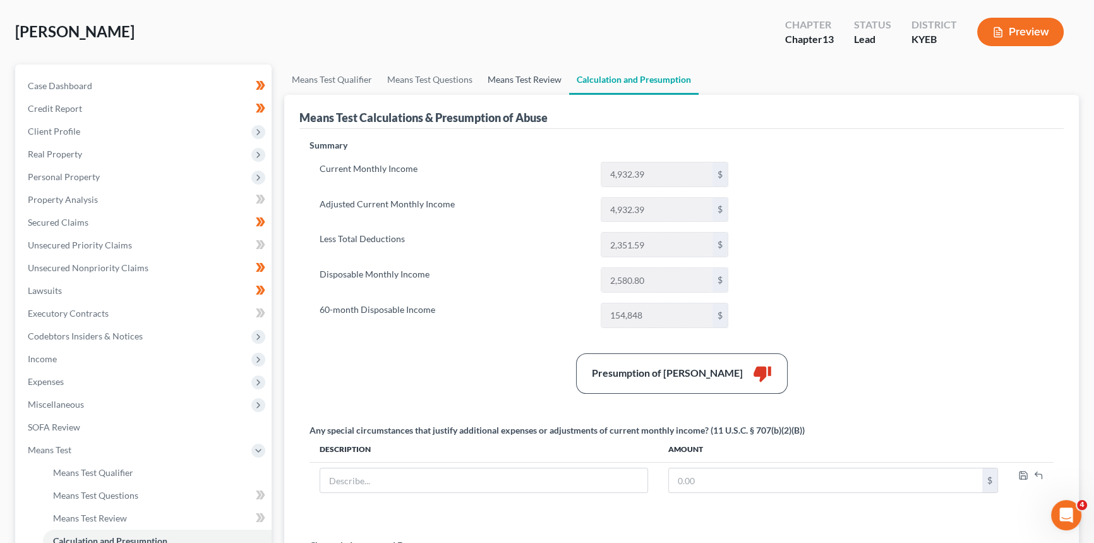
click at [521, 75] on link "Means Test Review" at bounding box center [524, 79] width 89 height 30
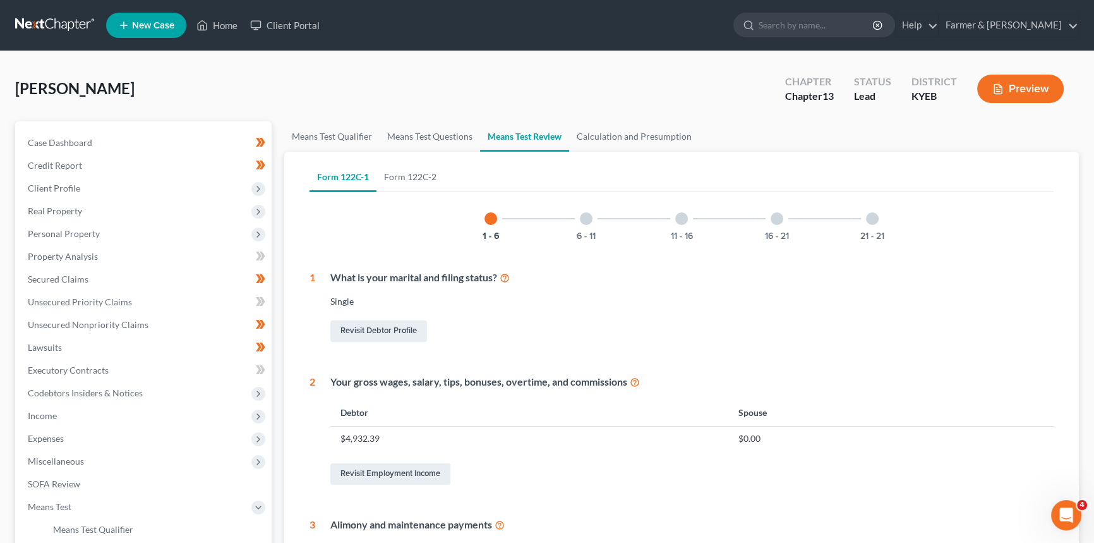
click at [873, 222] on div at bounding box center [872, 218] width 13 height 13
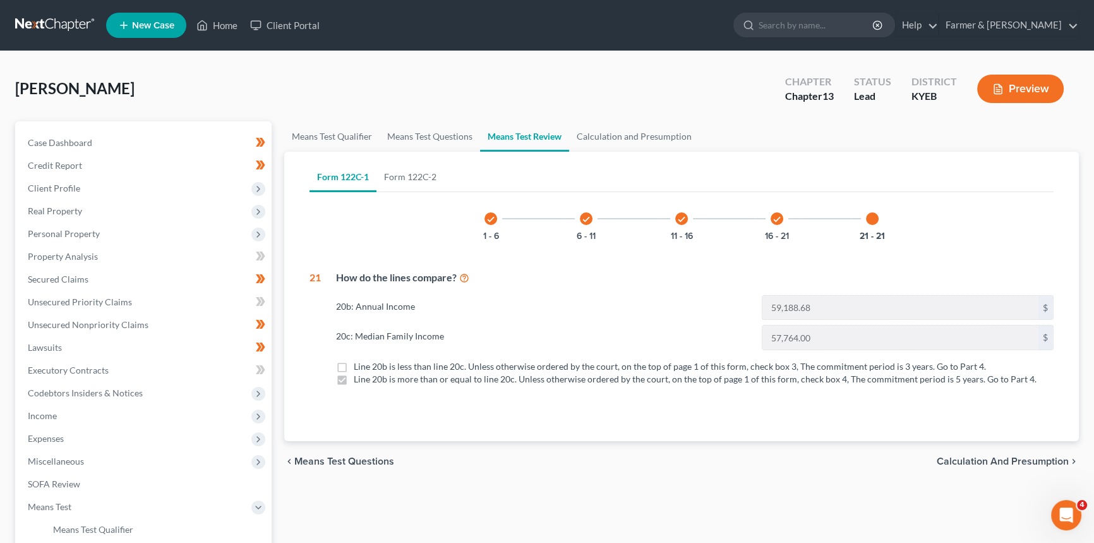
click at [682, 222] on icon "check" at bounding box center [681, 219] width 9 height 9
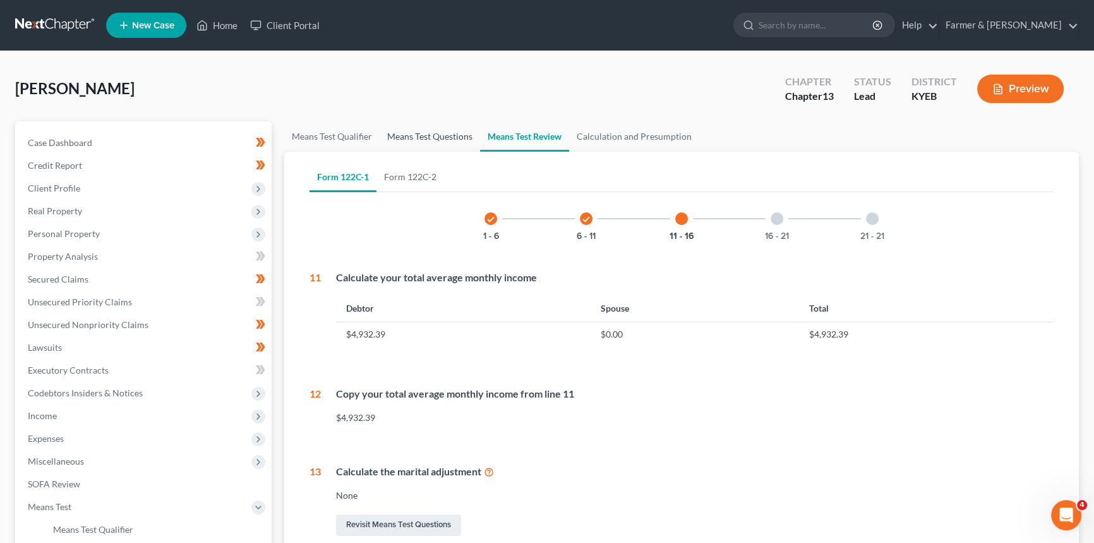
click at [411, 144] on link "Means Test Questions" at bounding box center [430, 136] width 100 height 30
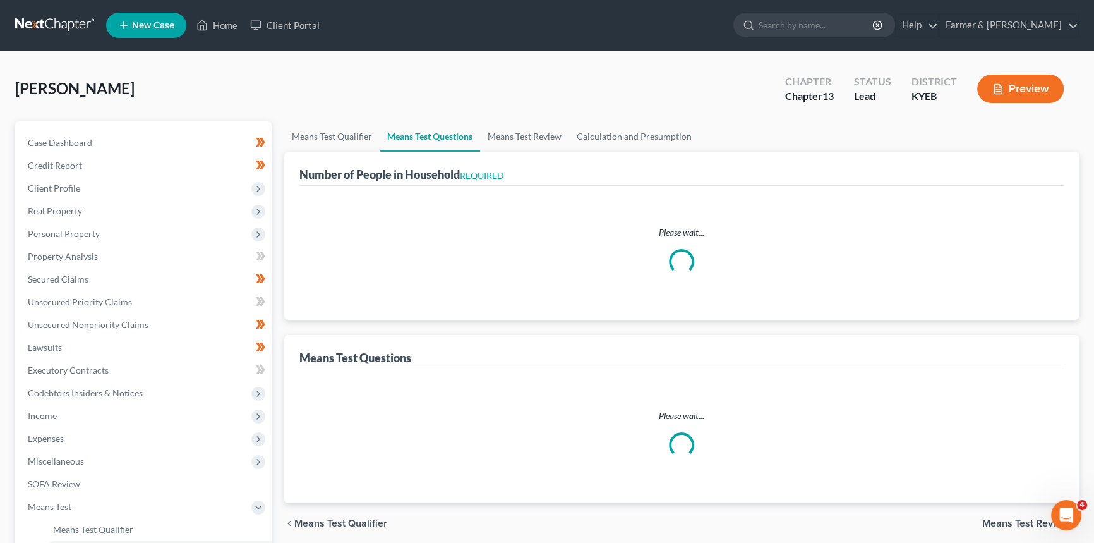
select select "1"
select select "60"
select select "1"
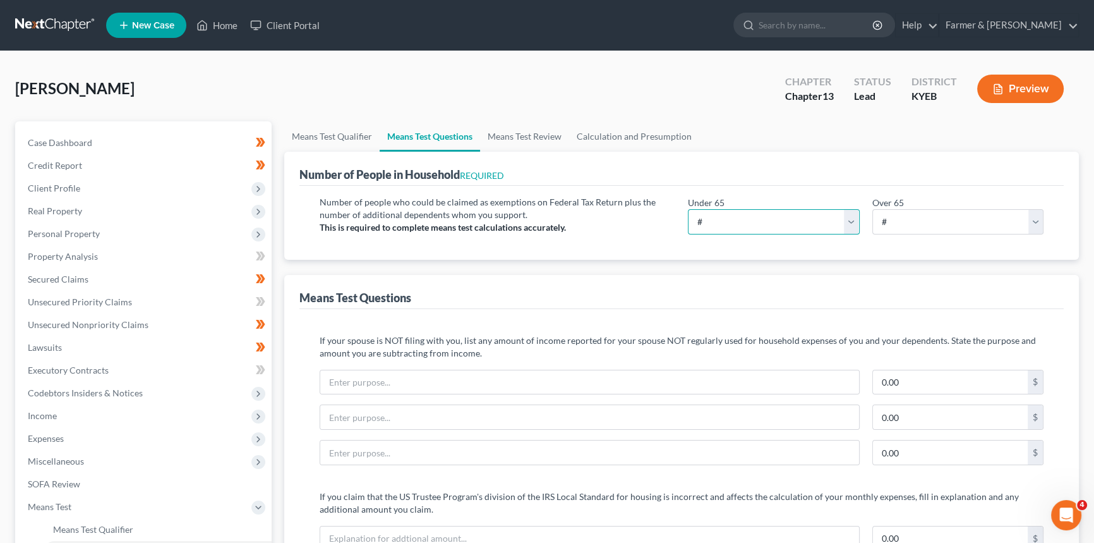
drag, startPoint x: 694, startPoint y: 209, endPoint x: 717, endPoint y: 219, distance: 24.9
click at [695, 210] on select "# 0 1 2 3 4 5 6 7 8 9 10" at bounding box center [774, 221] width 172 height 25
select select "1"
click at [688, 209] on select "# 0 1 2 3 4 5 6 7 8 9 10" at bounding box center [774, 221] width 172 height 25
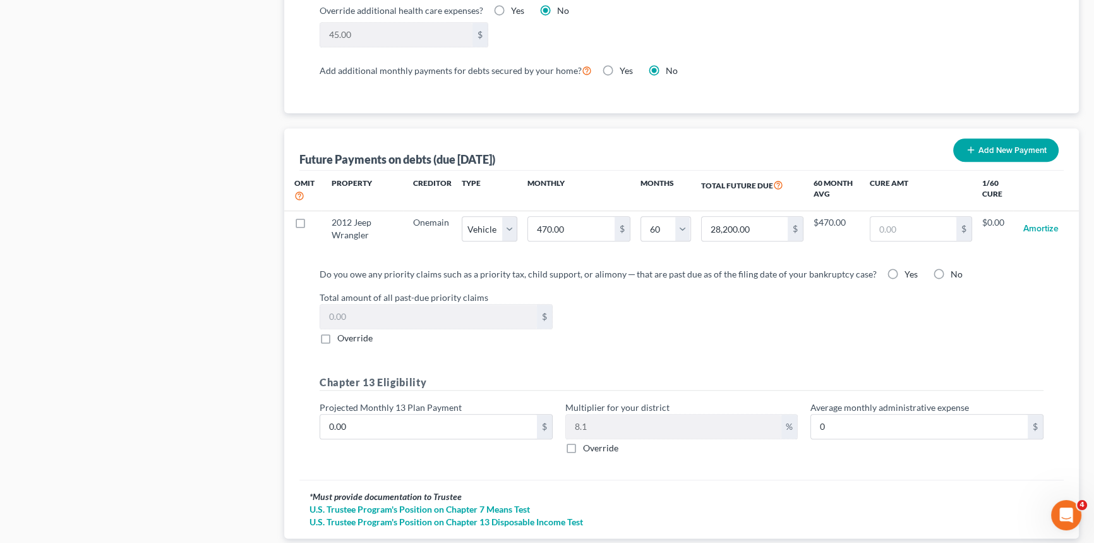
scroll to position [1149, 0]
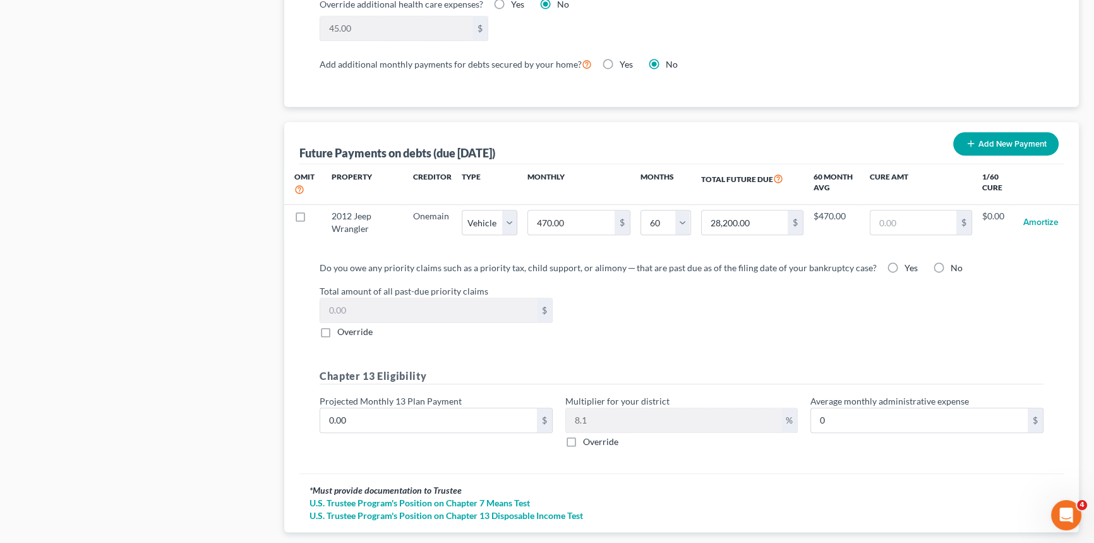
click at [905, 264] on label "Yes" at bounding box center [911, 268] width 13 height 13
click at [910, 264] on input "Yes" at bounding box center [914, 266] width 8 height 8
radio input "true"
click at [661, 338] on div "Do you owe any priority claims such as a priority tax, child support, or alimon…" at bounding box center [682, 359] width 744 height 197
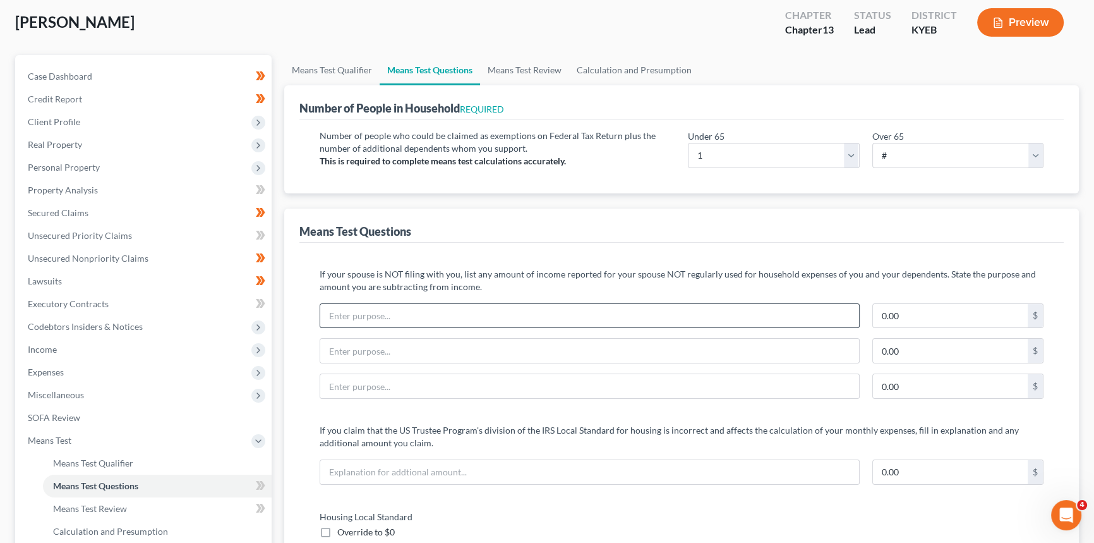
scroll to position [0, 0]
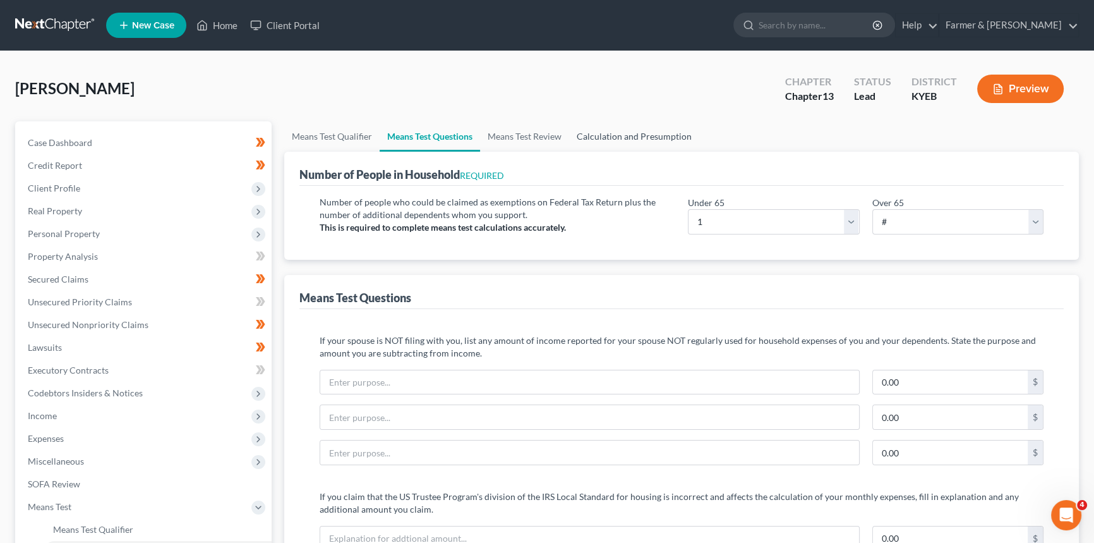
click at [619, 134] on link "Calculation and Presumption" at bounding box center [634, 136] width 130 height 30
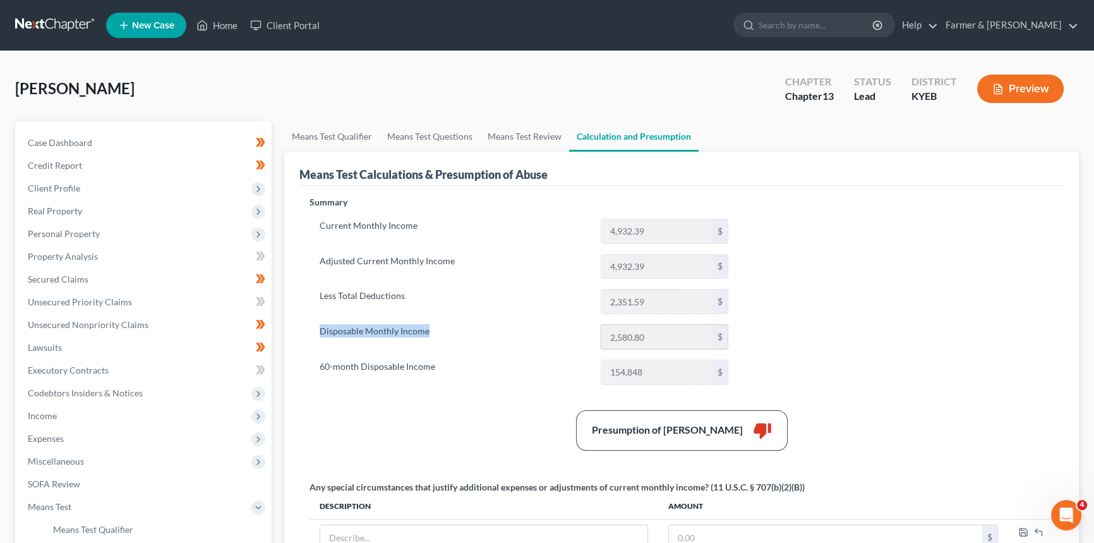
drag, startPoint x: 324, startPoint y: 334, endPoint x: 664, endPoint y: 341, distance: 340.7
click at [664, 341] on div "Disposable Monthly Income 2,580.80 $" at bounding box center [523, 336] width 421 height 25
click at [534, 126] on link "Means Test Review" at bounding box center [524, 136] width 89 height 30
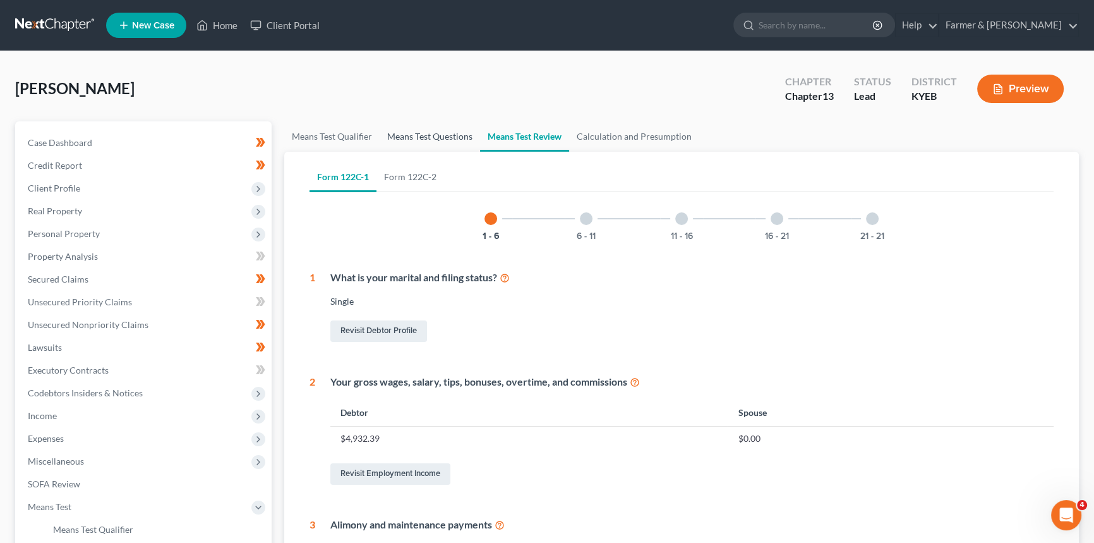
click at [438, 138] on link "Means Test Questions" at bounding box center [430, 136] width 100 height 30
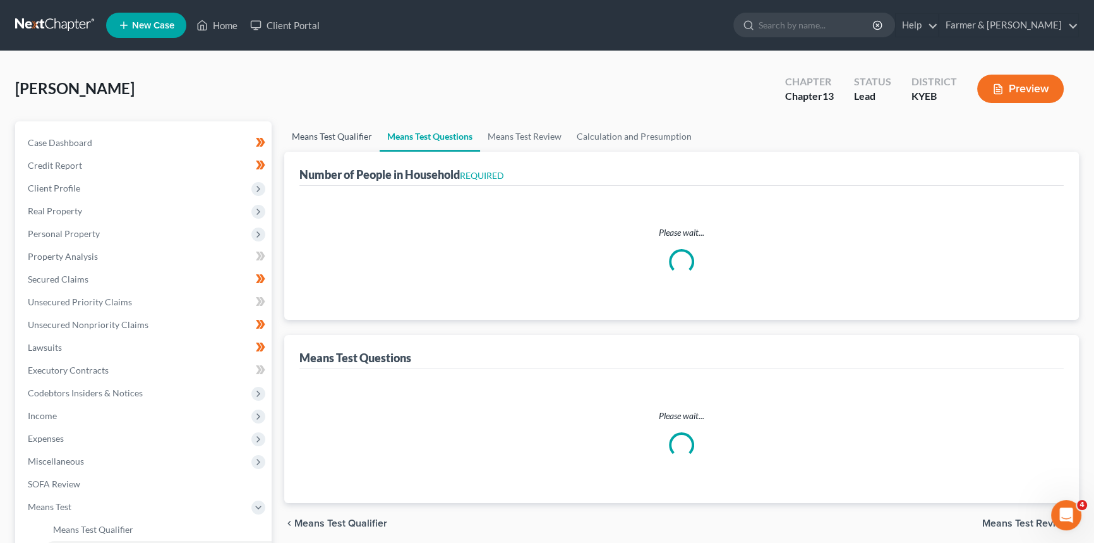
select select "1"
select select "60"
select select "1"
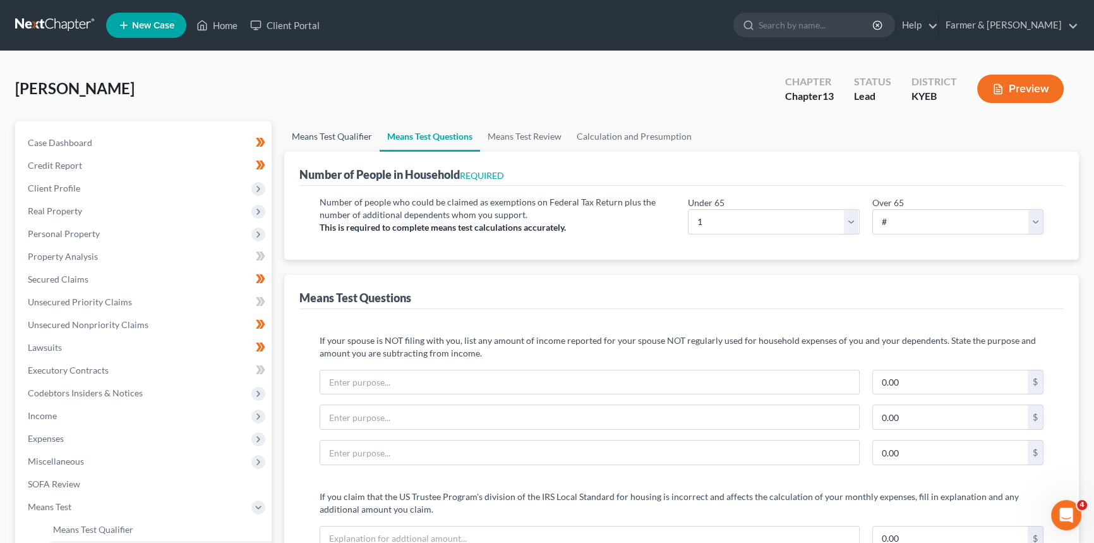
click at [339, 132] on link "Means Test Qualifier" at bounding box center [331, 136] width 95 height 30
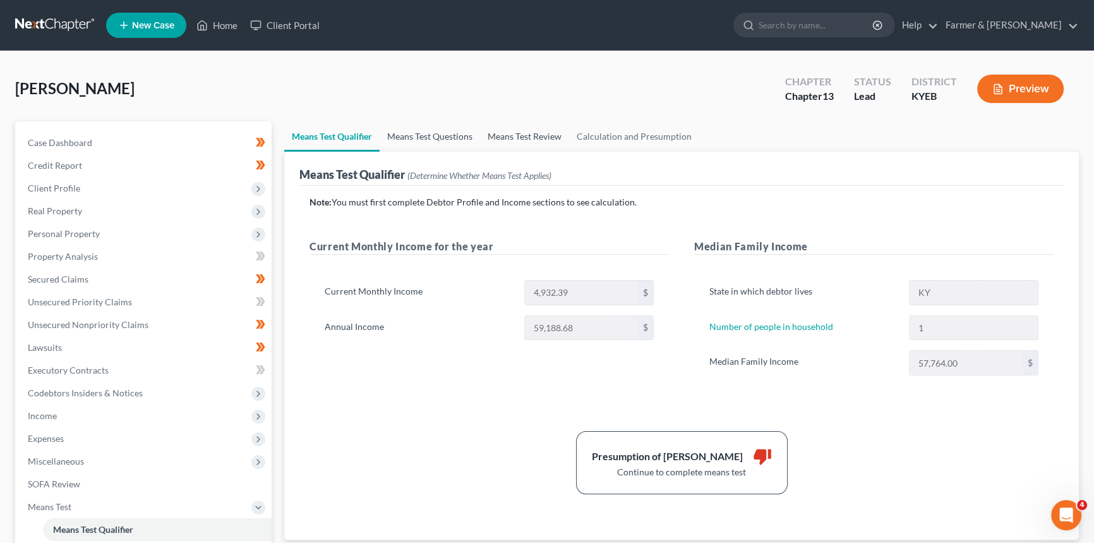
click at [427, 135] on link "Means Test Questions" at bounding box center [430, 136] width 100 height 30
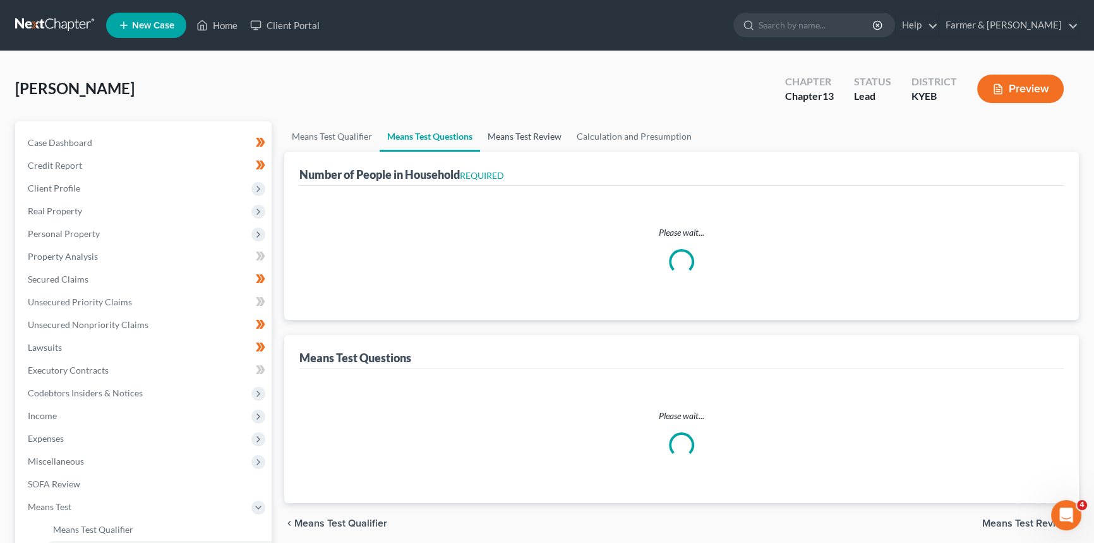
select select "1"
select select "60"
select select "1"
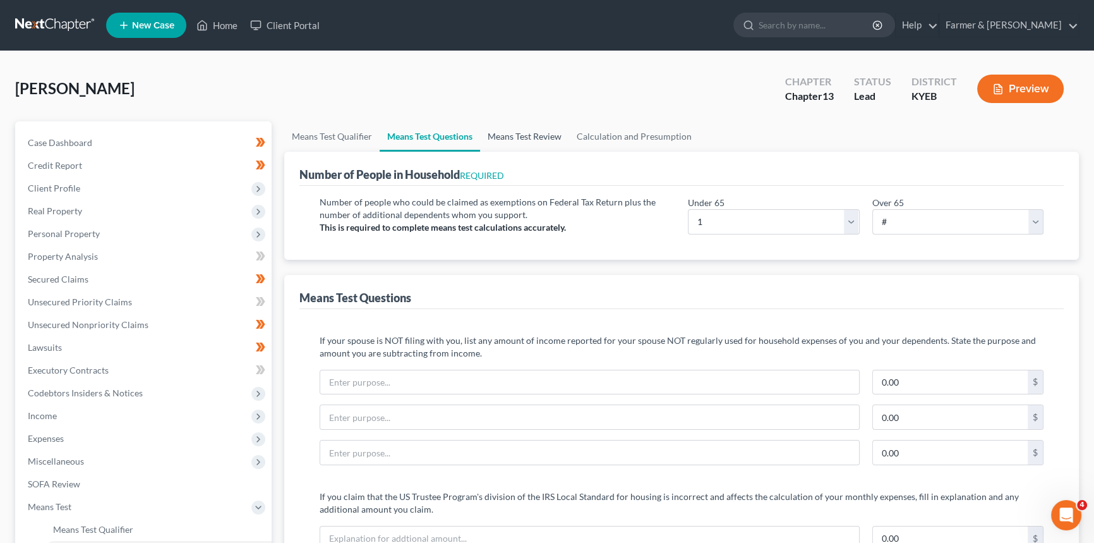
click at [532, 138] on link "Means Test Review" at bounding box center [524, 136] width 89 height 30
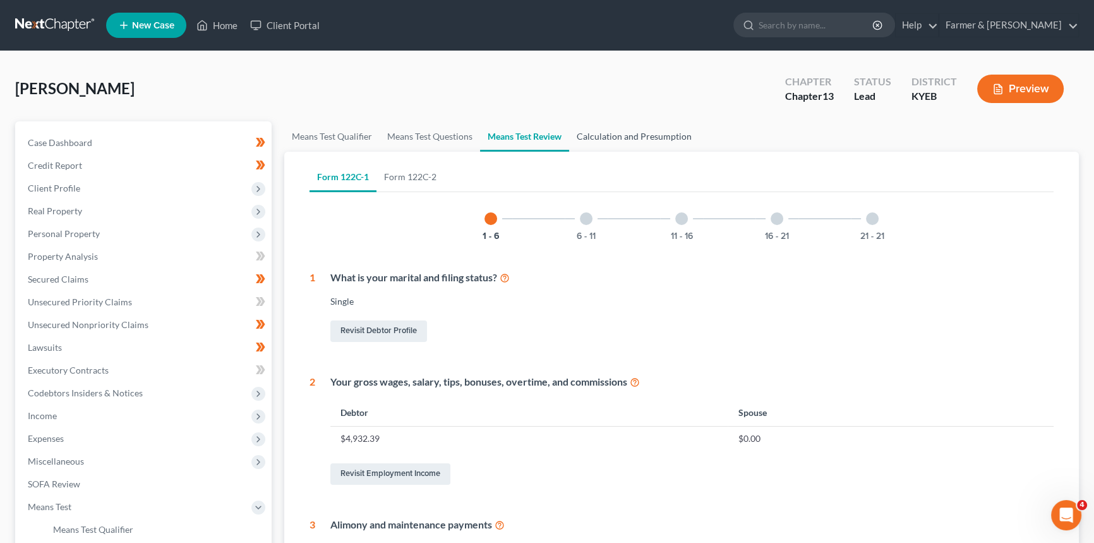
click at [639, 136] on link "Calculation and Presumption" at bounding box center [634, 136] width 130 height 30
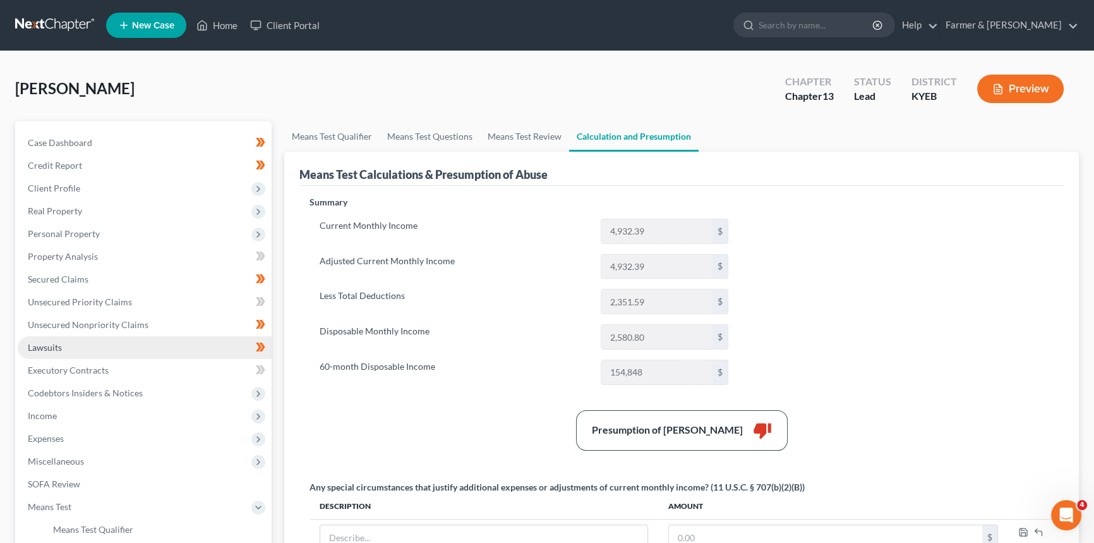
click at [83, 344] on link "Lawsuits" at bounding box center [145, 347] width 254 height 23
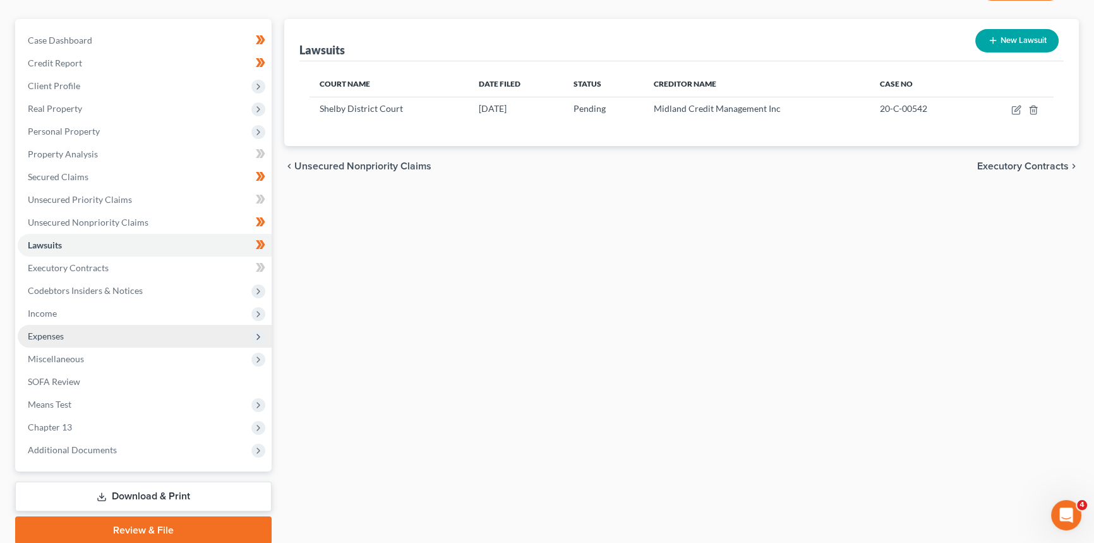
scroll to position [114, 0]
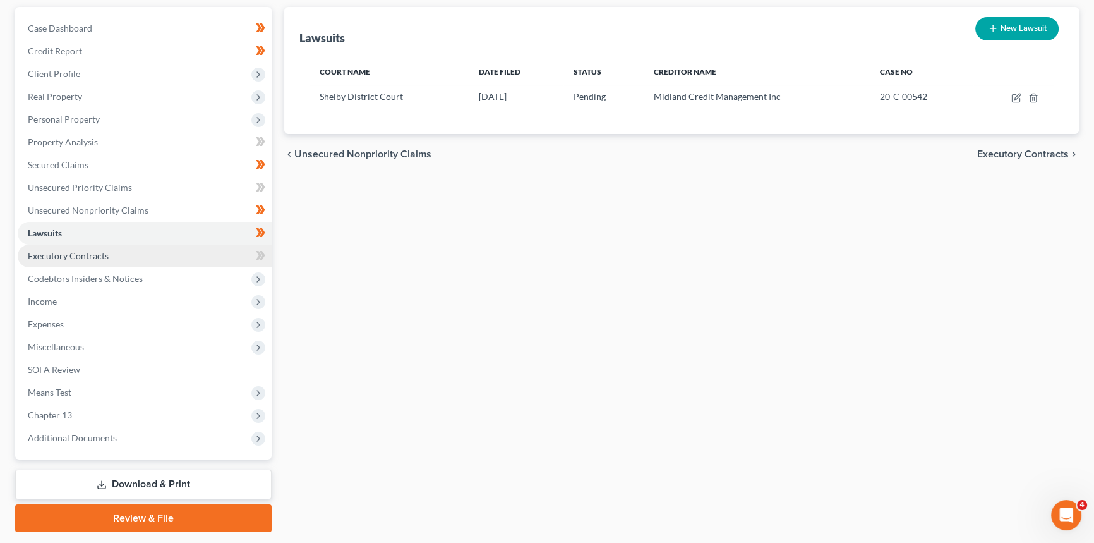
click at [87, 262] on link "Executory Contracts" at bounding box center [145, 256] width 254 height 23
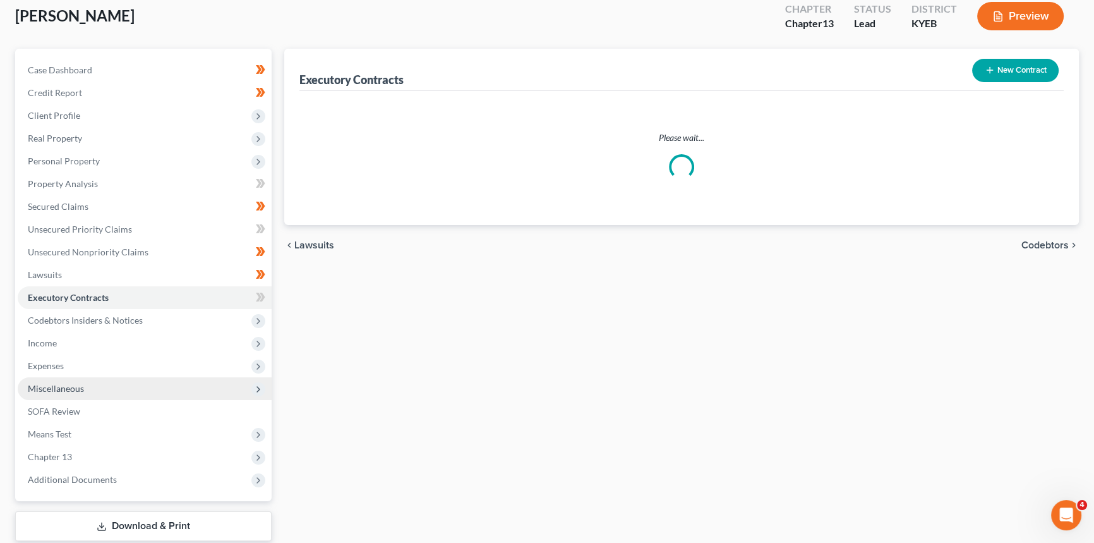
scroll to position [150, 0]
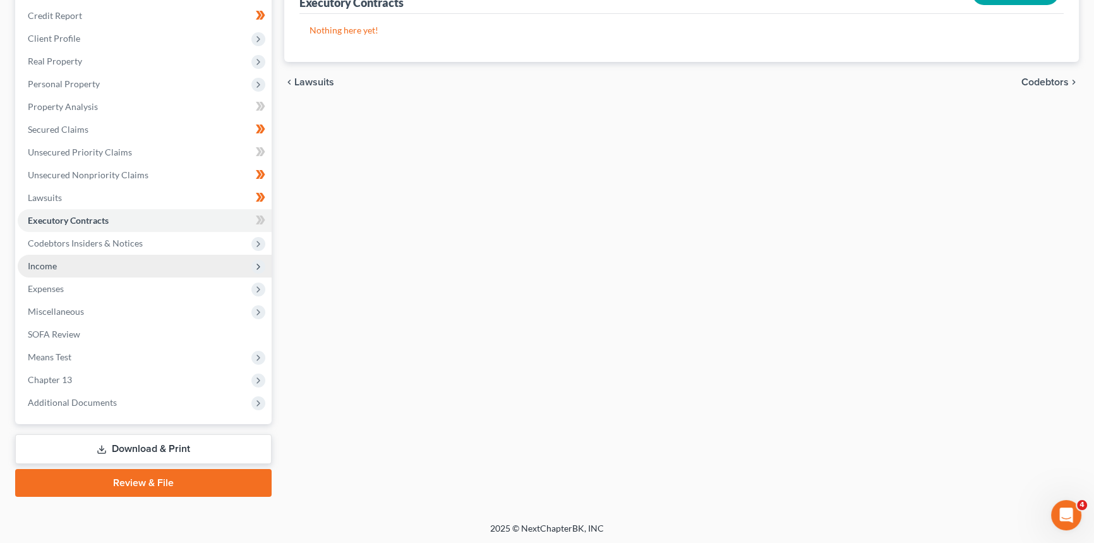
click at [63, 261] on span "Income" at bounding box center [145, 266] width 254 height 23
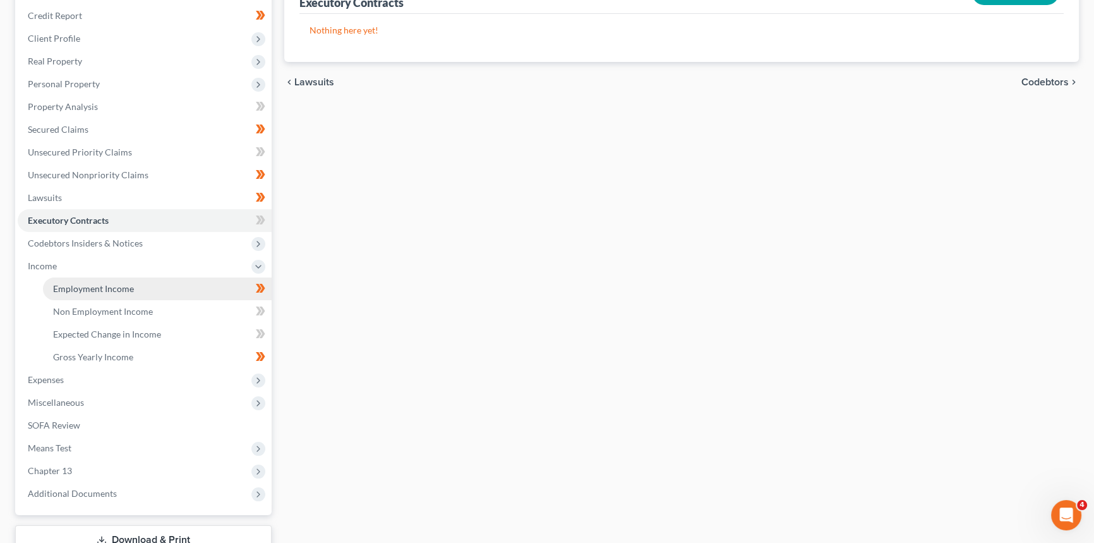
click at [77, 291] on span "Employment Income" at bounding box center [93, 288] width 81 height 11
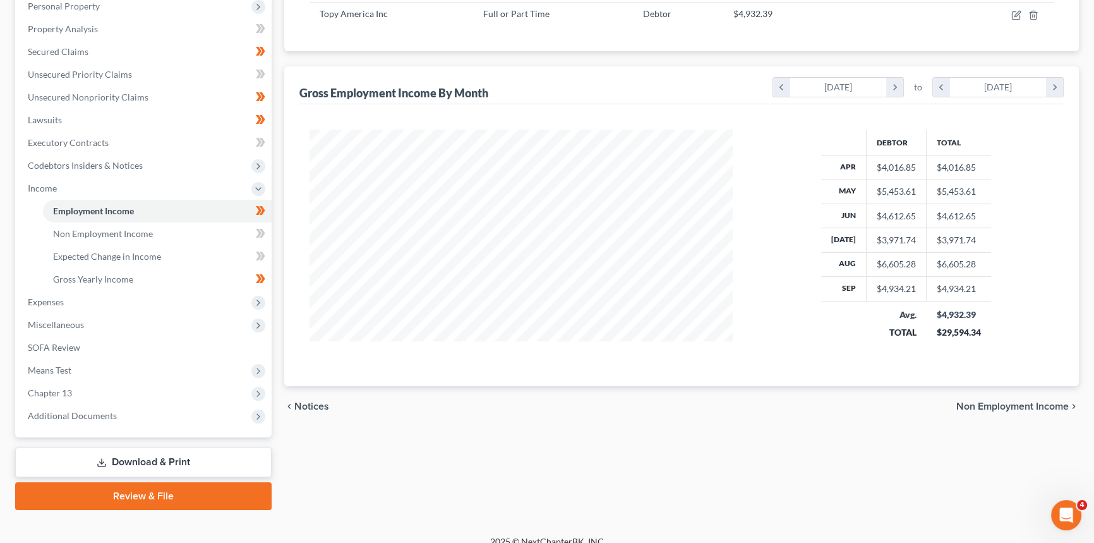
scroll to position [229, 0]
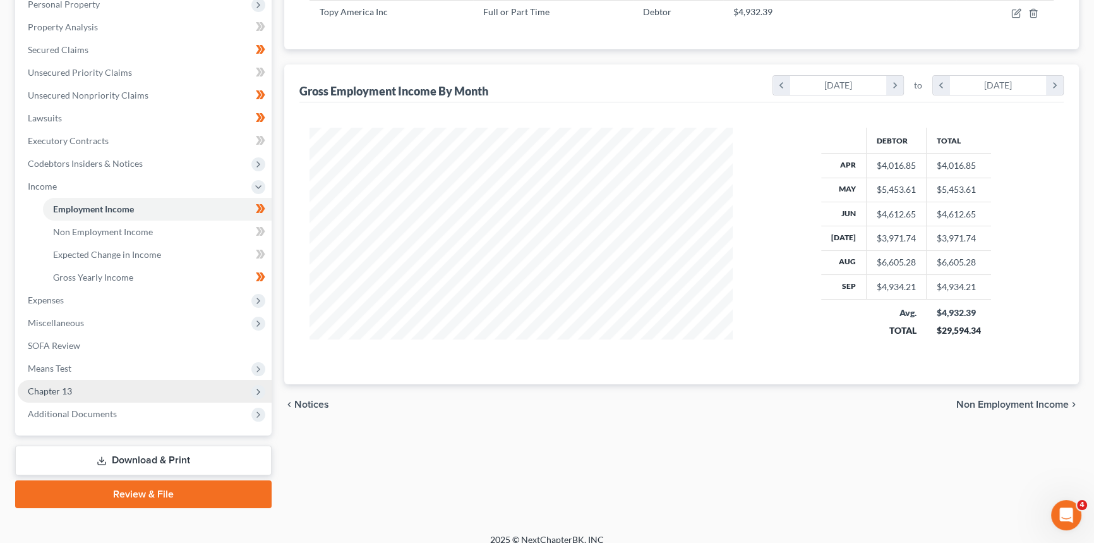
click at [79, 387] on span "Chapter 13" at bounding box center [145, 391] width 254 height 23
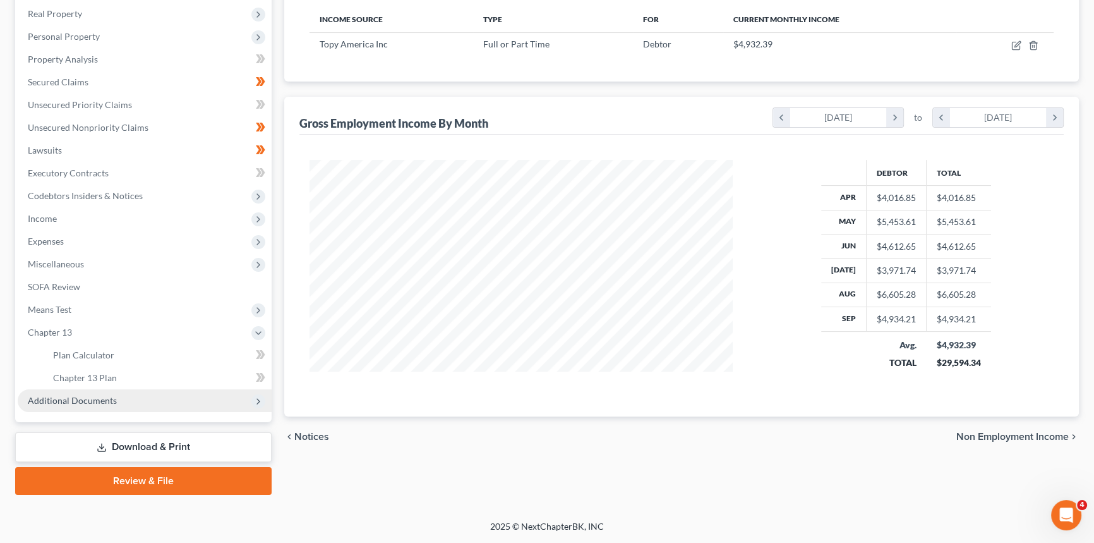
scroll to position [196, 0]
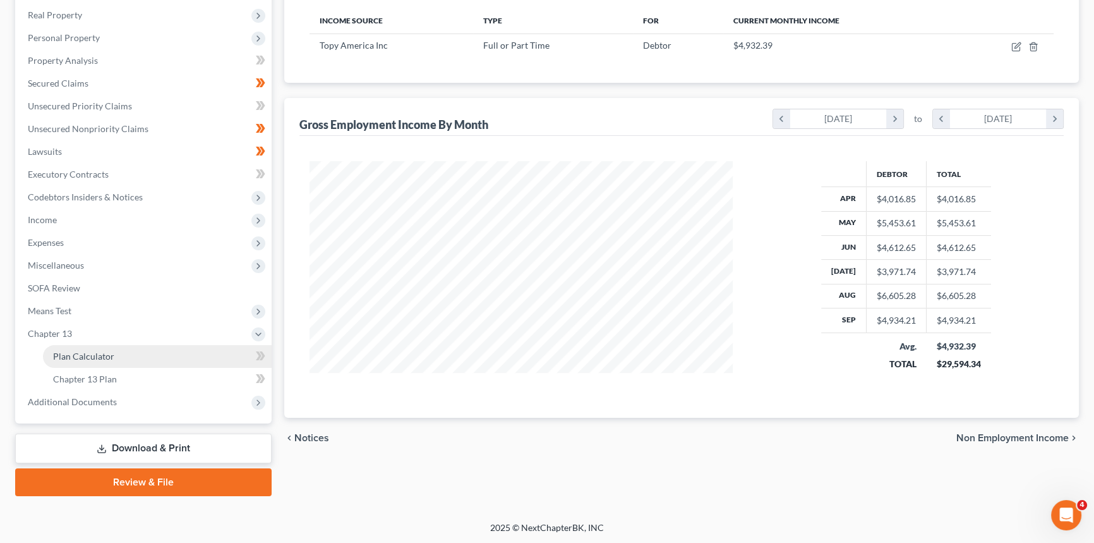
click at [118, 357] on link "Plan Calculator" at bounding box center [157, 356] width 229 height 23
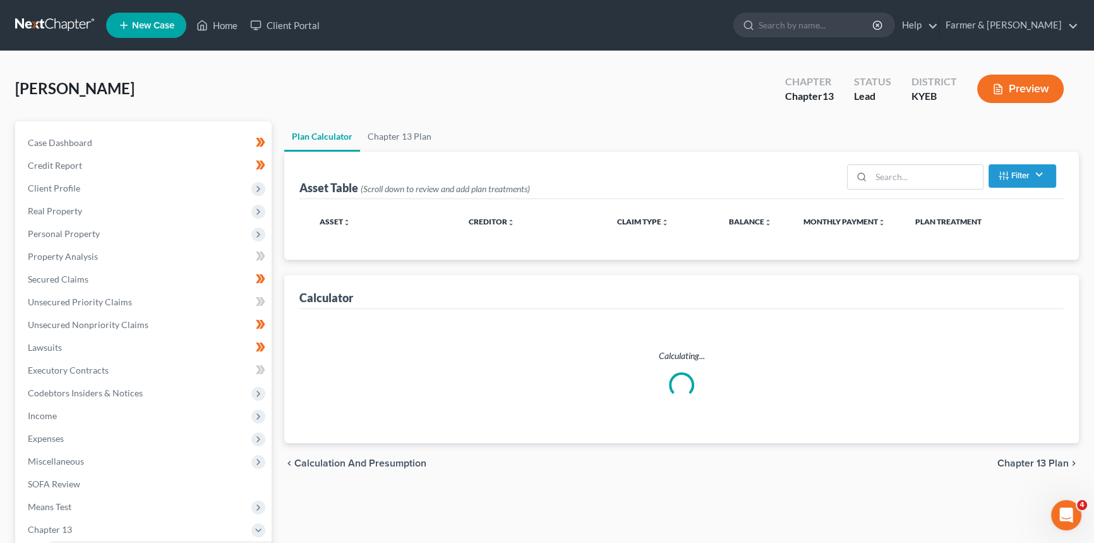
select select "59"
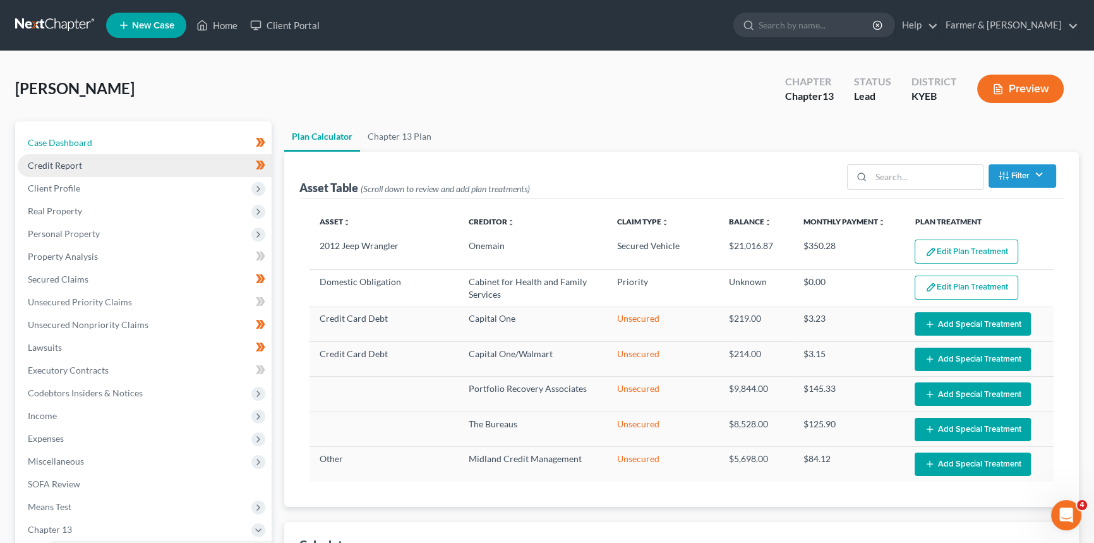
drag, startPoint x: 72, startPoint y: 141, endPoint x: 212, endPoint y: 154, distance: 140.9
click at [72, 141] on span "Case Dashboard" at bounding box center [60, 142] width 64 height 11
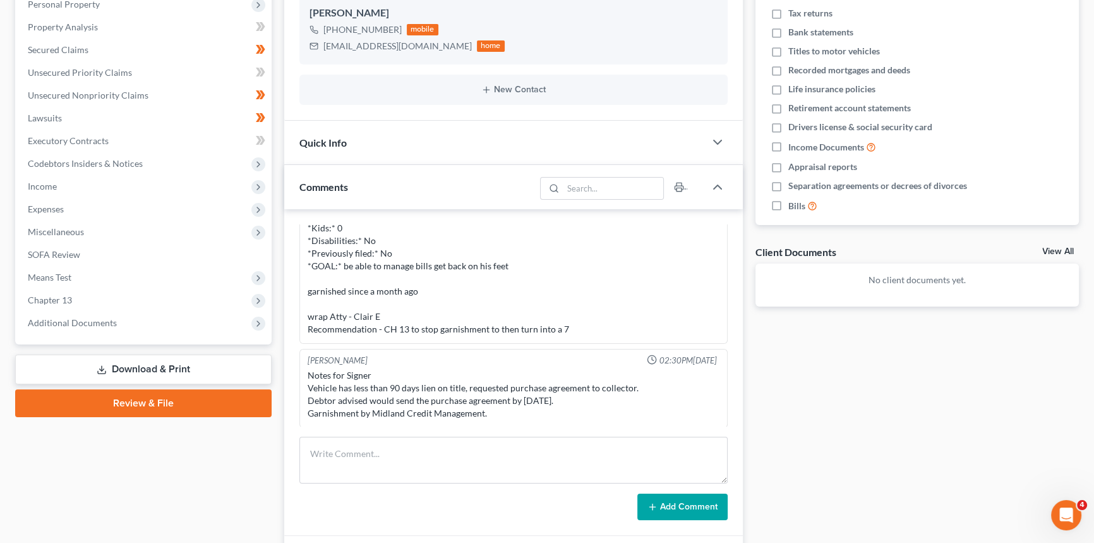
scroll to position [287, 0]
